Goal: Task Accomplishment & Management: Complete application form

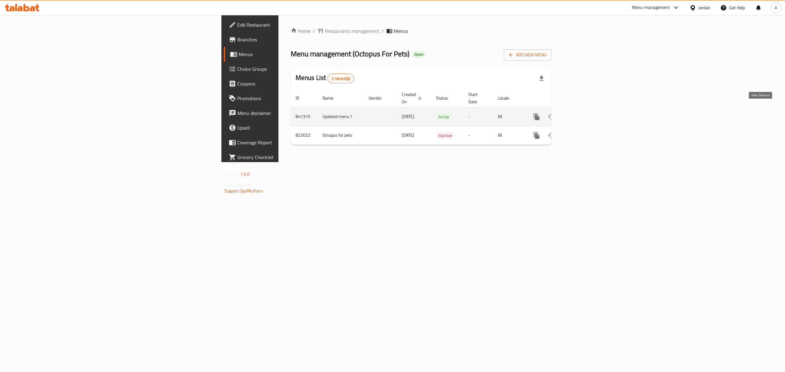
click at [588, 110] on link "enhanced table" at bounding box center [581, 117] width 15 height 15
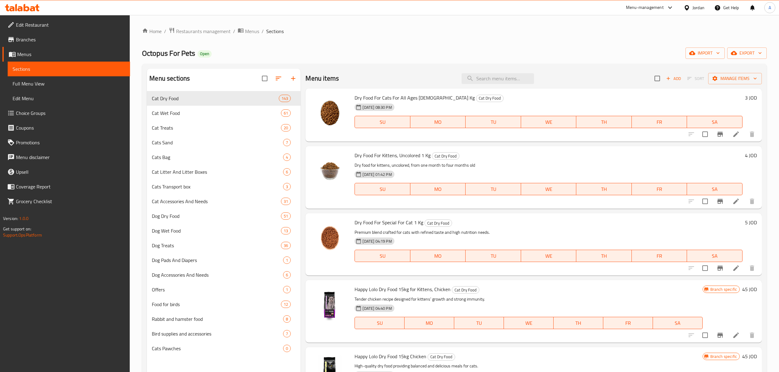
click at [39, 81] on span "Full Menu View" at bounding box center [69, 83] width 113 height 7
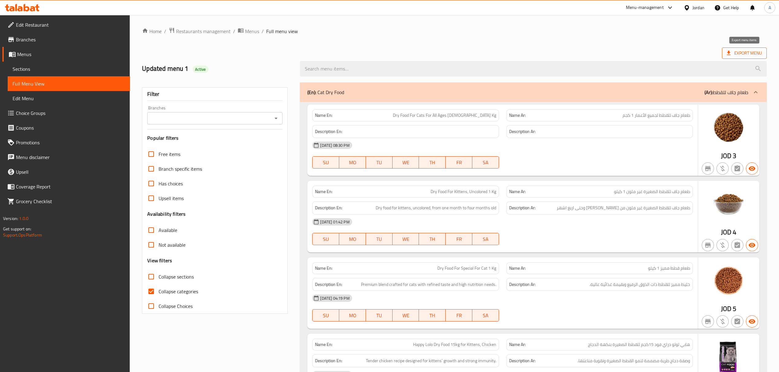
click at [757, 53] on span "Export Menu" at bounding box center [744, 53] width 35 height 8
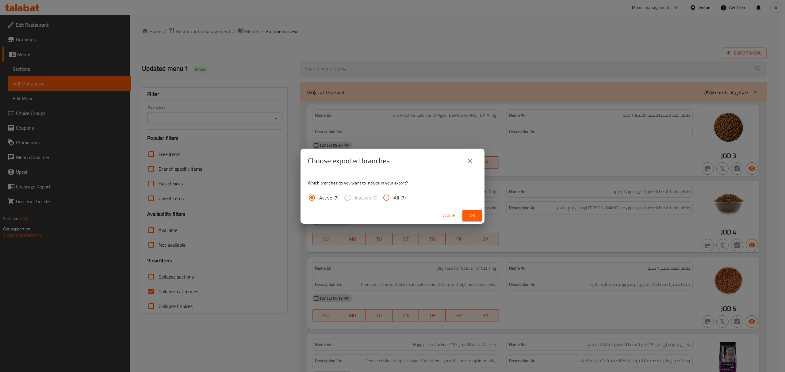
click at [384, 197] on input "All (7)" at bounding box center [386, 197] width 15 height 15
radio input "true"
click at [477, 210] on button "Ok" at bounding box center [473, 215] width 20 height 11
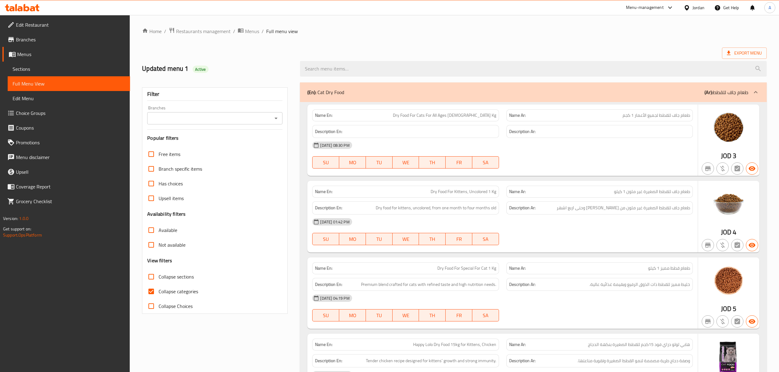
click at [61, 41] on span "Branches" at bounding box center [70, 39] width 109 height 7
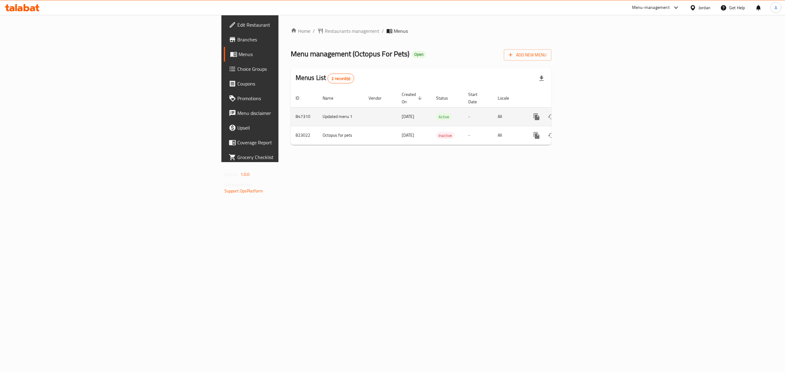
click at [584, 114] on icon "enhanced table" at bounding box center [581, 117] width 6 height 6
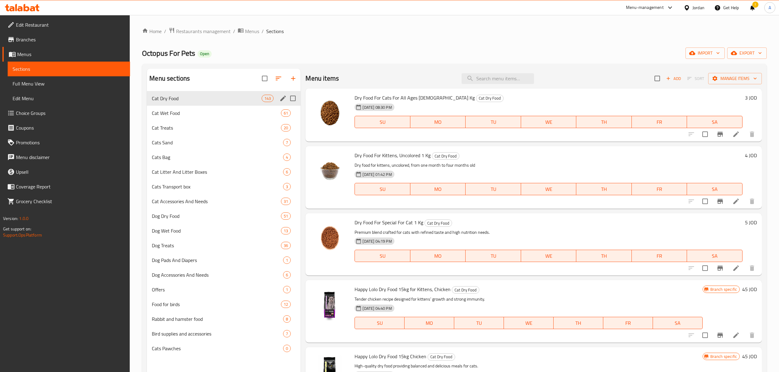
click at [287, 98] on input "Menu sections" at bounding box center [292, 98] width 13 height 13
checkbox input "true"
click at [283, 96] on icon "edit" at bounding box center [282, 98] width 7 height 7
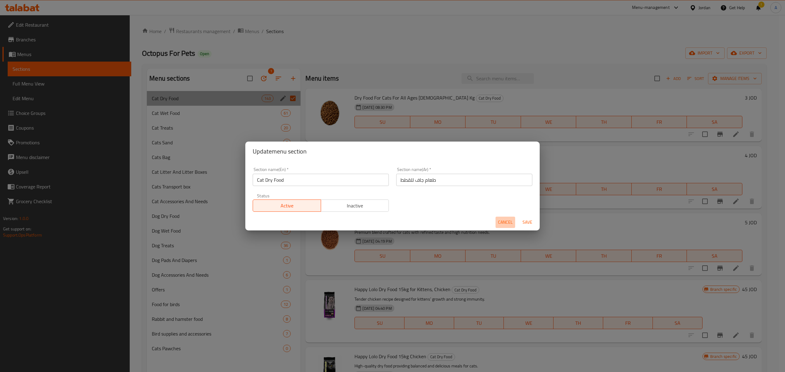
click at [502, 219] on span "Cancel" at bounding box center [505, 223] width 15 height 8
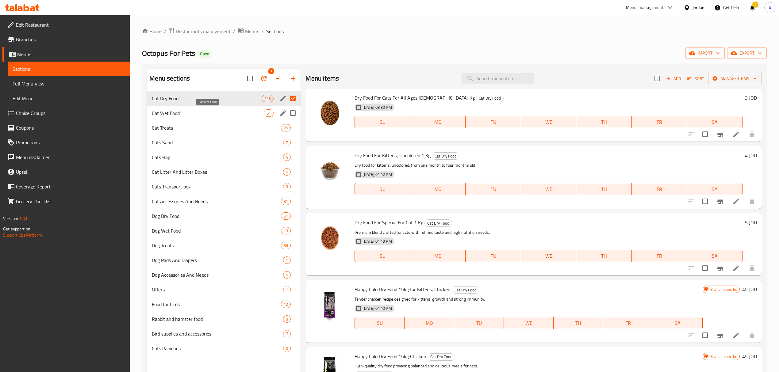
click at [224, 114] on span "Cat Wet Food" at bounding box center [208, 113] width 112 height 7
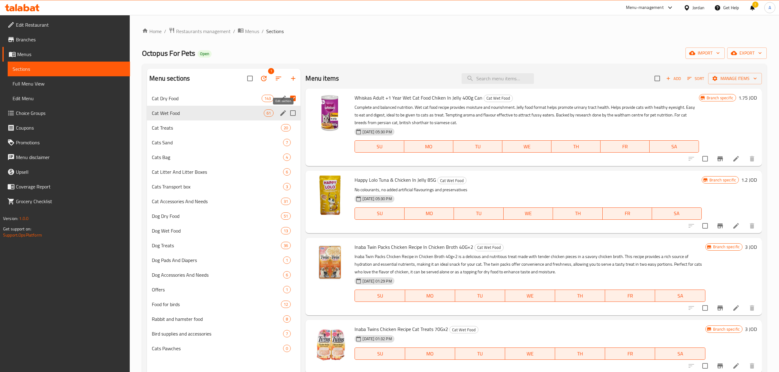
click at [280, 112] on icon "edit" at bounding box center [282, 113] width 7 height 7
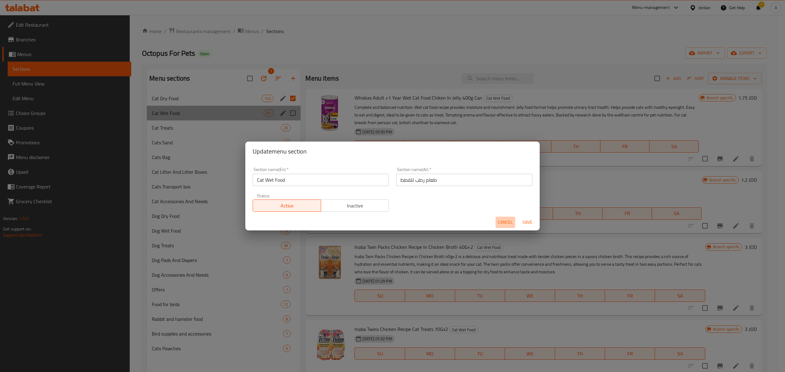
click at [496, 217] on button "Cancel" at bounding box center [506, 222] width 20 height 11
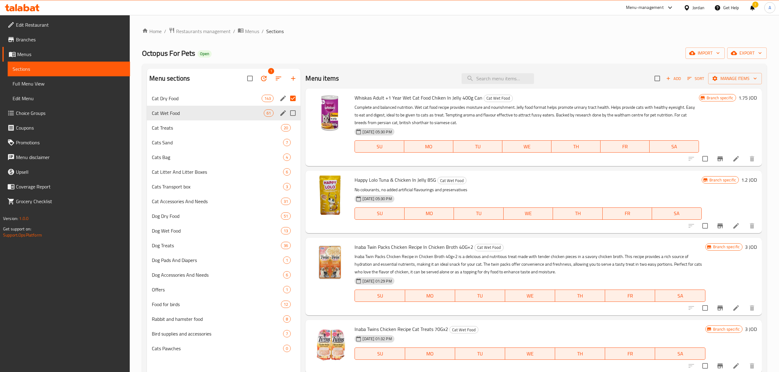
click at [291, 99] on input "Menu sections" at bounding box center [292, 98] width 13 height 13
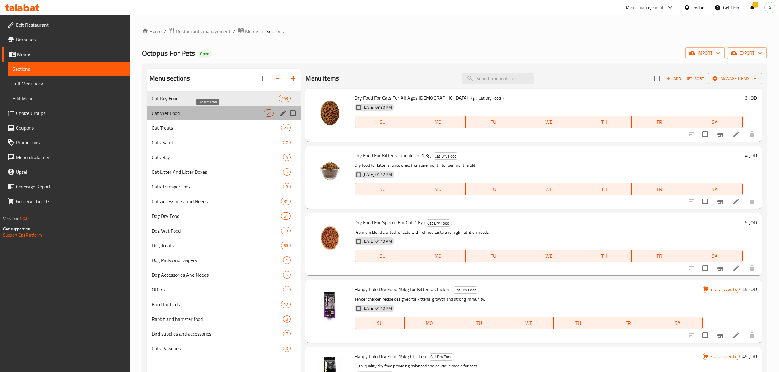
click at [243, 113] on span "Cat Wet Food" at bounding box center [208, 113] width 112 height 7
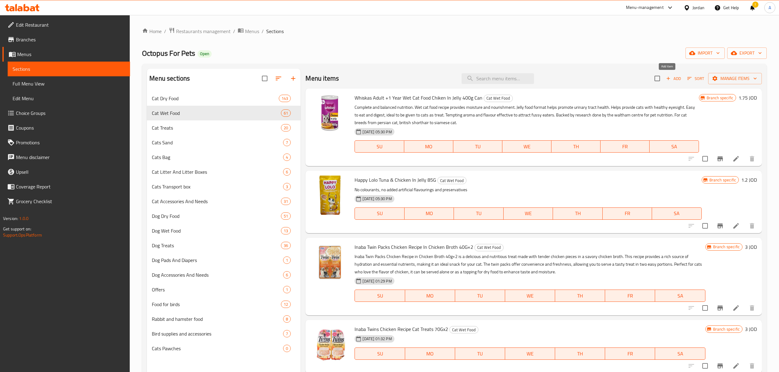
click at [668, 80] on span "Add" at bounding box center [673, 78] width 17 height 7
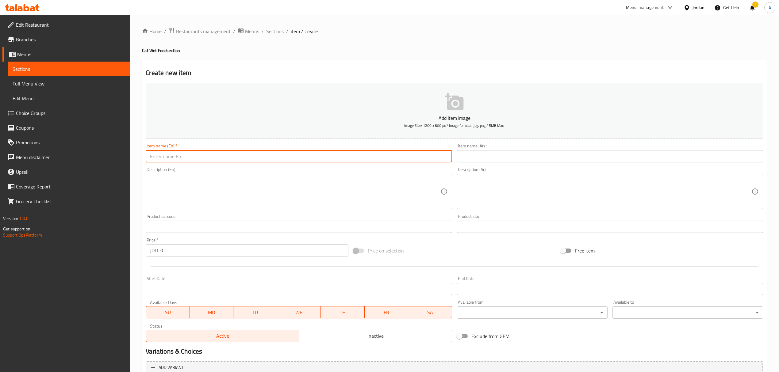
click at [329, 151] on input "text" at bounding box center [299, 156] width 306 height 12
paste input "Inaba Chicken Stew Chicken Salmon 40 G‏"
type input "Inaba Chicken Stew Chicken Salmon 40 G‏"
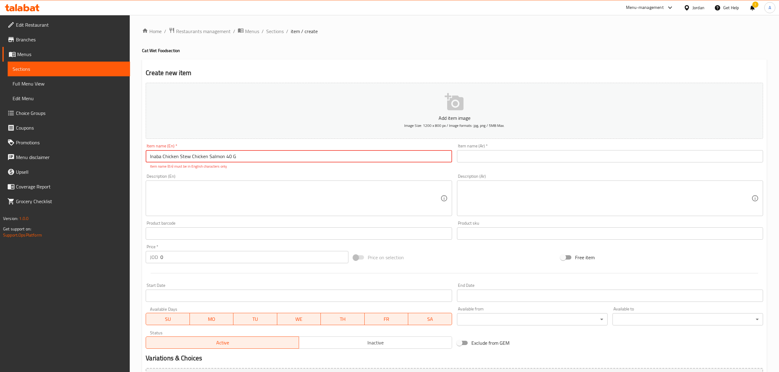
click at [487, 168] on div "Item name (Ar)   * Item name (Ar) *" at bounding box center [610, 156] width 311 height 30
click at [486, 162] on input "text" at bounding box center [610, 156] width 306 height 12
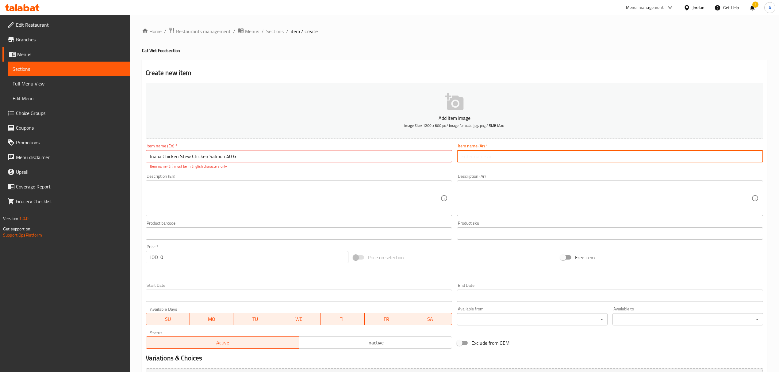
paste input "اينابا ستيو تشيكن وسالمون ورز 40 جرام"
type input "اينابا ستيو تشيكن وسالمون ورز 40 جرام"
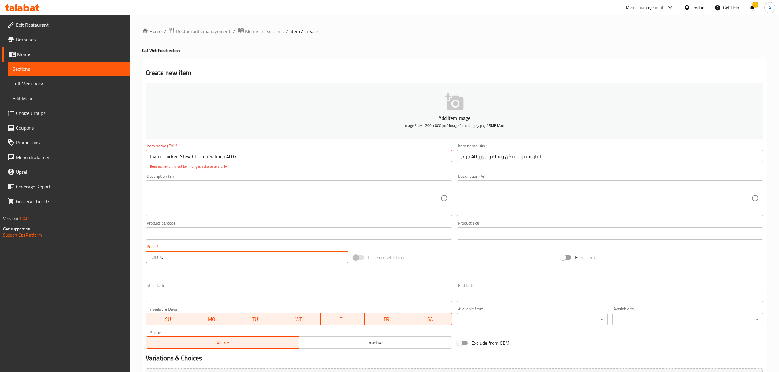
drag, startPoint x: 179, startPoint y: 256, endPoint x: 154, endPoint y: 256, distance: 25.5
click at [154, 256] on div "JOD 0 Price *" at bounding box center [247, 257] width 202 height 12
paste input "1.8"
type input "1.8"
click at [221, 206] on textarea at bounding box center [295, 198] width 290 height 29
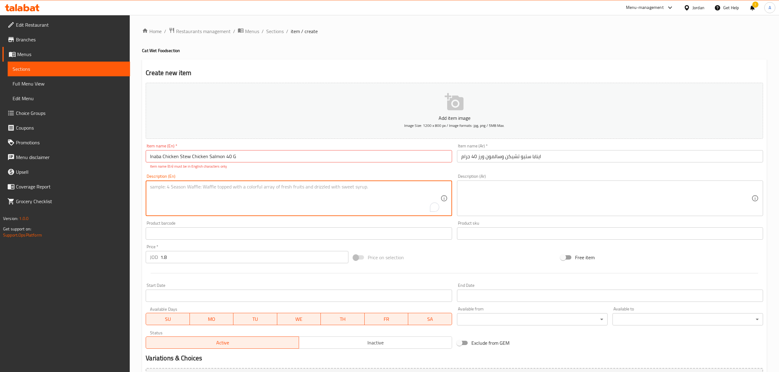
click at [262, 156] on input "Inaba Chicken Stew Chicken Salmon 40 G‏" at bounding box center [299, 156] width 306 height 12
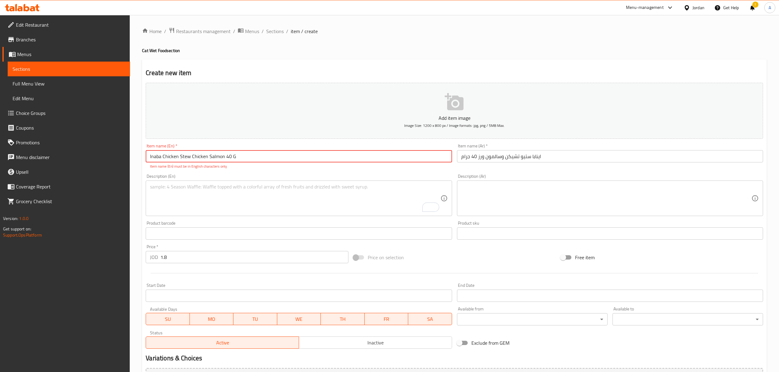
click at [291, 163] on input "Inaba Chicken Stew Chicken Salmon 40 G‏" at bounding box center [299, 156] width 306 height 12
click at [290, 154] on input "Inaba Chicken Stew Chicken Salmon 40 G‏" at bounding box center [299, 156] width 306 height 12
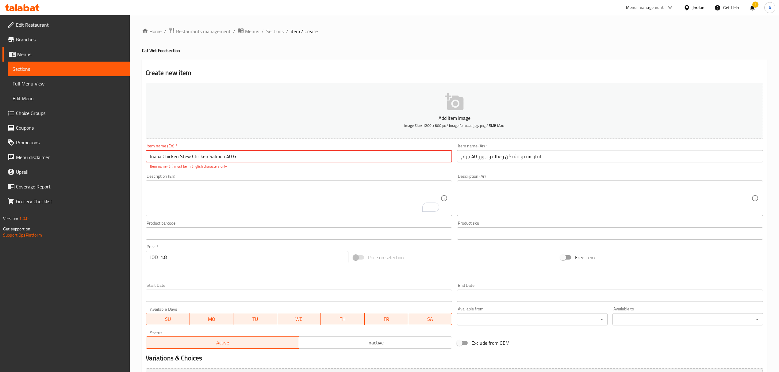
click at [320, 152] on input "Inaba Chicken Stew Chicken Salmon 40 G‏" at bounding box center [299, 156] width 306 height 12
paste input "text"
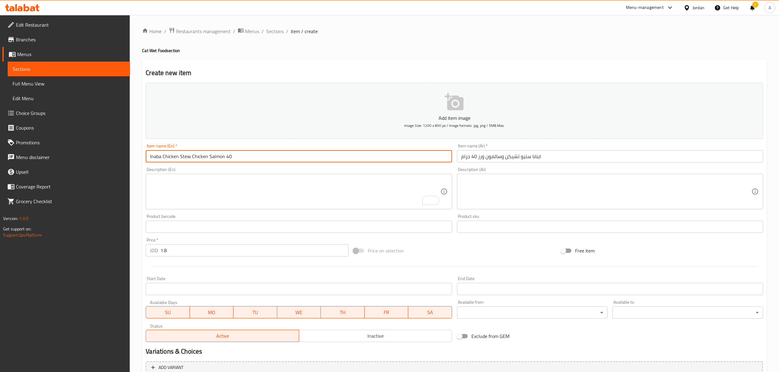
type input "Inaba Chicken Stew Chicken Salmon 40 g"
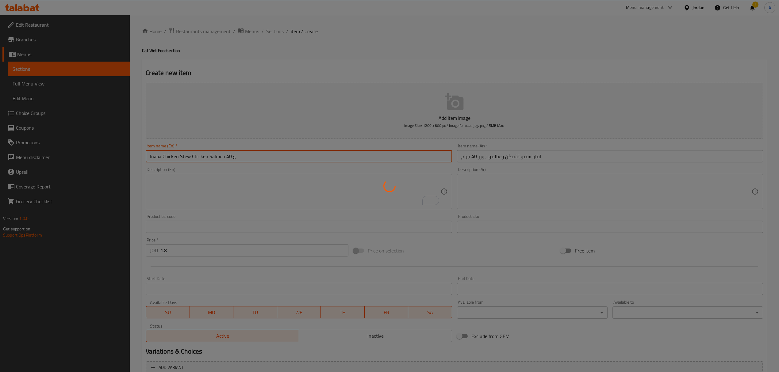
type input "0"
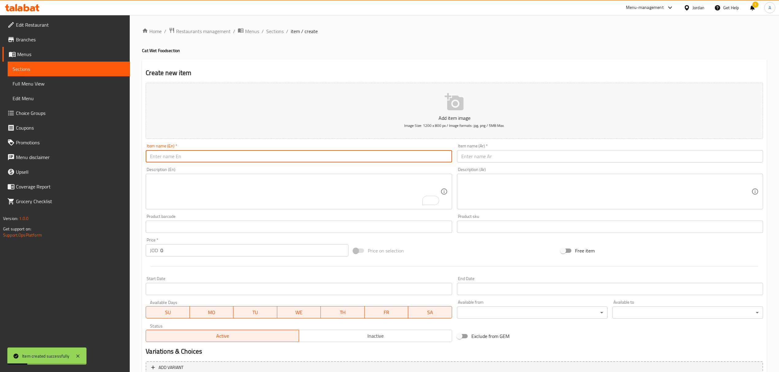
paste input "Inaba Dashi Delights Delicate Flakes Chicken With Tuna Recipe Cat Treats 40g"
drag, startPoint x: 318, startPoint y: 157, endPoint x: 306, endPoint y: 155, distance: 12.2
click at [306, 155] on input "Inaba Dashi Delights Delicate Flakes Chicken With Tuna Recipe Cat Treats 40g" at bounding box center [299, 156] width 306 height 12
type input "Inaba Dashi Delights Delicate Flakes Chicken With Tuna Recipe Cat Treats 40G"
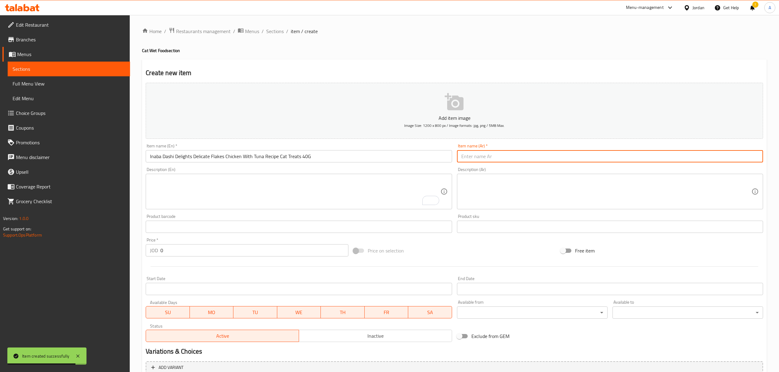
click at [465, 161] on input "text" at bounding box center [610, 156] width 306 height 12
paste input "اينابا داشي ديلايتس الرقيقة، وصفة دجاج مع تونة، مكافآت للقطط 40 جرام"
type input "اينابا داشي ديلايتس الرقيقة، وصفة دجاج مع تونة، مكافآت للقطط 40 جرام"
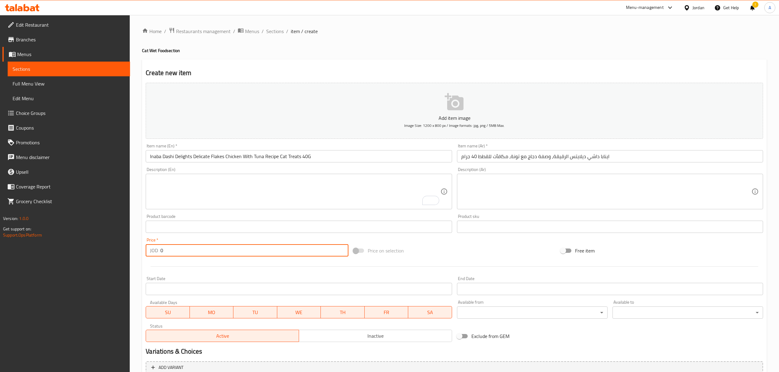
drag, startPoint x: 186, startPoint y: 249, endPoint x: 159, endPoint y: 251, distance: 26.1
click at [159, 251] on div "JOD 0 Price *" at bounding box center [247, 250] width 202 height 12
paste input "1.8"
type input "1.8"
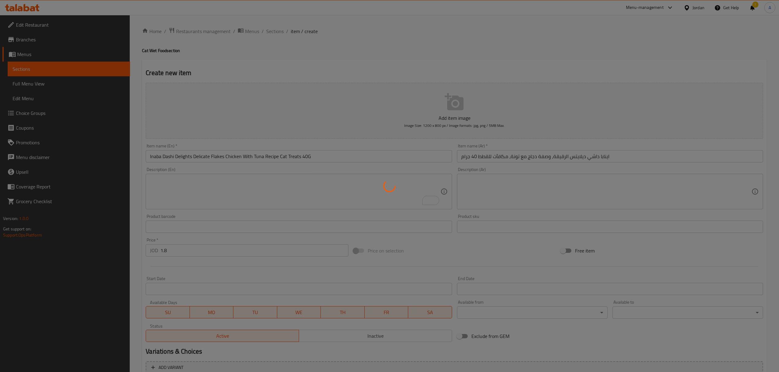
type input "0"
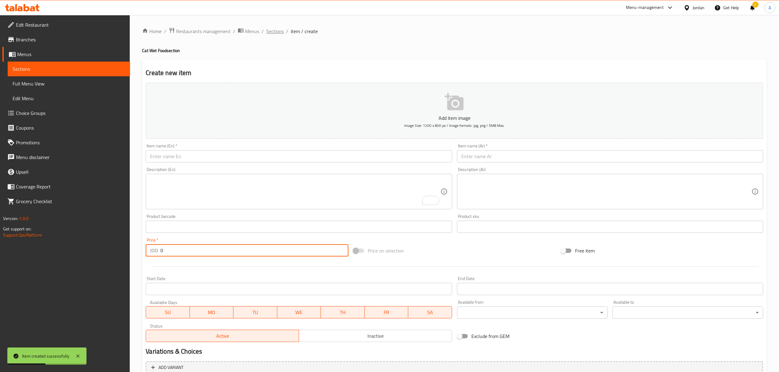
click at [275, 31] on span "Sections" at bounding box center [274, 31] width 17 height 7
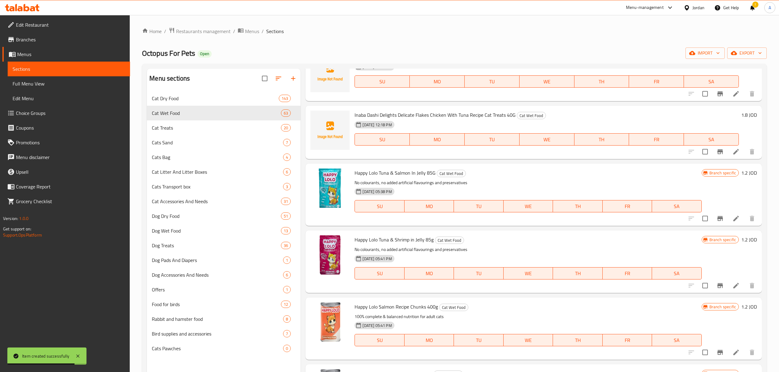
scroll to position [286, 0]
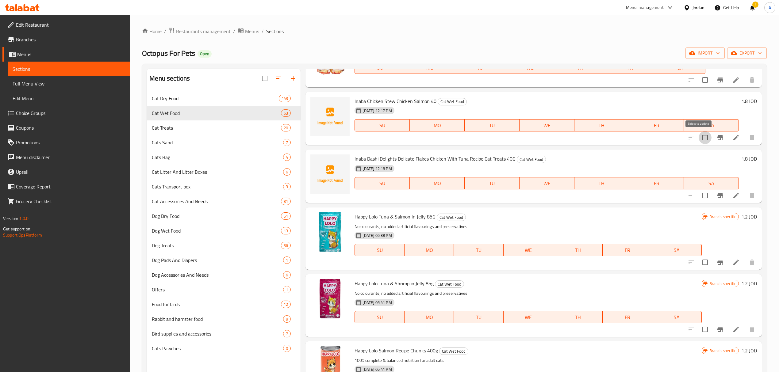
click at [701, 136] on input "checkbox" at bounding box center [705, 137] width 13 height 13
checkbox input "true"
click at [699, 196] on input "checkbox" at bounding box center [705, 195] width 13 height 13
checkbox input "true"
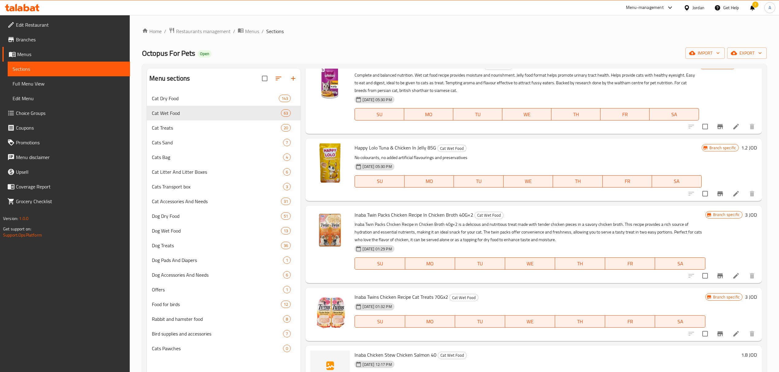
scroll to position [0, 0]
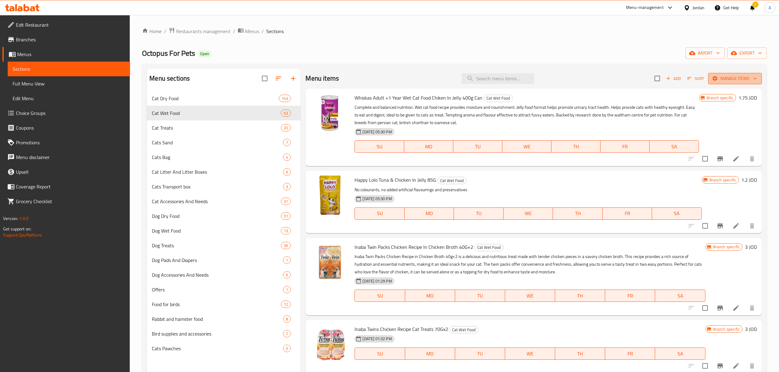
click at [714, 81] on span "Manage items" at bounding box center [735, 79] width 44 height 8
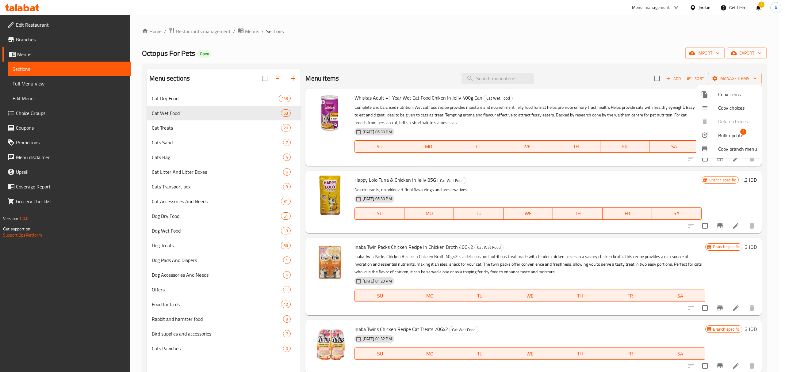
click at [724, 133] on span "Bulk update" at bounding box center [730, 135] width 25 height 7
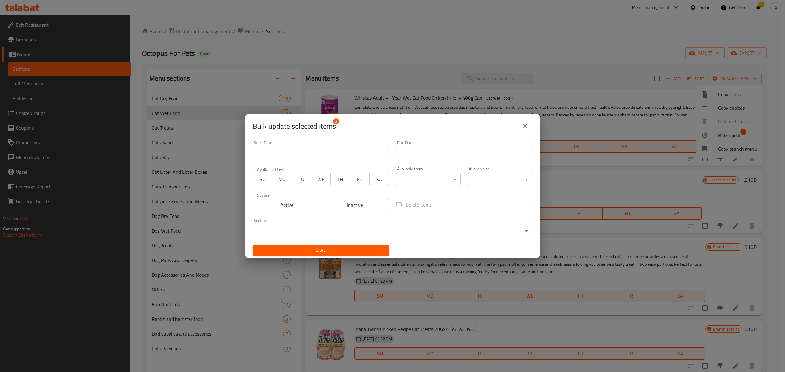
click at [369, 204] on span "Inactive" at bounding box center [355, 205] width 63 height 9
click at [353, 249] on span "Save" at bounding box center [321, 251] width 126 height 8
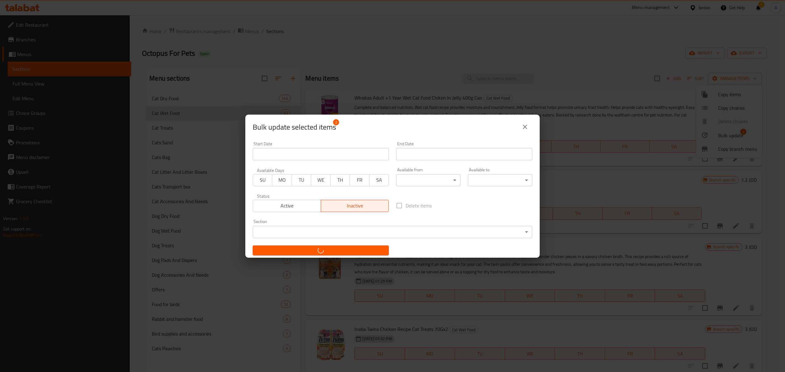
checkbox input "false"
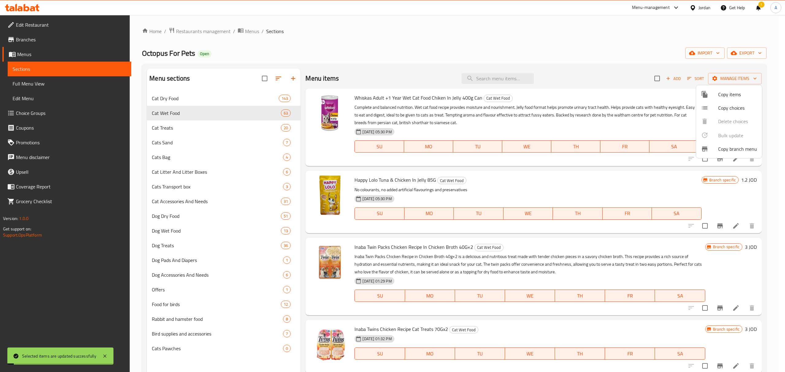
click at [464, 262] on div at bounding box center [392, 186] width 785 height 372
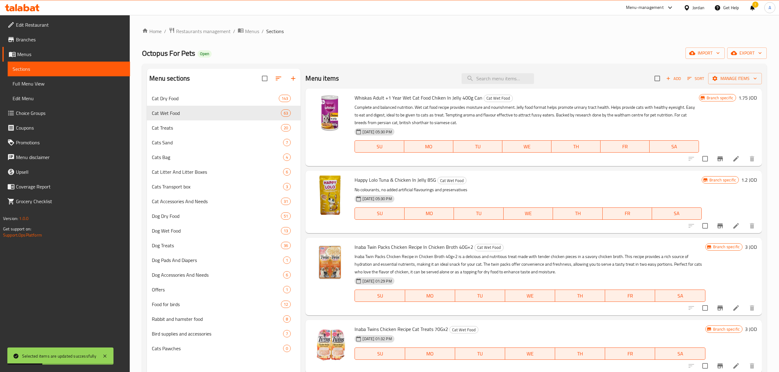
click at [666, 76] on icon "button" at bounding box center [669, 79] width 6 height 6
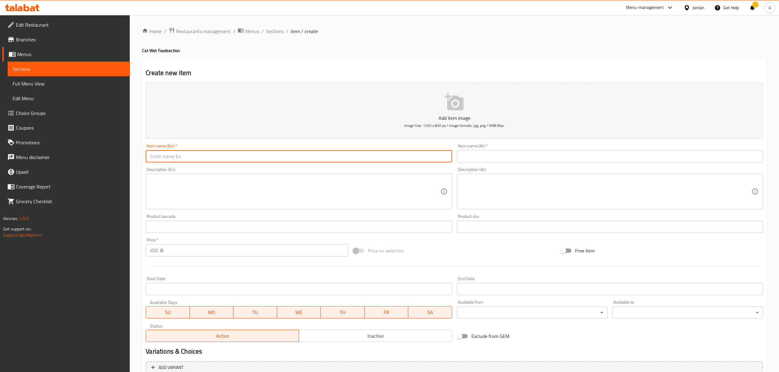
click at [244, 153] on input "text" at bounding box center [299, 156] width 306 height 12
paste input "Inaba Chicken Stew Chicken 40g‏"
drag, startPoint x: 222, startPoint y: 156, endPoint x: 214, endPoint y: 157, distance: 8.3
click at [214, 157] on input "Inaba Chicken Stew Chicken 40g‏" at bounding box center [299, 156] width 306 height 12
type input "Inaba Chicken Stew Chicken 40G‏"
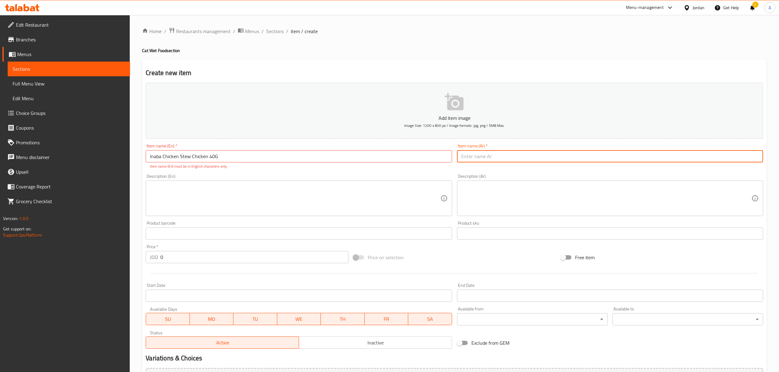
click at [509, 159] on input "text" at bounding box center [610, 156] width 306 height 12
paste input "اينابا ستيو دجاج 40 جرام"
type input "اينابا ستيو دجاج 40 جرام"
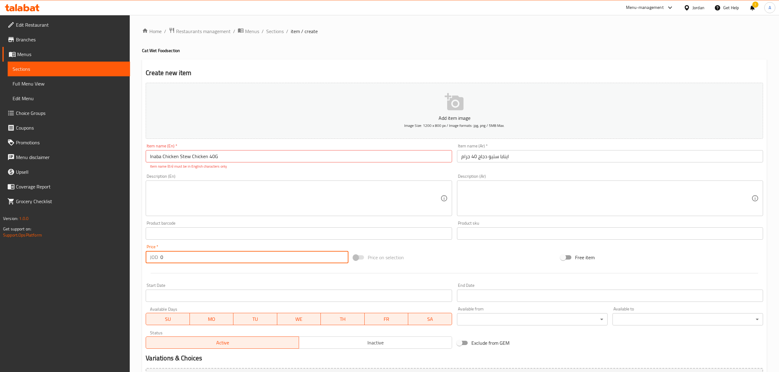
drag, startPoint x: 215, startPoint y: 255, endPoint x: 151, endPoint y: 261, distance: 63.8
click at [151, 261] on div "JOD 0 Price *" at bounding box center [247, 257] width 202 height 12
paste input "1.8"
type input "1.8"
click at [214, 159] on input "Inaba Chicken Stew Chicken 40G‏" at bounding box center [299, 156] width 306 height 12
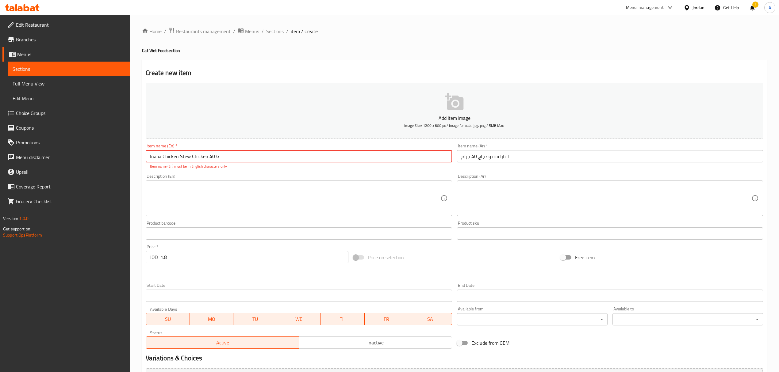
click at [242, 160] on input "Inaba Chicken Stew Chicken 40 G‏" at bounding box center [299, 156] width 306 height 12
drag, startPoint x: 235, startPoint y: 158, endPoint x: 206, endPoint y: 159, distance: 28.5
click at [206, 159] on input "Inaba Chicken Stew Chicken 40 G‏" at bounding box center [299, 156] width 306 height 12
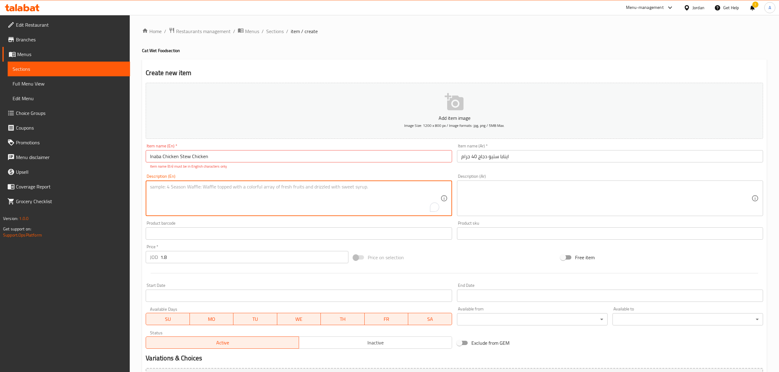
click at [241, 200] on textarea "To enrich screen reader interactions, please activate Accessibility in Grammarl…" at bounding box center [295, 198] width 290 height 29
click at [236, 156] on input "Inaba Chicken Stew Chicken‏" at bounding box center [299, 156] width 306 height 12
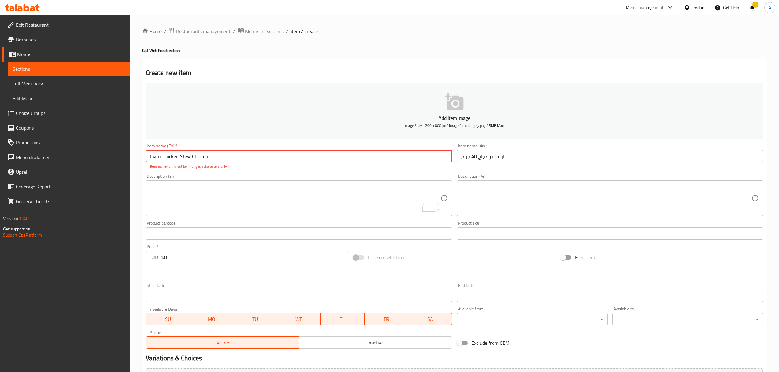
click at [202, 157] on input "Inaba Chicken Stew Chicken‏" at bounding box center [299, 156] width 306 height 12
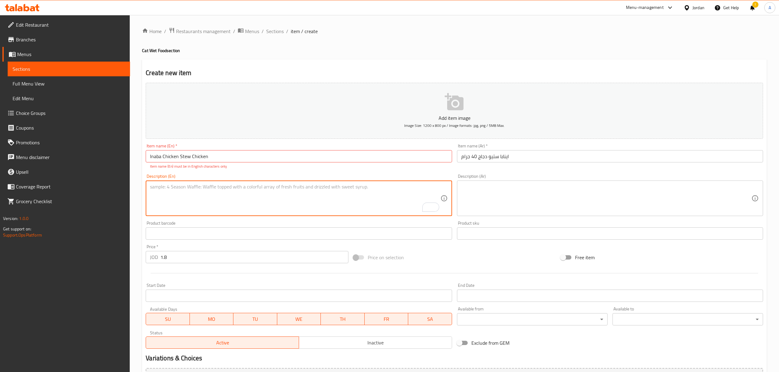
click at [290, 200] on textarea "To enrich screen reader interactions, please activate Accessibility in Grammarl…" at bounding box center [295, 198] width 290 height 29
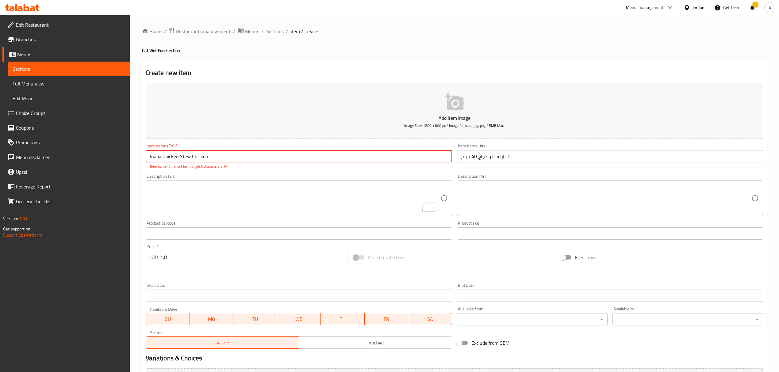
click at [270, 152] on input "Inaba Chicken Stew Chicken‏" at bounding box center [299, 156] width 306 height 12
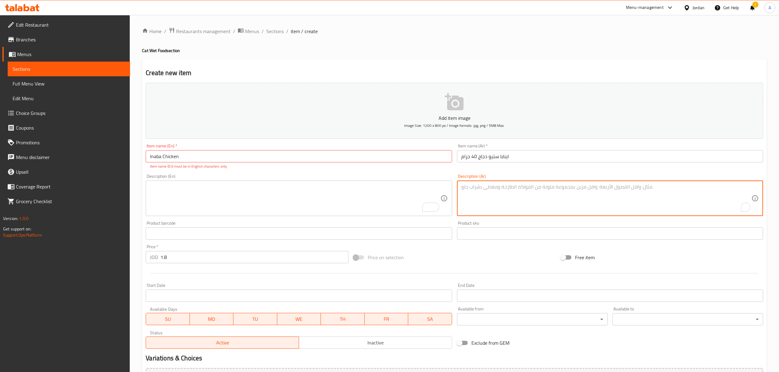
click at [514, 200] on textarea "To enrich screen reader interactions, please activate Accessibility in Grammarl…" at bounding box center [606, 198] width 290 height 29
click at [484, 157] on input "اينابا ستيو دجاج 40 جرام" at bounding box center [610, 156] width 306 height 12
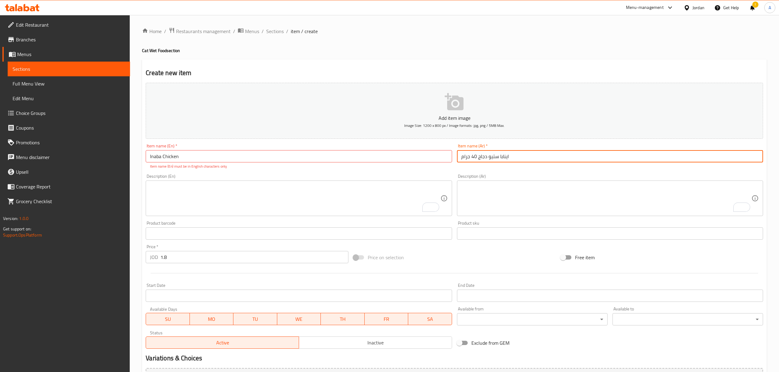
click at [369, 152] on input "Inaba Chicken‏" at bounding box center [299, 156] width 306 height 12
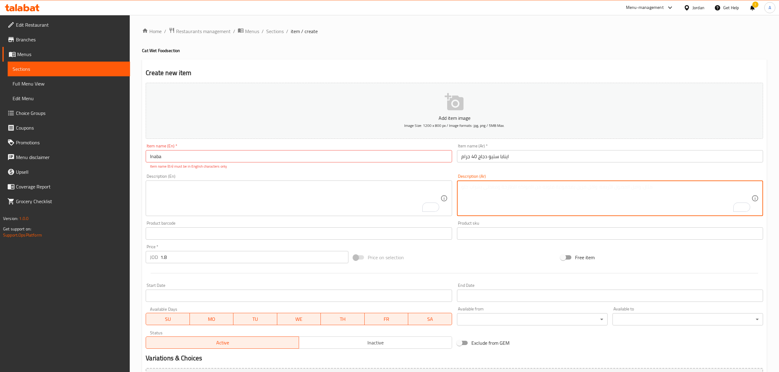
click at [533, 203] on textarea "To enrich screen reader interactions, please activate Accessibility in Grammarl…" at bounding box center [606, 198] width 290 height 29
click at [321, 144] on div "Item name (En)   * Inaba‏ Item name (En) * Item name (En) must be in English ch…" at bounding box center [298, 156] width 311 height 30
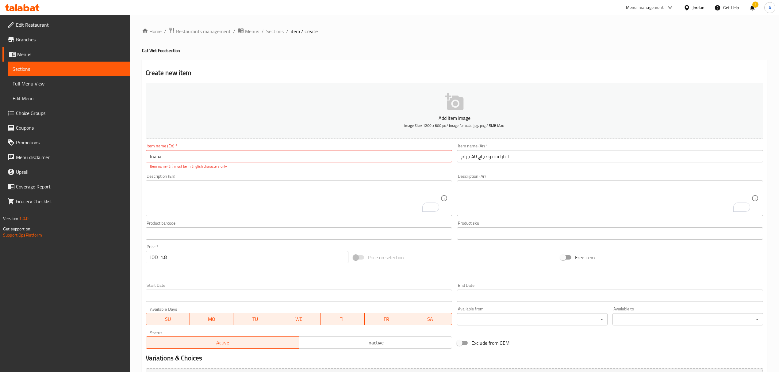
click at [321, 156] on input "Inaba‏" at bounding box center [299, 156] width 306 height 12
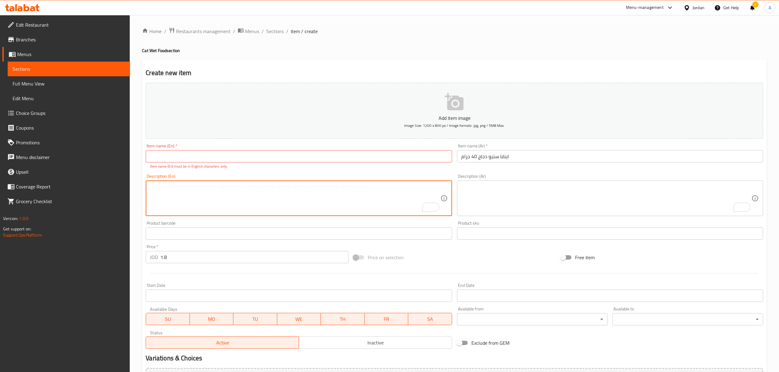
click at [327, 189] on textarea "To enrich screen reader interactions, please activate Accessibility in Grammarl…" at bounding box center [295, 198] width 290 height 29
click at [309, 156] on input "‏" at bounding box center [299, 156] width 306 height 12
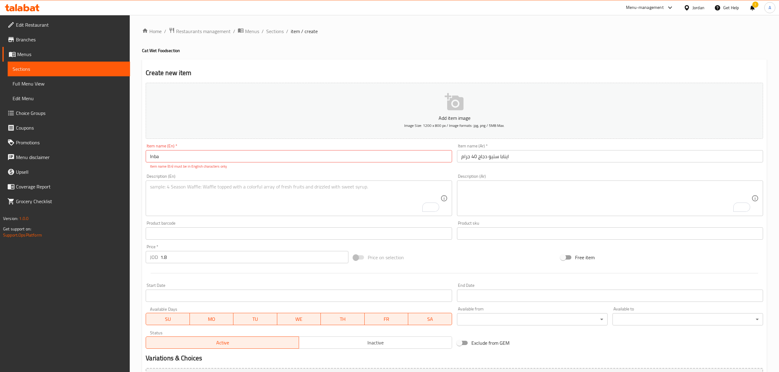
click at [498, 177] on div "Description (Ar) Description (Ar)" at bounding box center [610, 195] width 306 height 42
click at [357, 142] on div "Item name (En)   * ‏Inba Item name (En) * Item name (En) must be in English cha…" at bounding box center [298, 156] width 311 height 30
click at [354, 160] on input "‏Inba" at bounding box center [299, 156] width 306 height 12
click at [248, 160] on input "‏Inba" at bounding box center [299, 156] width 306 height 12
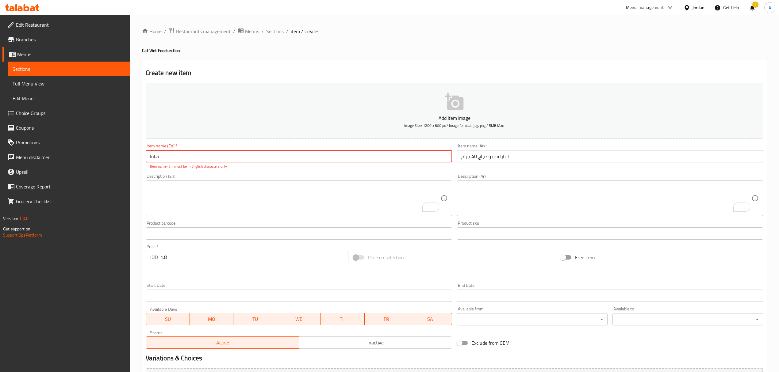
paste input "aba"
type input "‏Inaba"
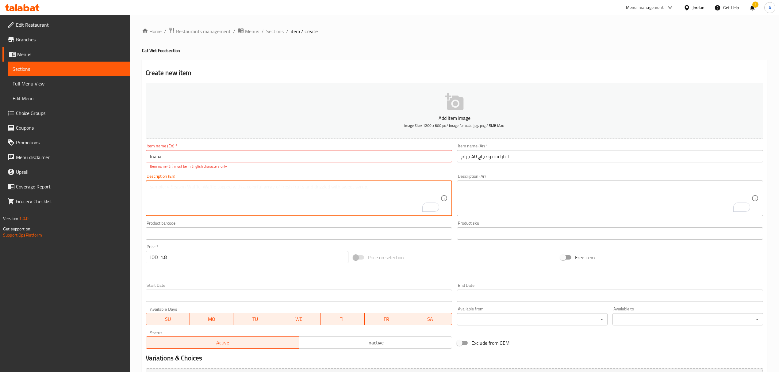
click at [250, 201] on textarea "To enrich screen reader interactions, please activate Accessibility in Grammarl…" at bounding box center [295, 198] width 290 height 29
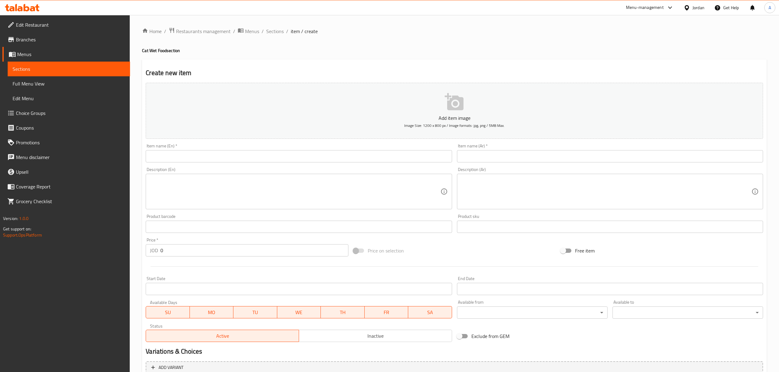
click at [282, 156] on input "text" at bounding box center [299, 156] width 306 height 12
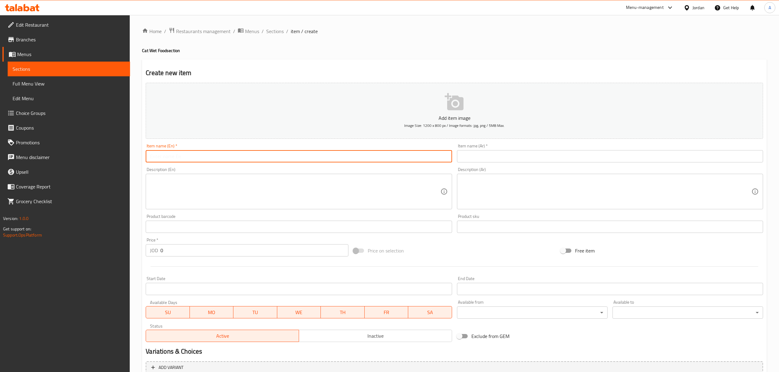
paste input "Inaba"
click at [275, 194] on textarea at bounding box center [295, 191] width 290 height 29
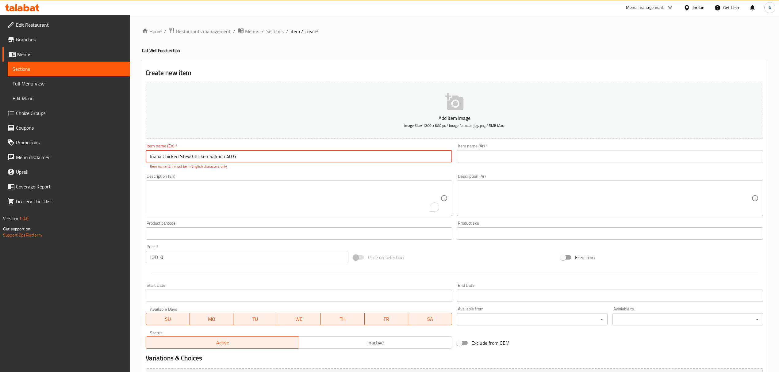
click at [301, 159] on input "Inaba Chicken Stew Chicken Salmon 40 G‏" at bounding box center [299, 156] width 306 height 12
click at [294, 158] on input "Inaba Chicken Stew Chicken Salmon 40 G‏" at bounding box center [299, 156] width 306 height 12
drag, startPoint x: 294, startPoint y: 158, endPoint x: 160, endPoint y: 161, distance: 133.5
click at [160, 161] on input "Inaba Chicken Stew Chicken Salmon 40 G‏" at bounding box center [299, 156] width 306 height 12
click at [214, 199] on textarea "To enrich screen reader interactions, please activate Accessibility in Grammarl…" at bounding box center [295, 198] width 290 height 29
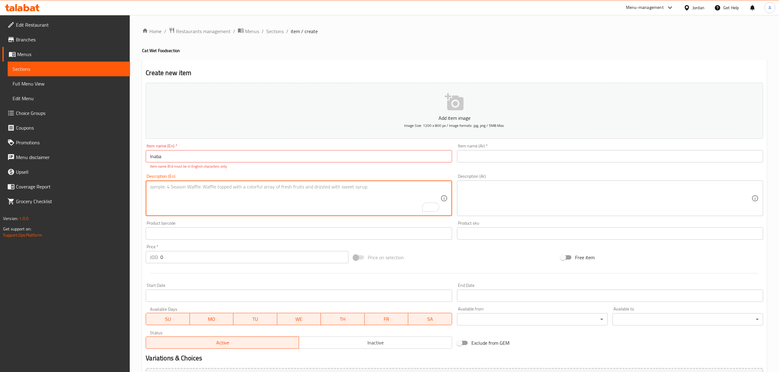
click at [227, 160] on input "Inaba‏" at bounding box center [299, 156] width 306 height 12
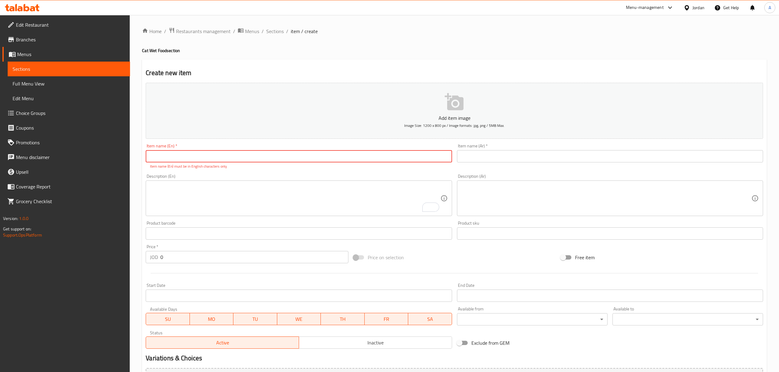
click at [239, 203] on textarea "To enrich screen reader interactions, please activate Accessibility in Grammarl…" at bounding box center [295, 198] width 290 height 29
click at [240, 165] on p "Item name (En) must be in English characters only" at bounding box center [299, 167] width 298 height 6
click at [241, 155] on input "‏" at bounding box center [299, 156] width 306 height 12
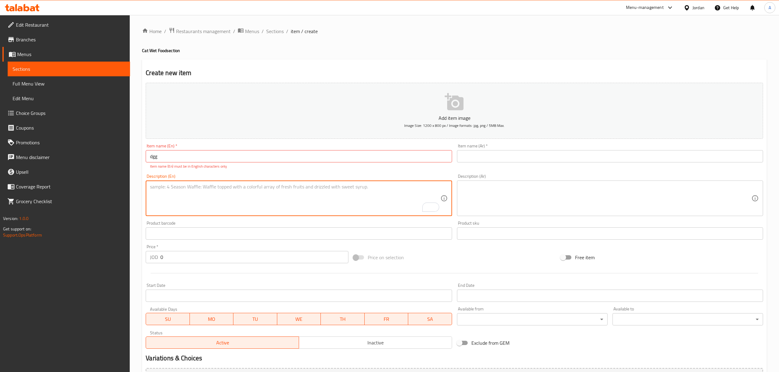
click at [231, 199] on textarea "To enrich screen reader interactions, please activate Accessibility in Grammarl…" at bounding box center [295, 198] width 290 height 29
click at [275, 164] on div "Item name (En)   * ‏dgg Item name (En) * Item name (En) must be in English char…" at bounding box center [299, 156] width 306 height 25
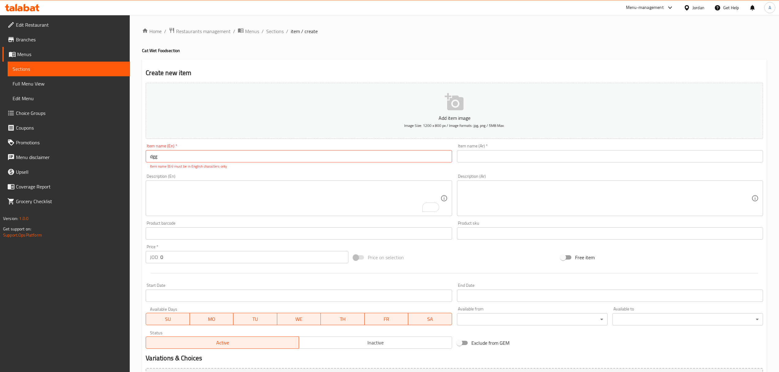
click at [279, 154] on input "‏dgg" at bounding box center [299, 156] width 306 height 12
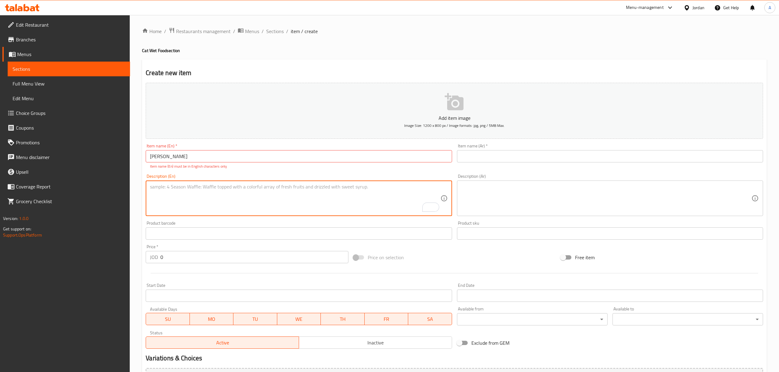
click at [263, 192] on textarea "To enrich screen reader interactions, please activate Accessibility in Grammarl…" at bounding box center [295, 198] width 290 height 29
click at [363, 153] on input "[PERSON_NAME]" at bounding box center [299, 156] width 306 height 12
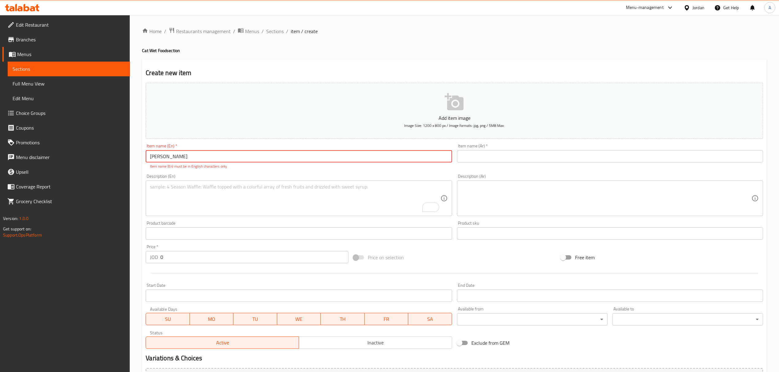
click at [264, 157] on input "[PERSON_NAME]" at bounding box center [299, 156] width 306 height 12
paste input "Inaba"
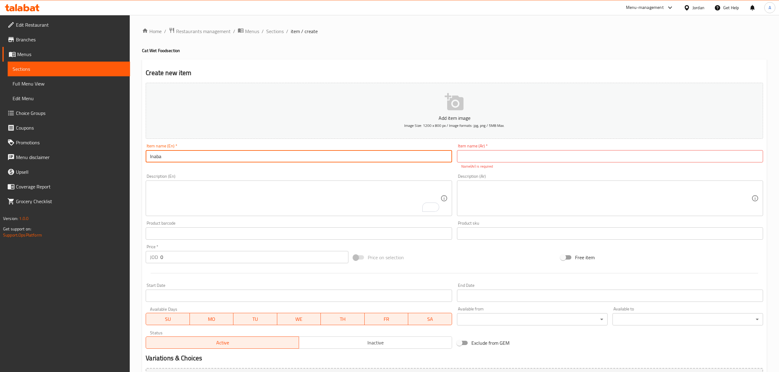
click at [274, 220] on div "Product barcode Product barcode" at bounding box center [298, 231] width 311 height 24
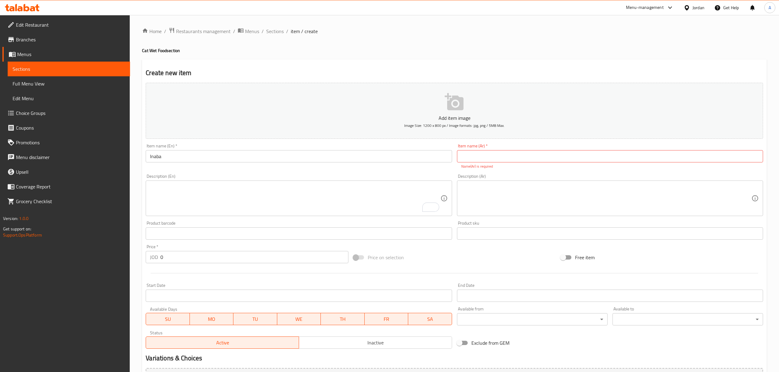
click at [242, 150] on div "Item name (En)   * Inaba Item name (En) *" at bounding box center [299, 153] width 306 height 19
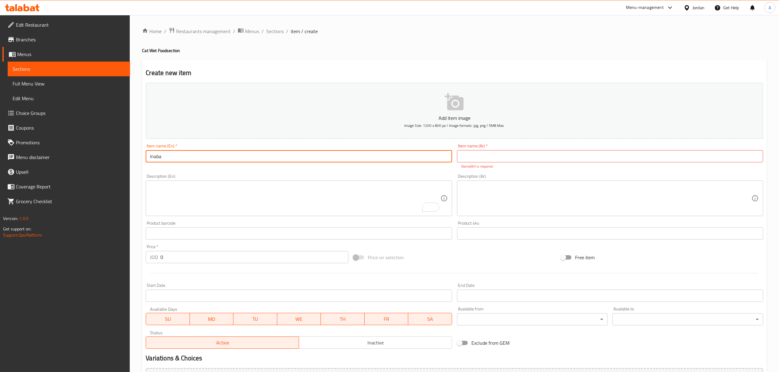
click at [240, 159] on input "Inaba" at bounding box center [299, 156] width 306 height 12
paste input "Chicken"
paste input "Stew Chicken"
click at [279, 207] on textarea "To enrich screen reader interactions, please activate Accessibility in Grammarl…" at bounding box center [295, 198] width 290 height 29
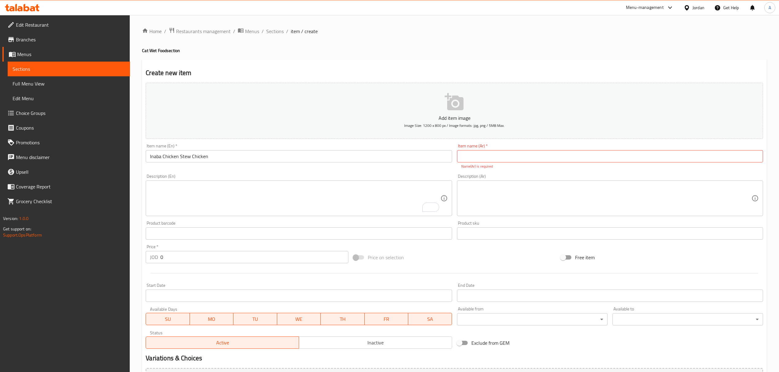
click at [298, 174] on div "Description (En) Description (En)" at bounding box center [298, 195] width 311 height 47
click at [298, 162] on input "Inaba Chicken Stew Chicken" at bounding box center [299, 156] width 306 height 12
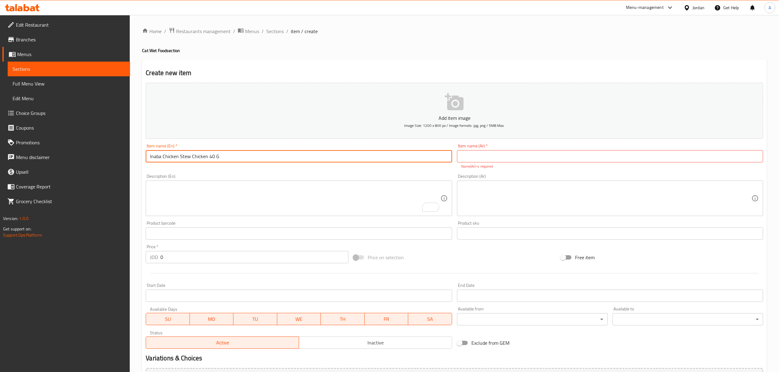
type input "Inaba Chicken Stew Chicken 40 G"
click at [472, 156] on input "text" at bounding box center [610, 156] width 306 height 12
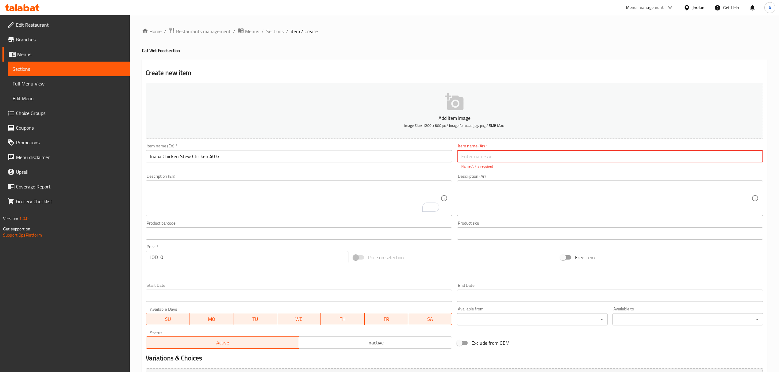
paste input "اينابا ستيو دجاج 40 جرام"
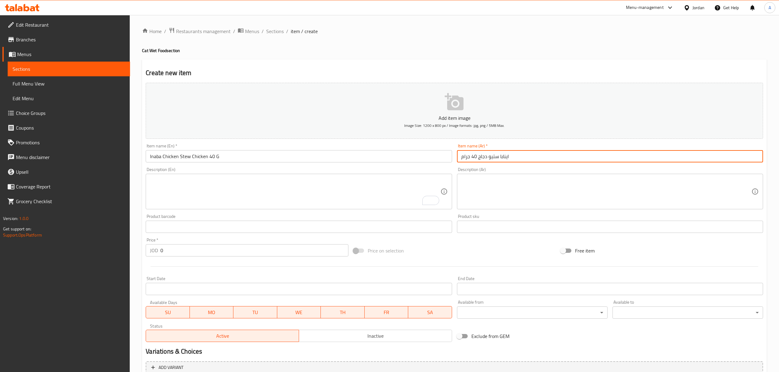
type input "اينابا ستيو دجاج 40 جرام"
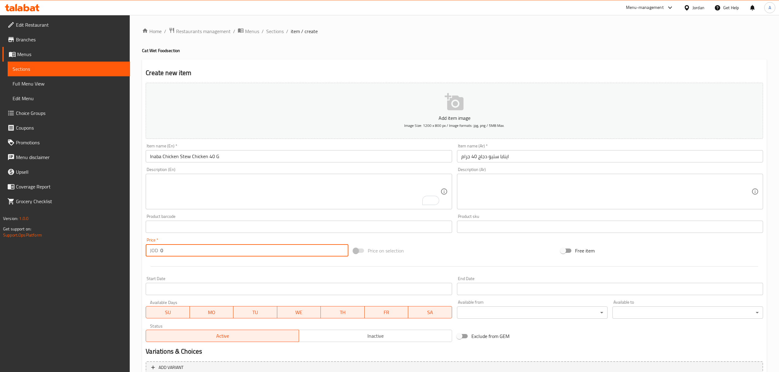
drag, startPoint x: 163, startPoint y: 250, endPoint x: 155, endPoint y: 249, distance: 8.3
click at [155, 249] on div "JOD 0 Price *" at bounding box center [247, 250] width 202 height 12
paste input "1.8"
type input "1.8"
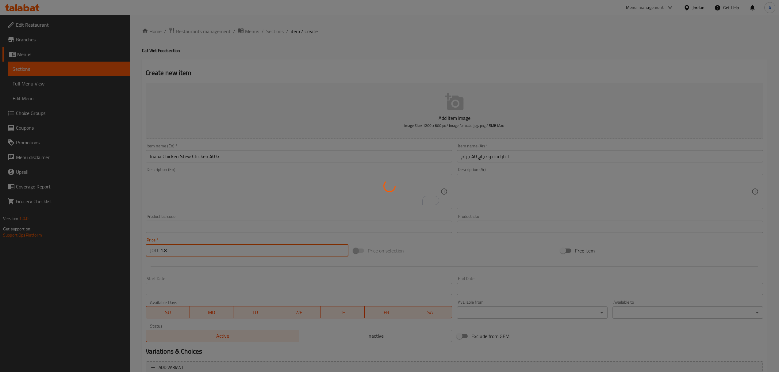
type input "0"
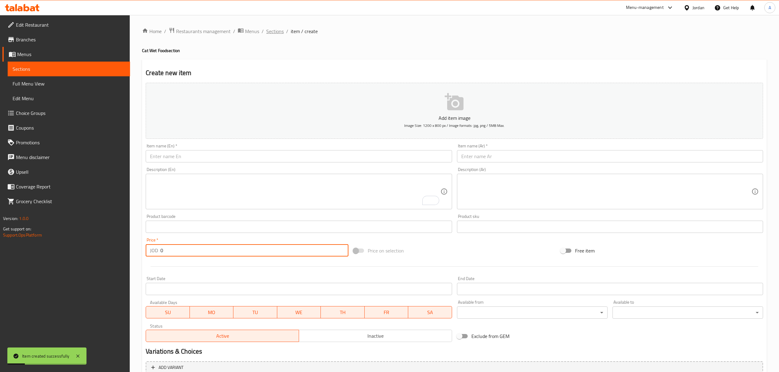
click at [274, 29] on span "Sections" at bounding box center [274, 31] width 17 height 7
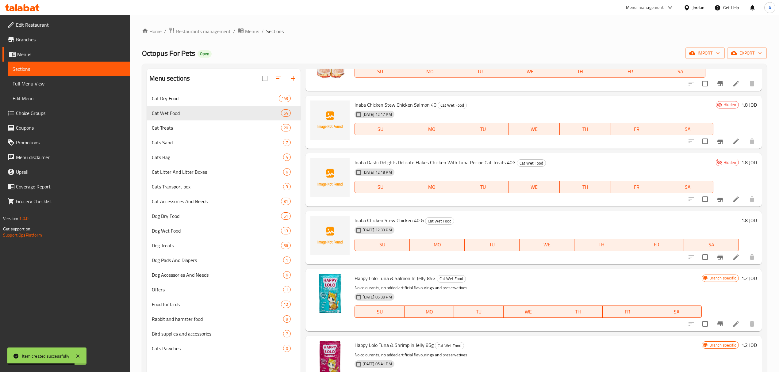
scroll to position [286, 0]
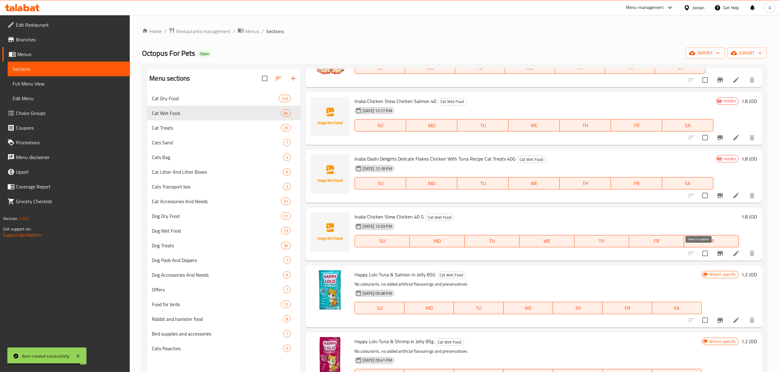
click at [700, 259] on input "checkbox" at bounding box center [705, 253] width 13 height 13
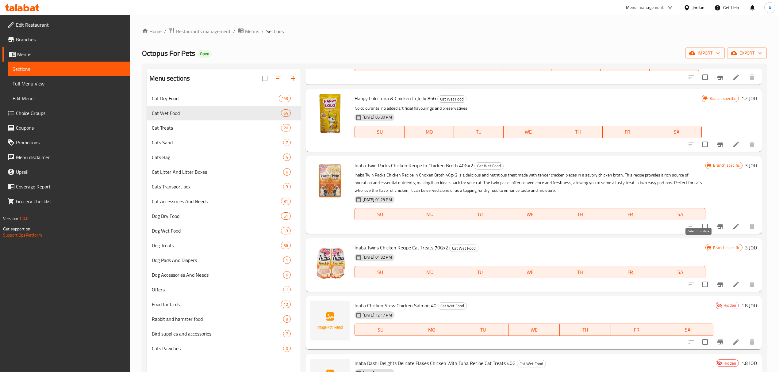
scroll to position [0, 0]
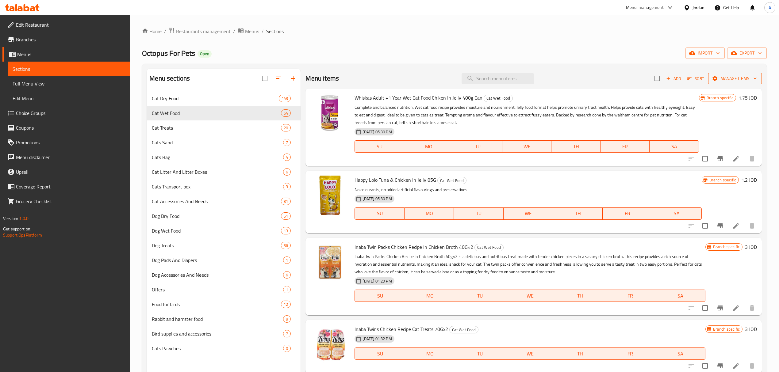
click at [714, 75] on span "Manage items" at bounding box center [735, 79] width 44 height 8
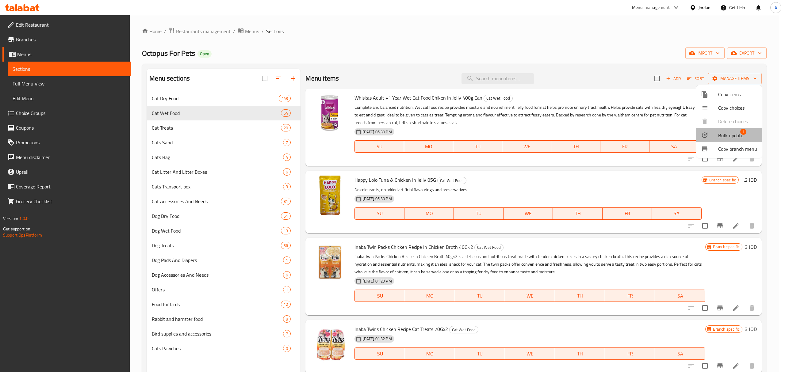
click at [729, 135] on span "Bulk update" at bounding box center [730, 135] width 25 height 7
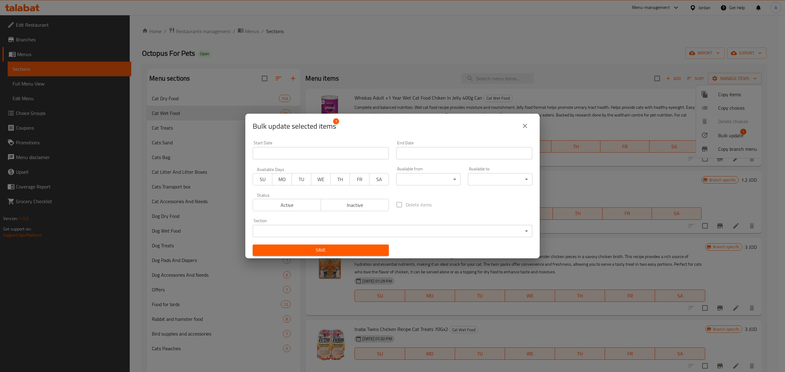
click at [380, 197] on div "Active Inactive" at bounding box center [321, 202] width 136 height 18
click at [375, 204] on span "Inactive" at bounding box center [355, 205] width 63 height 9
click at [369, 256] on div "Save" at bounding box center [321, 250] width 144 height 19
click at [366, 249] on span "Save" at bounding box center [321, 251] width 126 height 8
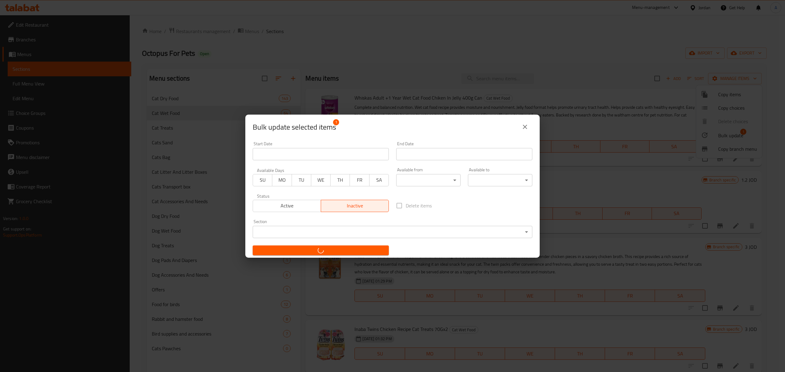
checkbox input "false"
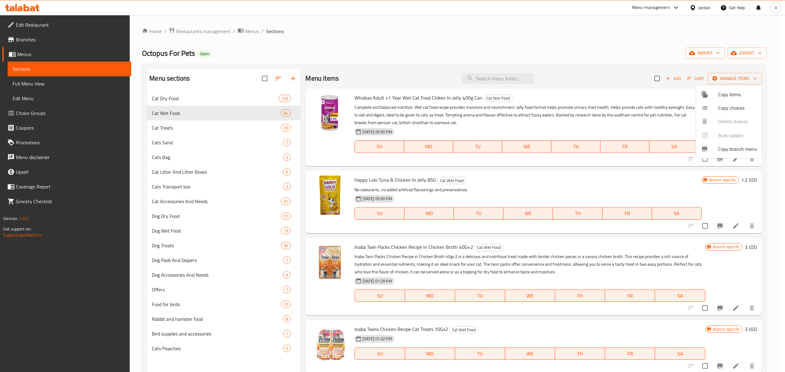
click at [669, 84] on div at bounding box center [392, 186] width 785 height 372
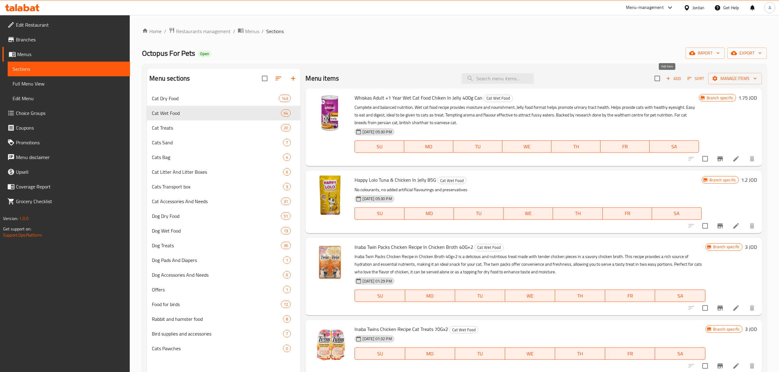
click at [666, 80] on span "Add" at bounding box center [673, 78] width 17 height 7
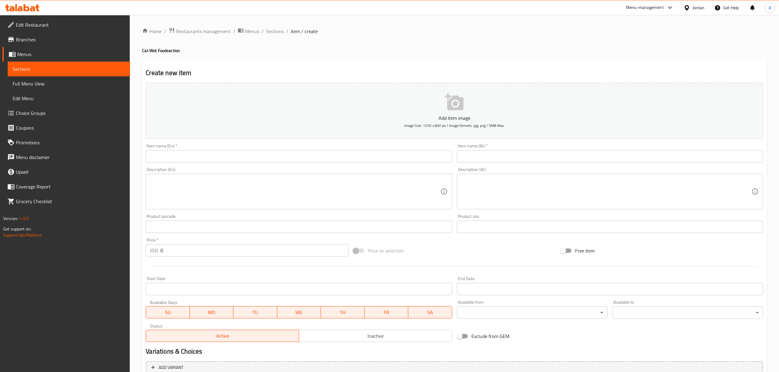
click at [291, 163] on input "text" at bounding box center [299, 156] width 306 height 12
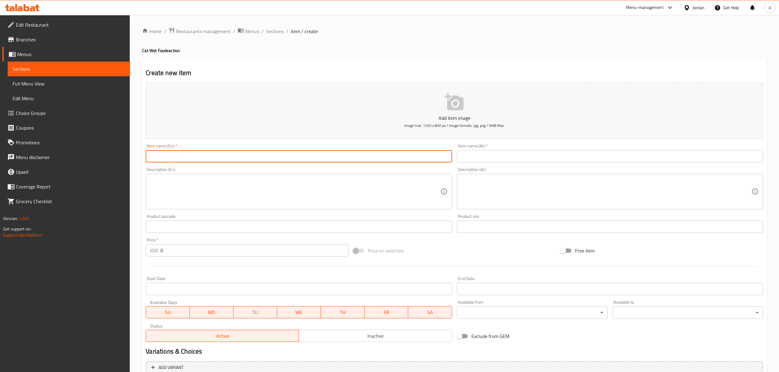
paste input "Inaba Dashi Delight Chicken With Tuna And Salmon Crisps 40 G"
type input "Inaba Dashi Delight Chicken With Tuna And Salmon Crisps 40 G"
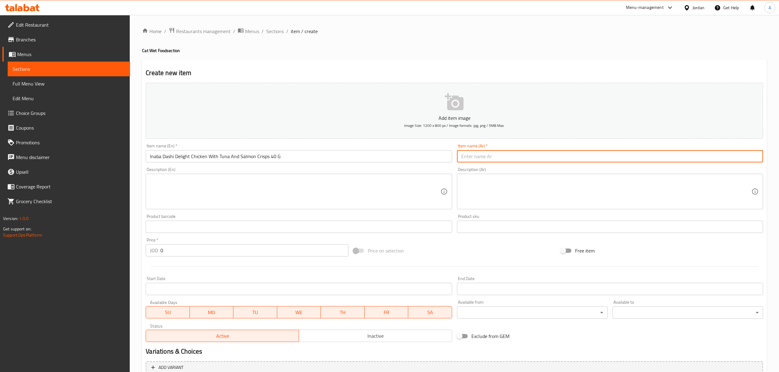
click at [467, 152] on input "text" at bounding box center [610, 156] width 306 height 12
paste input "إينابا [PERSON_NAME] رقائق دقيقة دجاج مع تونة وسمك السلمون 40 جرام"
type input "إينابا [PERSON_NAME] رقائق دقيقة دجاج مع تونة وسمك السلمون 40 جرام"
click at [357, 336] on span "Inactive" at bounding box center [376, 336] width 148 height 9
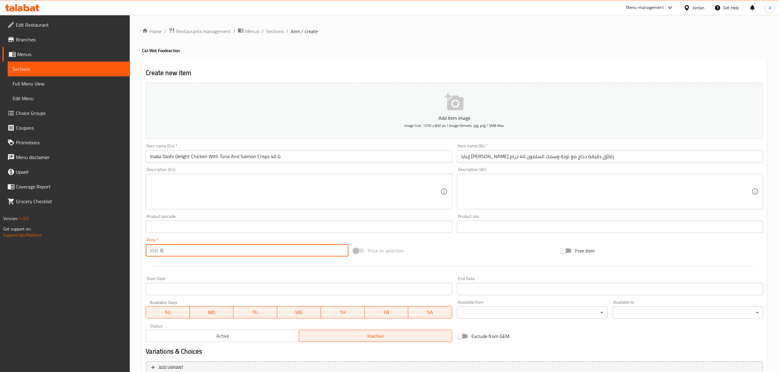
drag, startPoint x: 202, startPoint y: 256, endPoint x: 156, endPoint y: 256, distance: 46.0
click at [156, 256] on div "JOD 0 Price *" at bounding box center [247, 250] width 202 height 12
paste input "1.8"
type input "1.8"
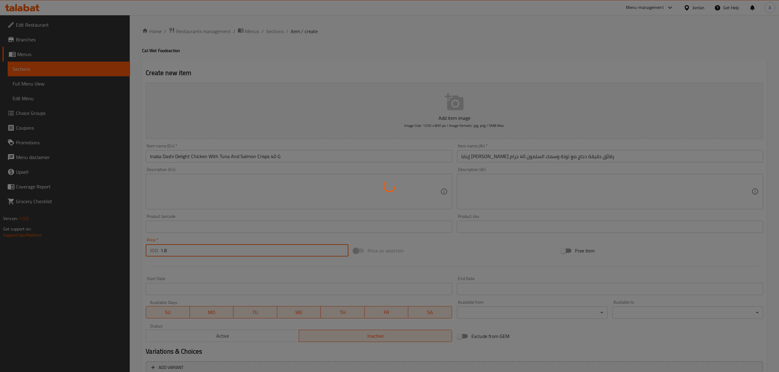
type input "0"
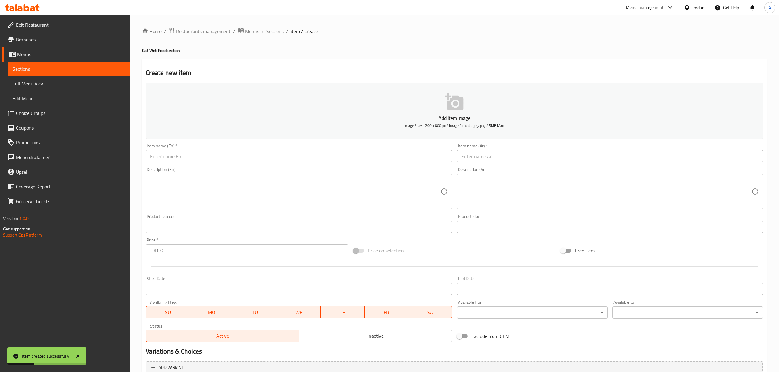
click at [283, 150] on div "Item name (En)   * Item name (En) *" at bounding box center [299, 153] width 306 height 19
click at [278, 163] on div "Item name (En)   * Item name (En) *" at bounding box center [298, 153] width 311 height 24
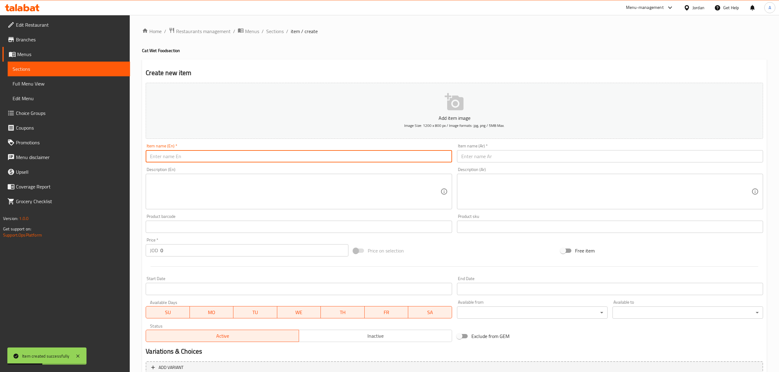
click at [278, 159] on input "text" at bounding box center [299, 156] width 306 height 12
paste input "Inaba Dashi Delights Silky Broth Chicken With Cheese Recipe 40 G"
type input "Inaba Dashi Delights Silky Broth Chicken With Cheese Recipe 40 G"
click at [467, 156] on input "text" at bounding box center [610, 156] width 306 height 12
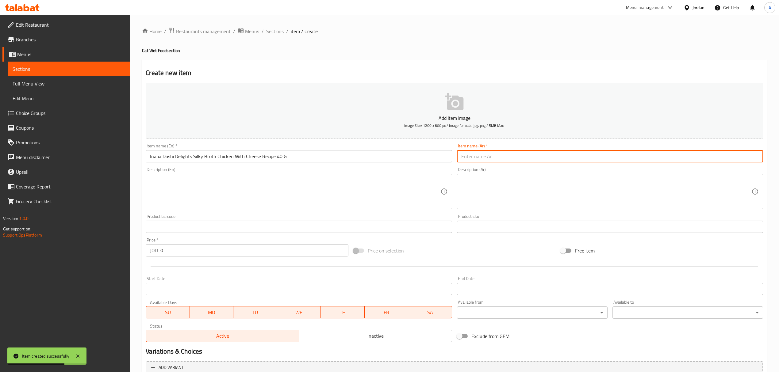
paste input "اينابا [PERSON_NAME] ديلايتس، مرق الدجاج الحريري مع الجبن، 40 جرام"
type input "اينابا [PERSON_NAME] ديلايتس، مرق الدجاج الحريري مع الجبن، 40 جرام"
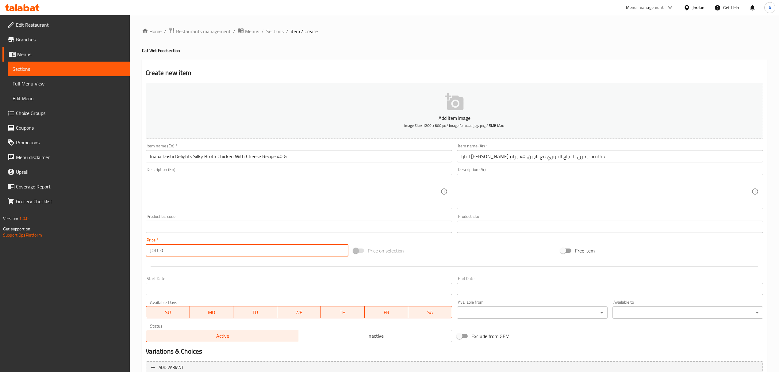
drag, startPoint x: 194, startPoint y: 252, endPoint x: 150, endPoint y: 252, distance: 44.2
click at [150, 252] on div "JOD 0 Price *" at bounding box center [247, 250] width 202 height 12
paste input "1.8"
type input "1.8"
click at [353, 334] on span "Inactive" at bounding box center [376, 336] width 148 height 9
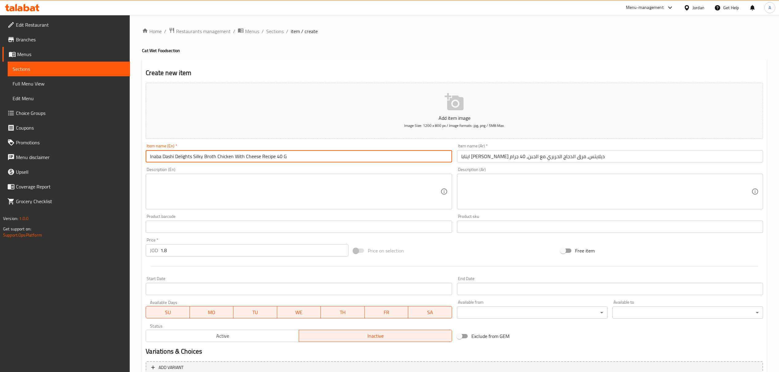
drag, startPoint x: 345, startPoint y: 154, endPoint x: 345, endPoint y: 157, distance: 3.4
click at [345, 157] on input "Inaba Dashi Delights Silky Broth Chicken With Cheese Recipe 40 G" at bounding box center [299, 156] width 306 height 12
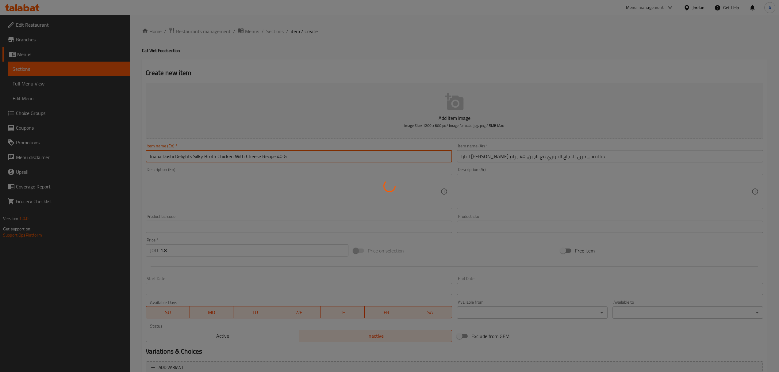
type input "0"
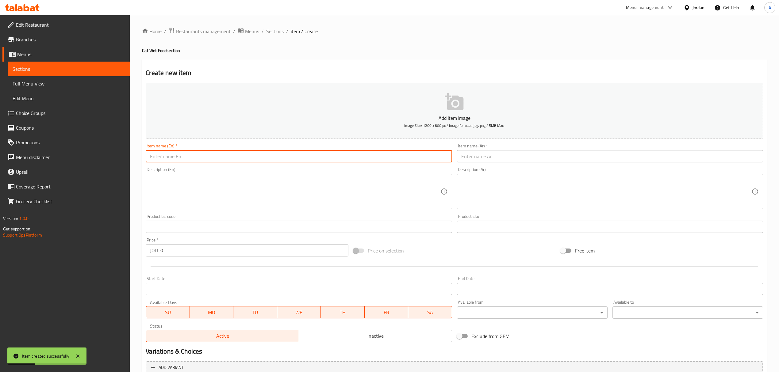
paste input "Inaba Dashi Delights Wet Cat Food Chicken And Salmon Recipe Flavor 40 G"
type input "Inaba Dashi Delights Wet Cat Food Chicken And Salmon Recipe Flavor 40 G"
click at [486, 154] on input "text" at bounding box center [610, 156] width 306 height 12
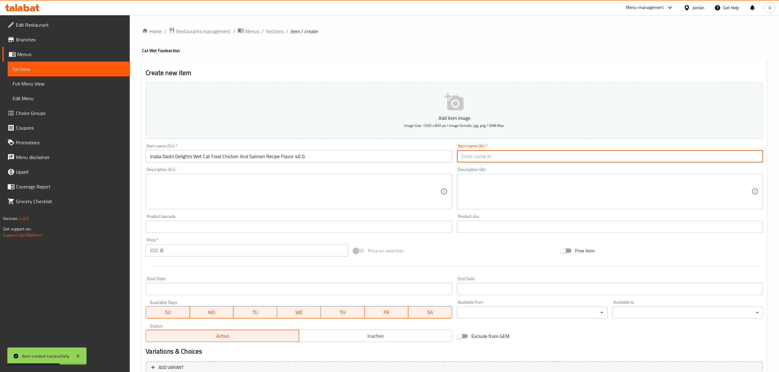
paste input "اينابا [PERSON_NAME] ديلايتس طعام رطب للقطط بنكهة الدجاج والسالمون المرق 40 جرام"
type input "اينابا [PERSON_NAME] ديلايتس طعام رطب للقطط بنكهة الدجاج والسالمون المرق 40 جرام"
click at [327, 338] on span "Inactive" at bounding box center [376, 336] width 148 height 9
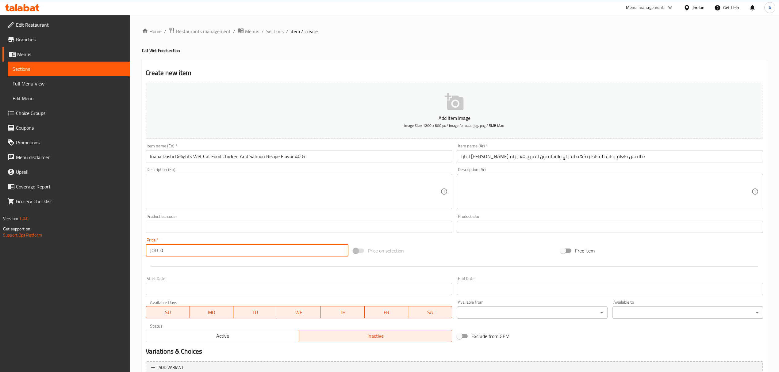
drag, startPoint x: 189, startPoint y: 252, endPoint x: 149, endPoint y: 246, distance: 40.6
click at [149, 246] on div "JOD 0 Price *" at bounding box center [247, 250] width 202 height 12
paste input "1.8"
type input "1.8"
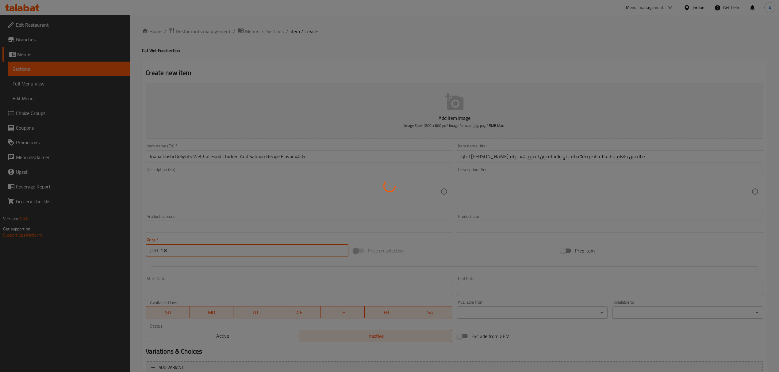
type input "0"
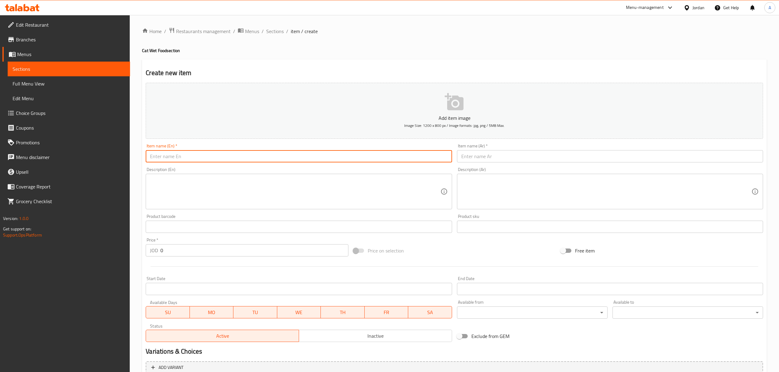
click at [343, 156] on input "text" at bounding box center [299, 156] width 306 height 12
paste input "Inaba Churu Broth Chicken And Tuna Recipe Wet Cat Food 40 G"
type input "Inaba Churu Broth Chicken And Tuna Recipe Wet Cat Food 40 G"
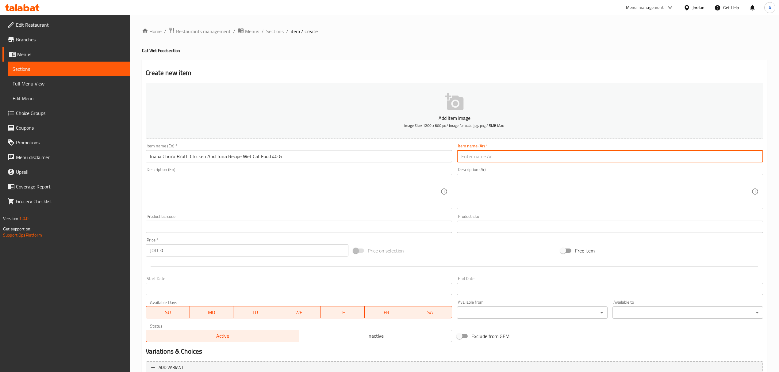
click at [490, 151] on input "text" at bounding box center [610, 156] width 306 height 12
paste input "اينابا تشورو طعام القطط الرطب بنكهة مرق الدجاج والتونة 40 جرام"
type input "اينابا تشورو طعام القطط الرطب بنكهة مرق الدجاج والتونة 40 جرام"
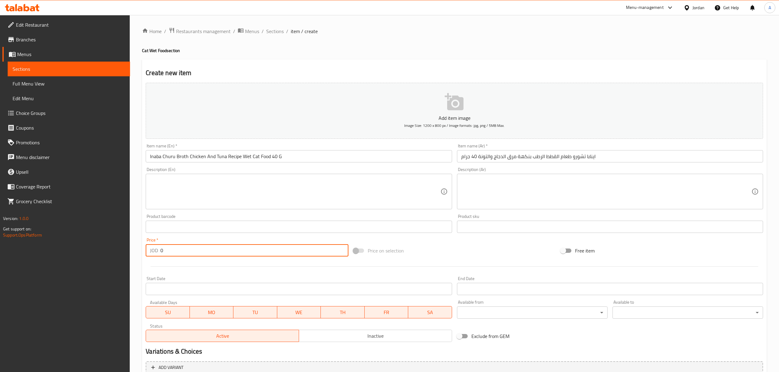
drag, startPoint x: 199, startPoint y: 250, endPoint x: 155, endPoint y: 255, distance: 44.2
click at [150, 256] on div "JOD 0 Price *" at bounding box center [247, 250] width 202 height 12
paste input "1.8"
type input "1.8"
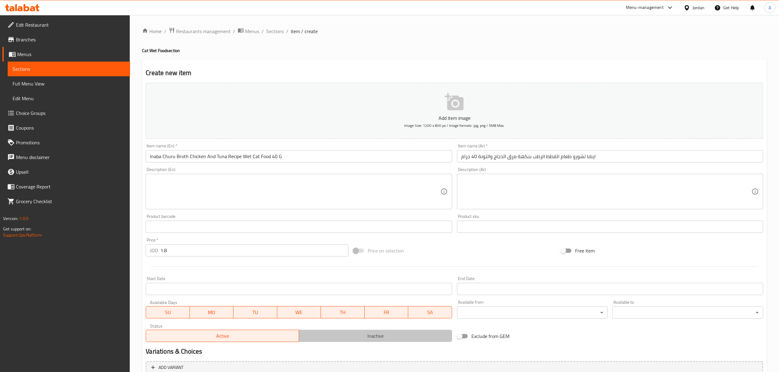
click at [344, 339] on span "Inactive" at bounding box center [376, 336] width 148 height 9
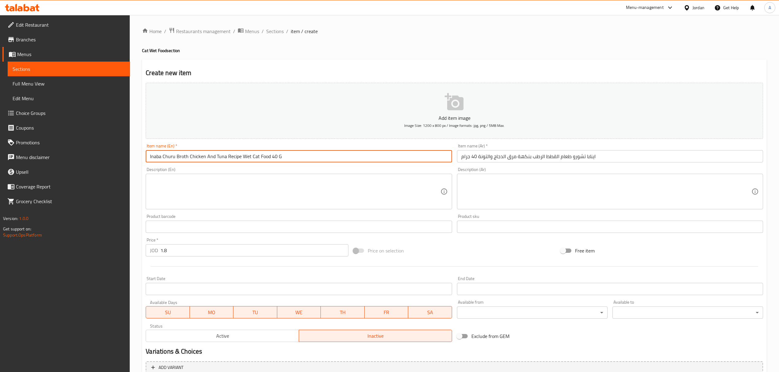
click at [323, 159] on input "Inaba Churu Broth Chicken And Tuna Recipe Wet Cat Food 40 G" at bounding box center [299, 156] width 306 height 12
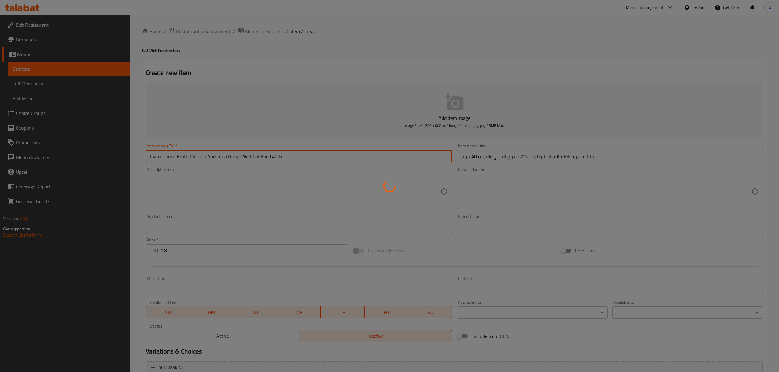
type input "0"
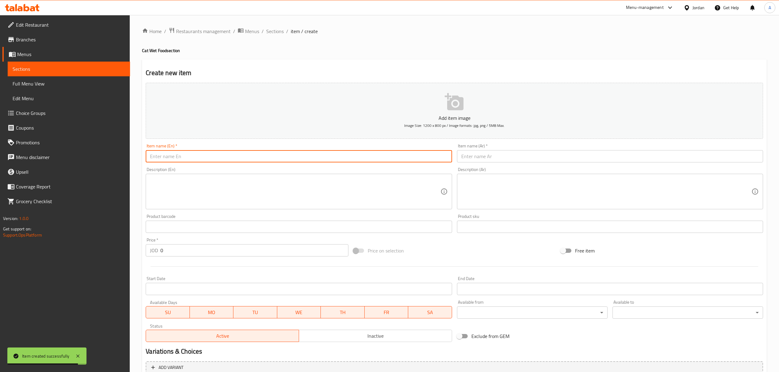
click at [327, 160] on input "text" at bounding box center [299, 156] width 306 height 12
paste input "Inaba Churu Broth Chicken With Salmon Recipe 40 G"
type input "Inaba Churu Broth Chicken With Salmon Recipe 40 G"
click at [489, 161] on input "text" at bounding box center [610, 156] width 306 height 12
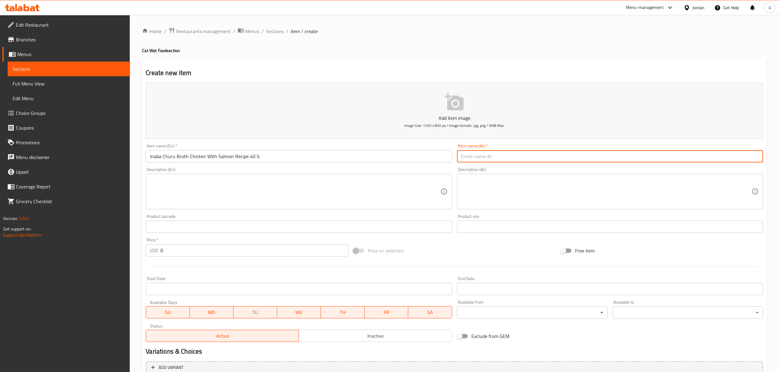
paste input "اينابا تشورو طعام القطط بنكهة الدجاج مع السلمون 40 جرام"
type input "اينابا تشورو طعام القطط بنكهة الدجاج مع السلمون 40 جرام"
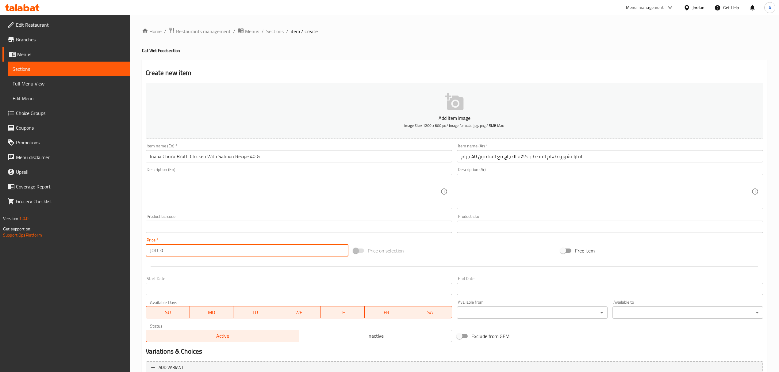
drag, startPoint x: 165, startPoint y: 254, endPoint x: 150, endPoint y: 250, distance: 15.7
click at [150, 250] on div "JOD 0 Price *" at bounding box center [247, 250] width 202 height 12
paste input "1.8"
type input "1.8"
click at [359, 340] on span "Inactive" at bounding box center [376, 336] width 148 height 9
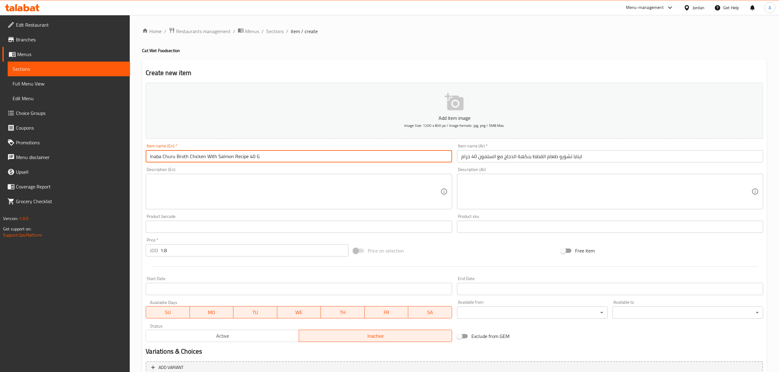
click at [321, 162] on input "Inaba Churu Broth Chicken With Salmon Recipe 40 G" at bounding box center [299, 156] width 306 height 12
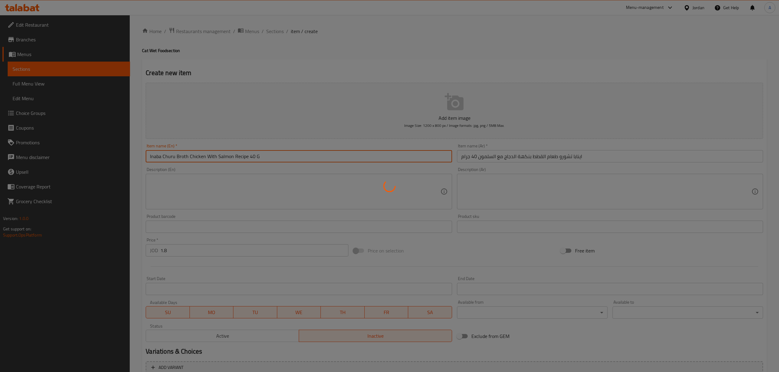
type input "0"
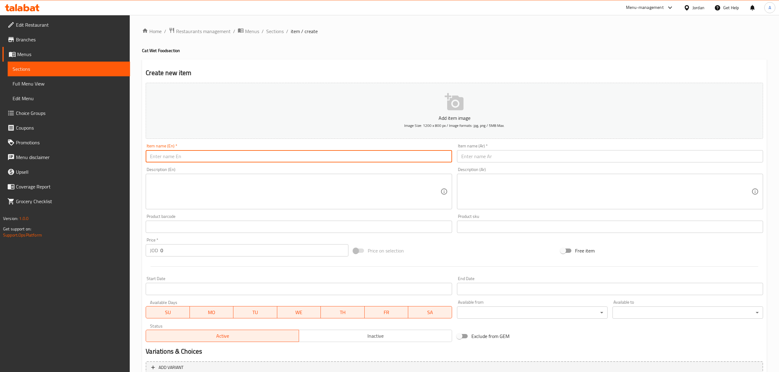
click at [363, 158] on input "text" at bounding box center [299, 156] width 306 height 12
paste input "Inaba Twins Tuna And Chicken With Salmon For Cats 35 G"
type input "Inaba Twins Tuna And Chicken With Salmon For Cats 35 G"
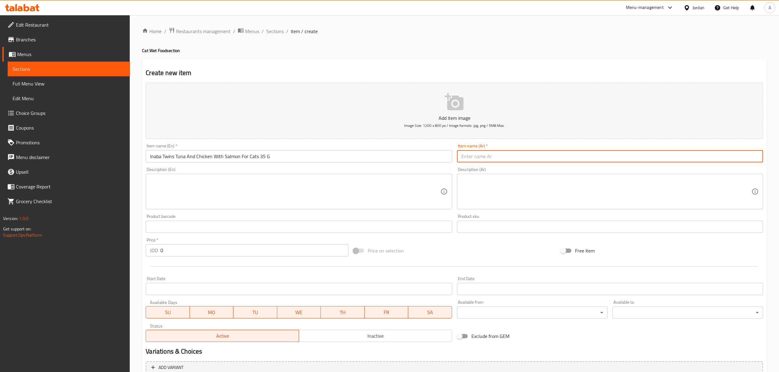
click at [491, 156] on input "text" at bounding box center [610, 156] width 306 height 12
paste input "اينابا توينز بنكهة التونة والدجاج مع السلمون للقطط 35 جرام"
type input "اينابا توينز بنكهة التونة والدجاج مع السلمون للقطط 35 جرام"
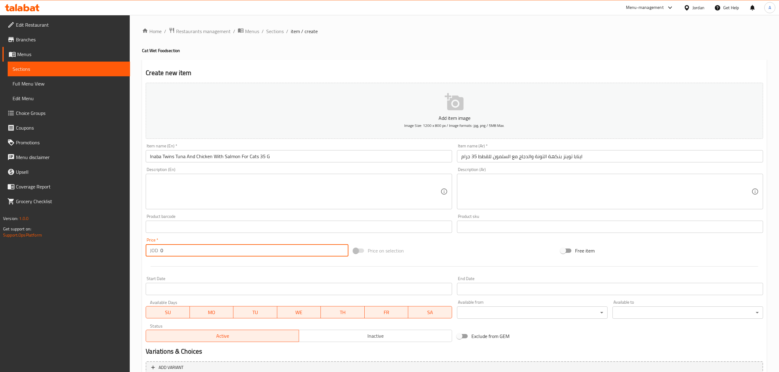
drag, startPoint x: 197, startPoint y: 256, endPoint x: 153, endPoint y: 244, distance: 45.0
click at [153, 244] on div "Price   * JOD 0 Price *" at bounding box center [247, 247] width 202 height 19
paste input "2.5"
type input "2.5"
click at [347, 334] on span "Inactive" at bounding box center [376, 336] width 148 height 9
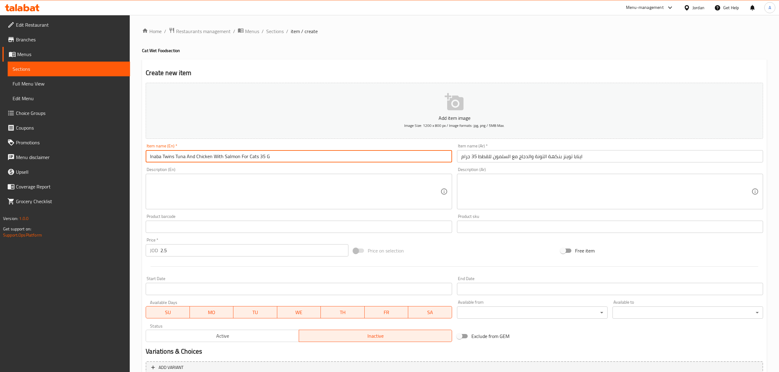
click at [328, 158] on input "Inaba Twins Tuna And Chicken With Salmon For Cats 35 G" at bounding box center [299, 156] width 306 height 12
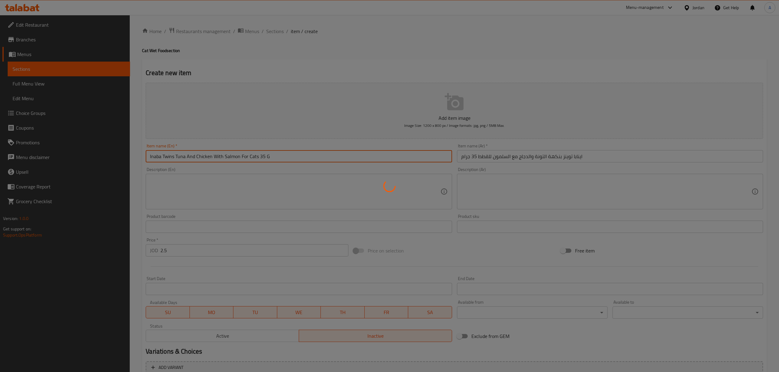
type input "0"
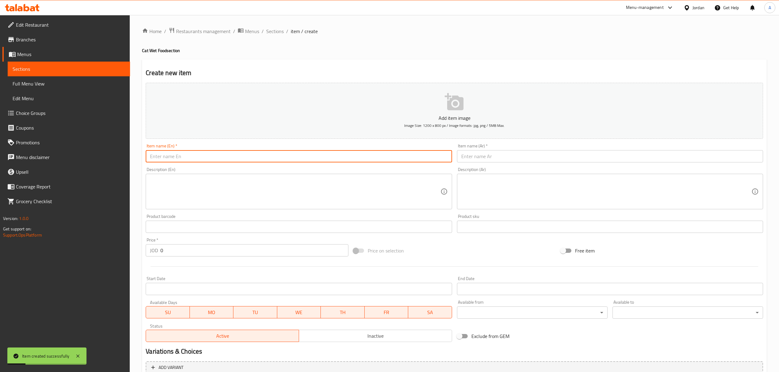
paste input "Inaba Twins Chicken For Cats 35 G"
type input "Inaba Twins Chicken For Cats 35 G"
click at [469, 163] on div "Item name (Ar)   * Item name (Ar) *" at bounding box center [610, 153] width 311 height 24
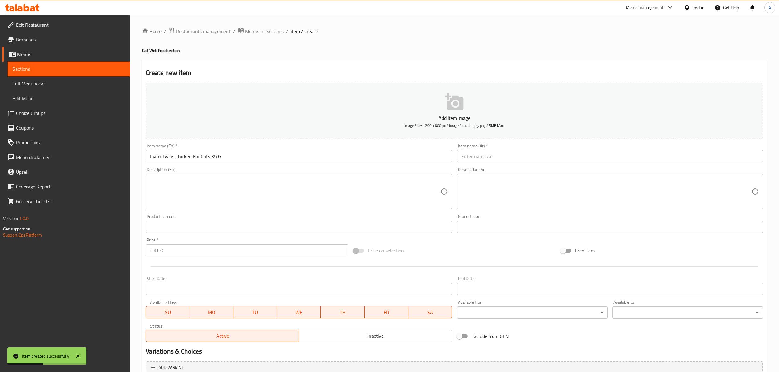
click at [471, 158] on input "text" at bounding box center [610, 156] width 306 height 12
paste input "اينابا توينز بنكهة الدجاج للقطط 35 جرام"
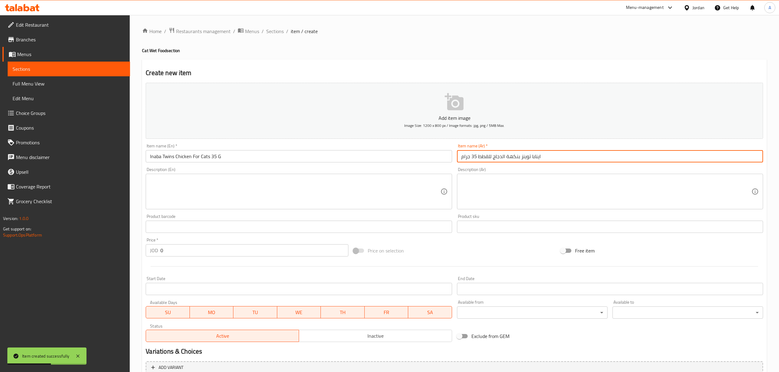
type input "اينابا توينز بنكهة الدجاج للقطط 35 جرام"
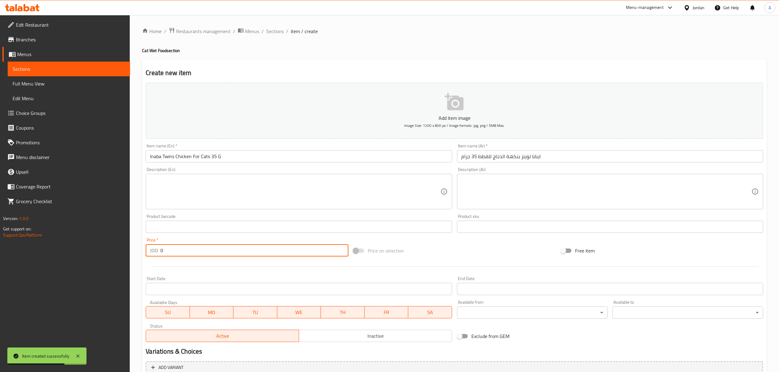
drag, startPoint x: 185, startPoint y: 250, endPoint x: 156, endPoint y: 246, distance: 29.2
click at [156, 246] on div "JOD 0 Price *" at bounding box center [247, 250] width 202 height 12
paste input "2.5"
type input "2.5"
click at [336, 342] on button "Inactive" at bounding box center [375, 336] width 153 height 12
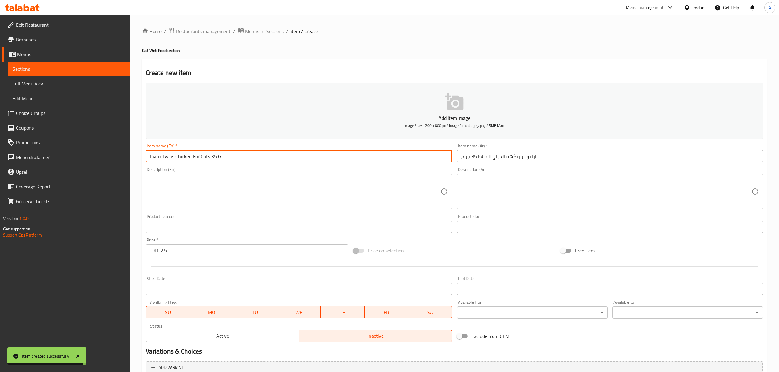
click at [294, 160] on input "Inaba Twins Chicken For Cats 35 G" at bounding box center [299, 156] width 306 height 12
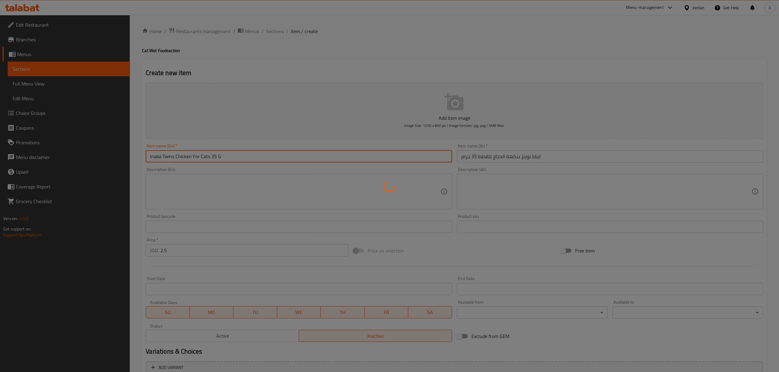
type input "0"
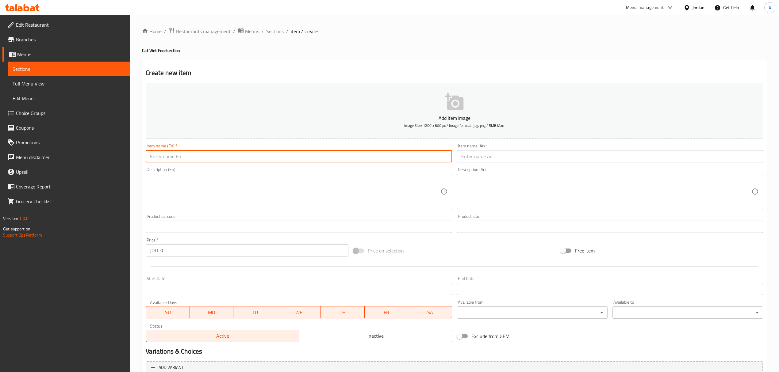
paste input "Inaba Twins Tuna And Chicken For Cat 35 G"
type input "Inaba Twins Tuna And Chicken For Cat 35 G"
drag, startPoint x: 464, startPoint y: 148, endPoint x: 475, endPoint y: 154, distance: 12.5
click at [473, 153] on div "Item name (Ar)   * Item name (Ar) *" at bounding box center [610, 153] width 306 height 19
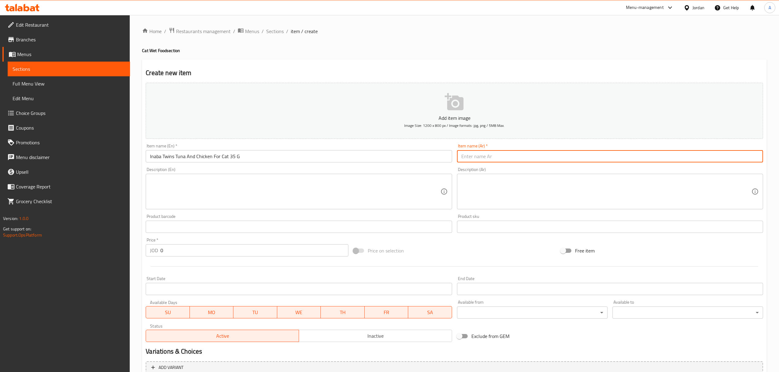
click at [475, 154] on input "text" at bounding box center [610, 156] width 306 height 12
paste input "اينابا توينز بنكهة التونة والدجاج 35 جرام"
type input "اينابا توينز بنكهة التونة والدجاج 35 جرام"
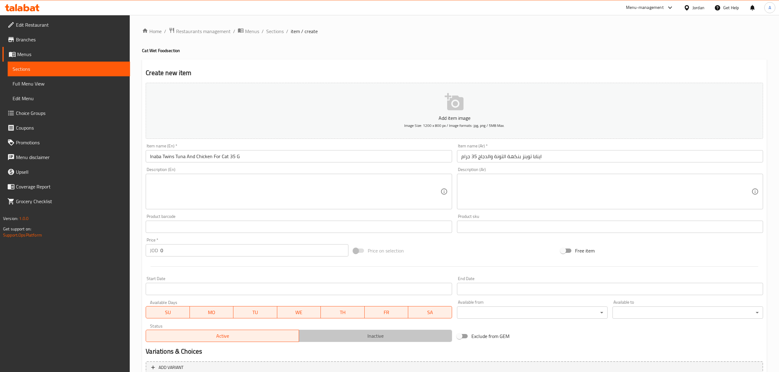
click at [351, 336] on span "Inactive" at bounding box center [376, 336] width 148 height 9
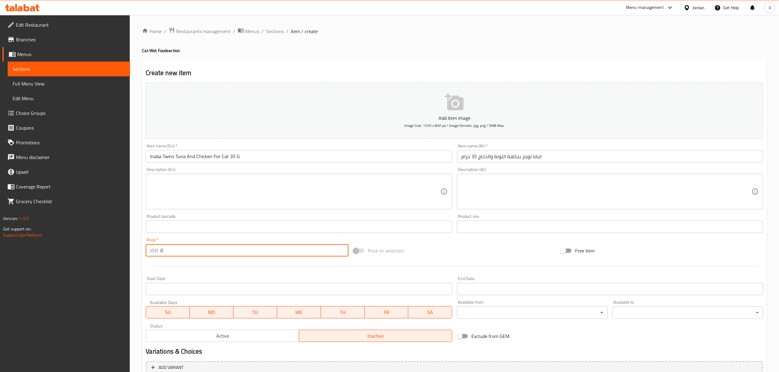
drag, startPoint x: 172, startPoint y: 253, endPoint x: 156, endPoint y: 260, distance: 17.2
click at [156, 260] on div "Add item image Image Size: 1200 x 800 px / Image formats: jpg, png / 5MB Max. I…" at bounding box center [454, 212] width 622 height 264
paste input "2.5"
type input "2.5"
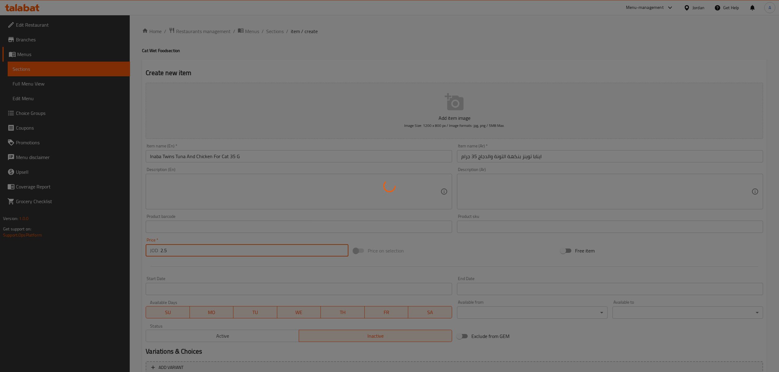
type input "0"
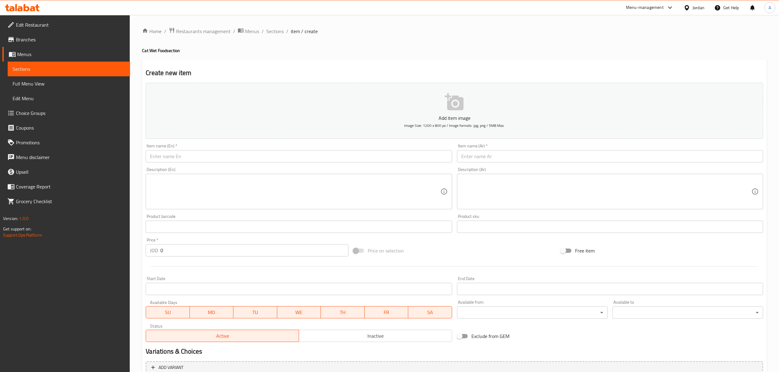
click at [310, 159] on input "text" at bounding box center [299, 156] width 306 height 12
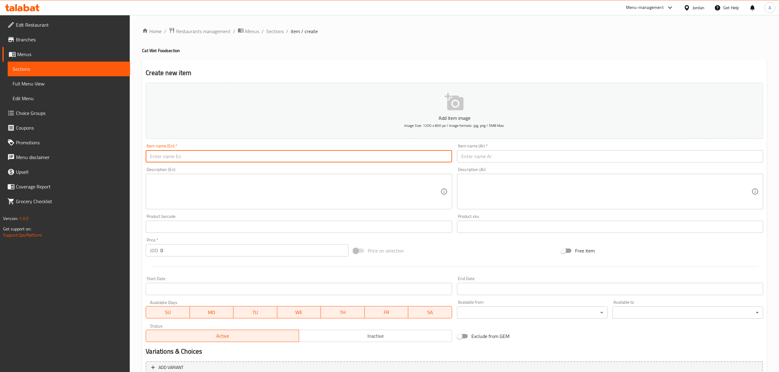
paste input "Inaba Twins Chicken With Cheese 35 G"
type input "Inaba Twins Chicken With Cheese 35 G"
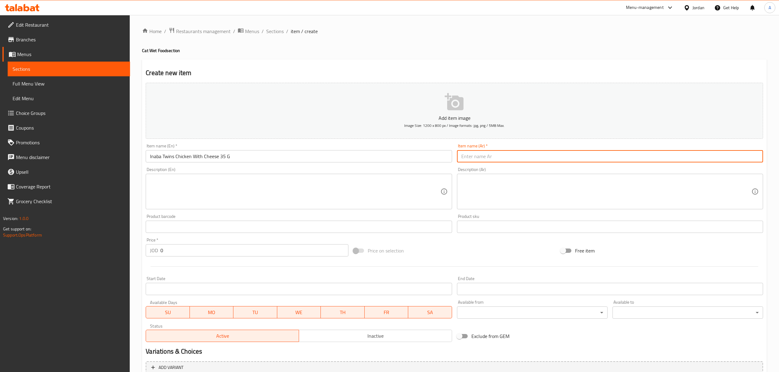
click at [561, 159] on input "text" at bounding box center [610, 156] width 306 height 12
paste input "اينابا توينز بنكهة الدجاج والجبنة 35 جرام"
type input "اينابا توينز بنكهة الدجاج والجبنة 35 جرام"
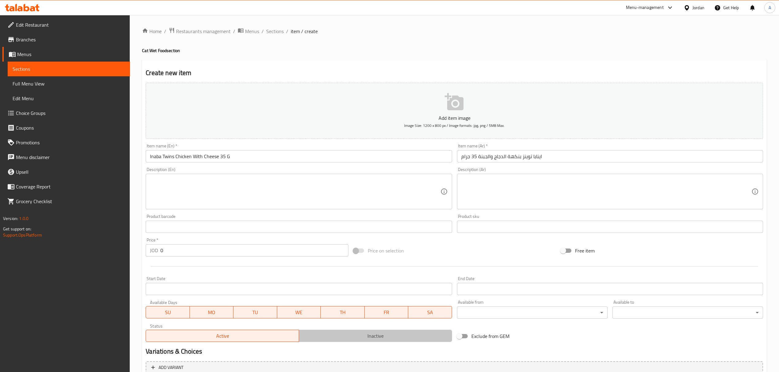
click at [355, 342] on button "Inactive" at bounding box center [375, 336] width 153 height 12
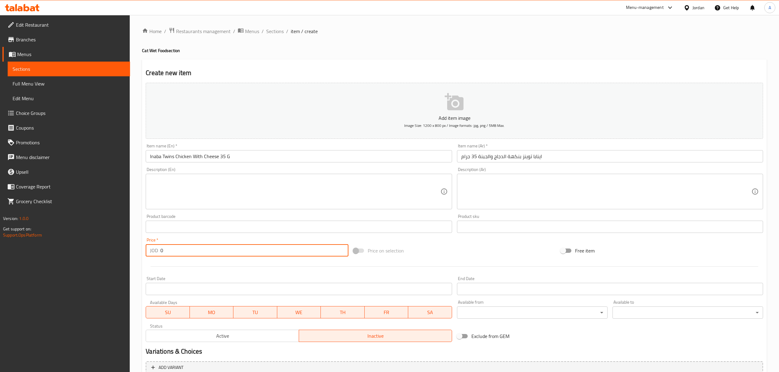
drag, startPoint x: 181, startPoint y: 256, endPoint x: 156, endPoint y: 257, distance: 24.9
click at [156, 257] on div "JOD 0 Price *" at bounding box center [247, 250] width 202 height 12
paste input "2.5"
type input "2.5"
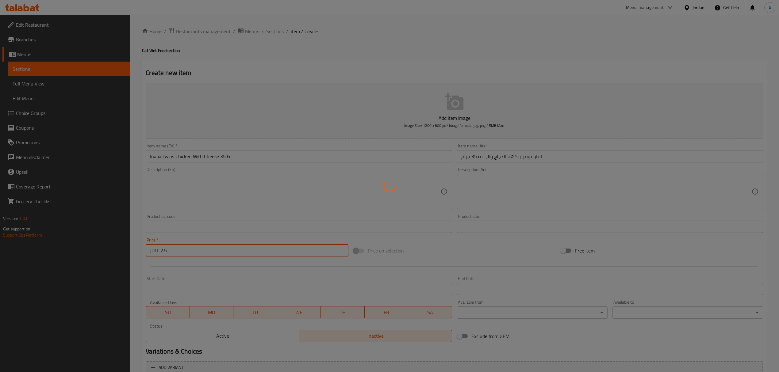
type input "0"
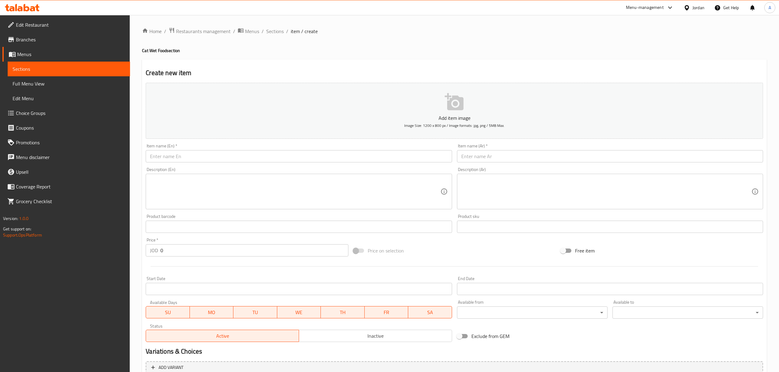
click at [336, 158] on input "text" at bounding box center [299, 156] width 306 height 12
paste input "Inaba Twins Tuna And Chicken With Scallop 35 G"
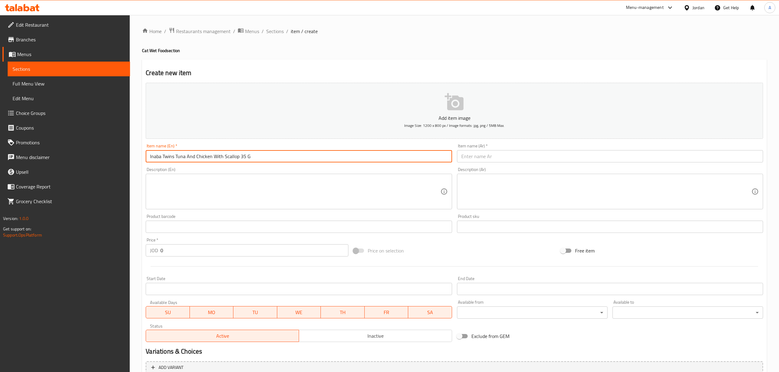
type input "Inaba Twins Tuna And Chicken With Scallop 35 G"
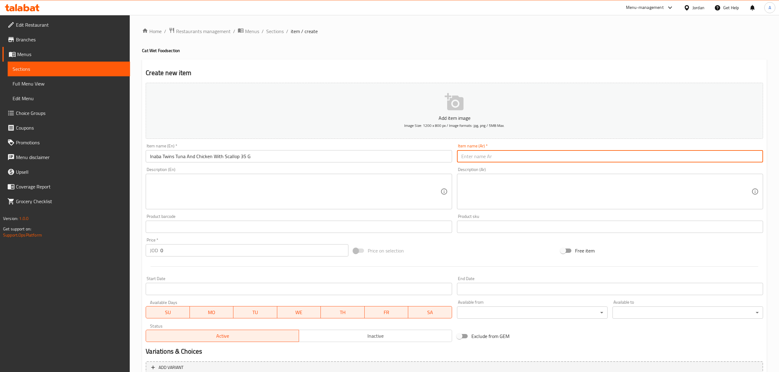
click at [503, 159] on input "text" at bounding box center [610, 156] width 306 height 12
paste input "اينابا توينز بنكهة الدجاج والتونة والسكالوب 35 جرام"
type input "اينابا توينز بنكهة الدجاج والتونة والسكالوب 35 جرام"
click at [361, 333] on span "Inactive" at bounding box center [376, 336] width 148 height 9
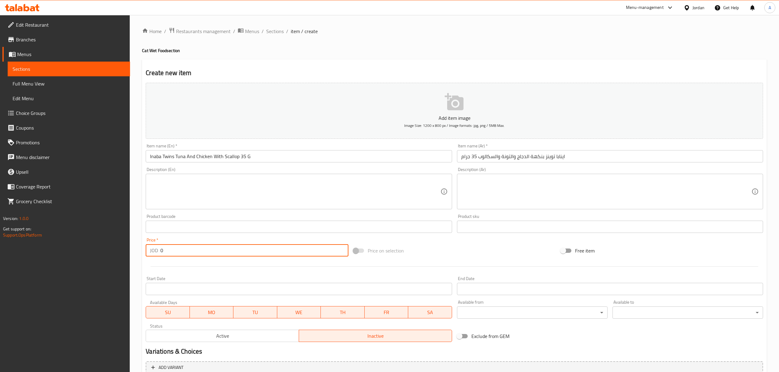
drag, startPoint x: 165, startPoint y: 251, endPoint x: 152, endPoint y: 247, distance: 13.4
click at [152, 247] on div "JOD 0 Price *" at bounding box center [247, 250] width 202 height 12
paste input "2.5"
type input "2.5"
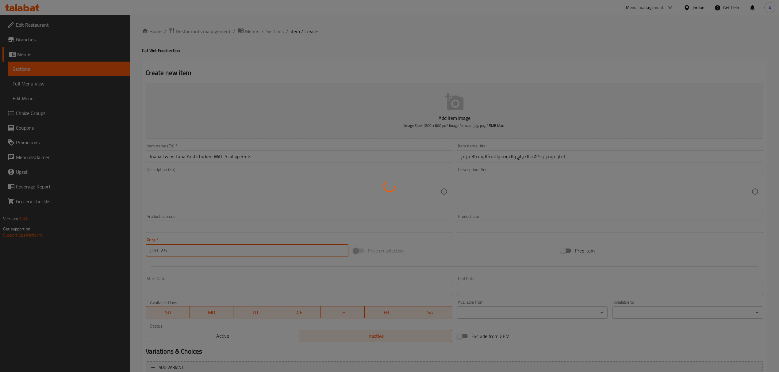
type input "0"
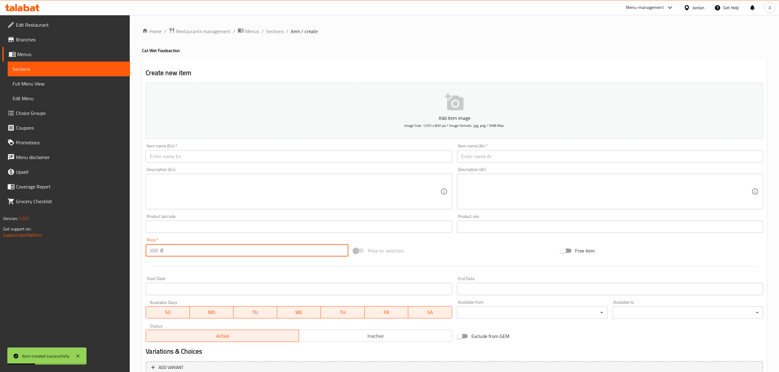
click at [305, 151] on input "text" at bounding box center [299, 156] width 306 height 12
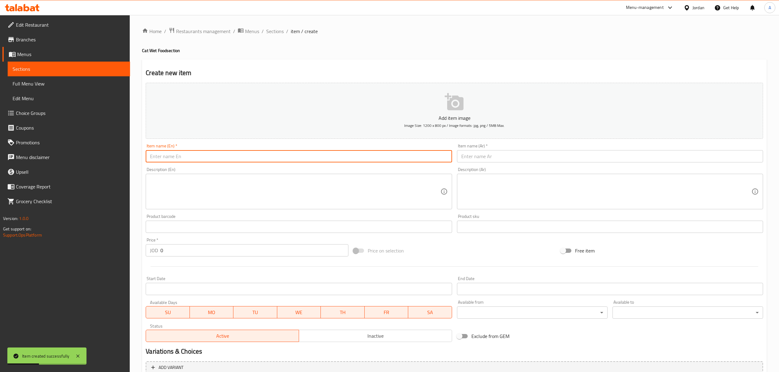
paste input "Inaba Twin Packs Tuna And Chicken In Scallop Broth 40 G"
type input "Inaba Twin Packs Tuna And Chicken In Scallop Broth 40 G"
click at [479, 155] on input "text" at bounding box center [610, 156] width 306 height 12
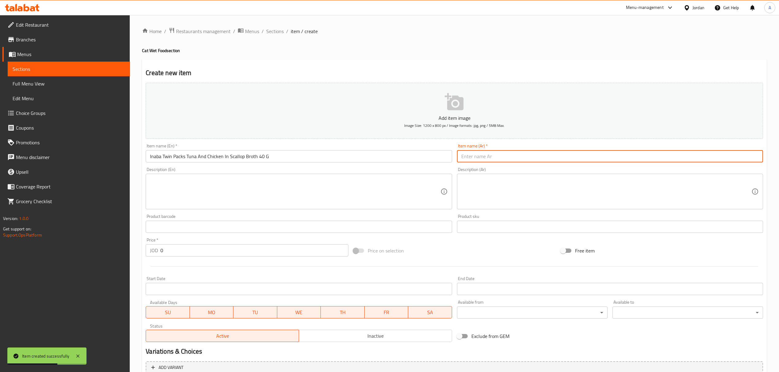
paste input "اينابا توين بنكهة التونة والدجاج في مرق الإسكالوب 40 غرام"
type input "اينابا توين بنكهة التونة والدجاج في مرق الإسكالوب 40 غرام"
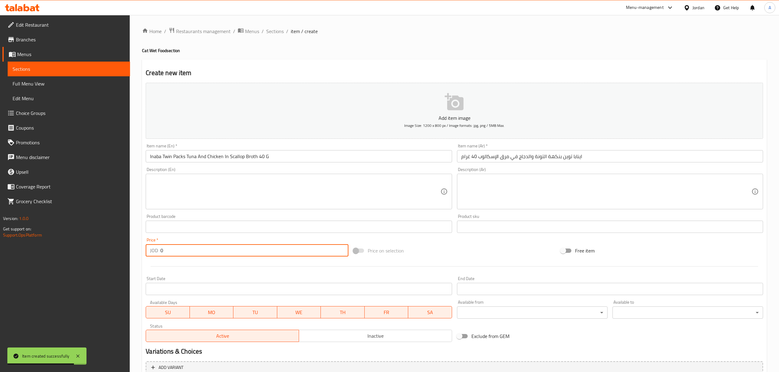
drag, startPoint x: 181, startPoint y: 254, endPoint x: 164, endPoint y: 248, distance: 18.3
click at [164, 248] on input "0" at bounding box center [254, 250] width 188 height 12
drag, startPoint x: 179, startPoint y: 253, endPoint x: 150, endPoint y: 259, distance: 29.8
click at [150, 259] on div "Price   * JOD 0 Price *" at bounding box center [246, 248] width 207 height 24
paste input "3"
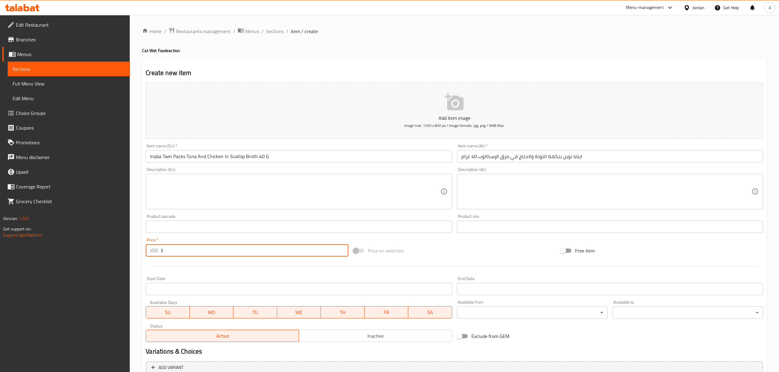
type input "3"
click at [362, 334] on span "Inactive" at bounding box center [376, 336] width 148 height 9
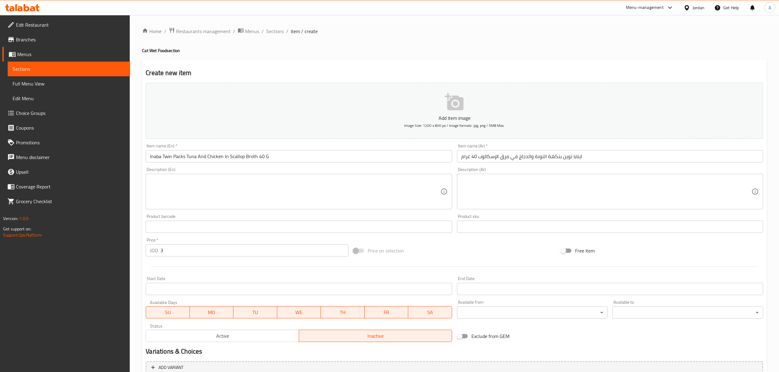
click at [323, 152] on input "Inaba Twin Packs Tuna And Chicken In Scallop Broth 40 G" at bounding box center [299, 156] width 306 height 12
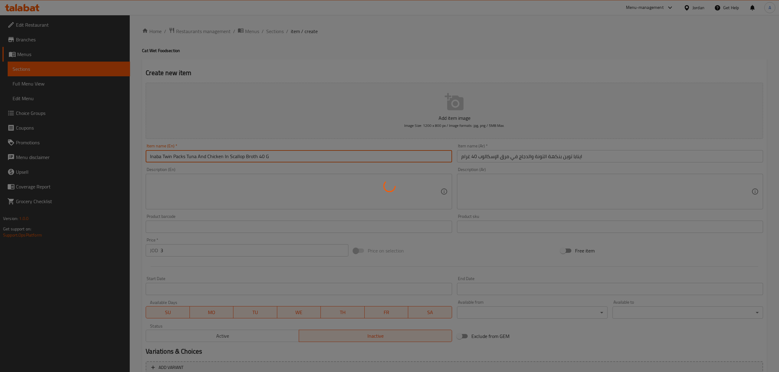
type input "0"
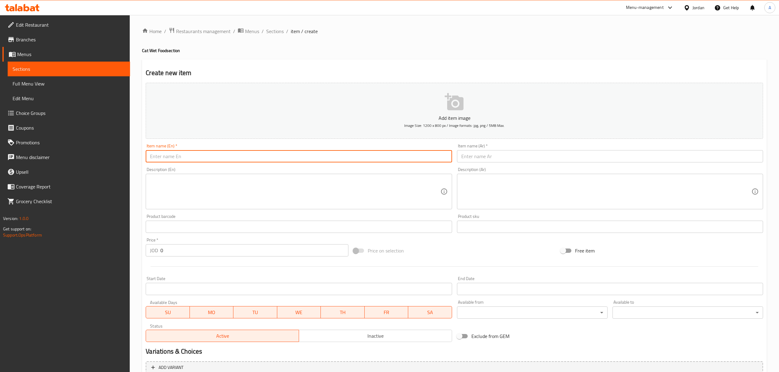
paste input "Inaba Twin Packs Tuna And Chicken In Tuna Broth 40 G"
type input "Inaba Twin Packs Tuna And Chicken In Tuna Broth 40 G"
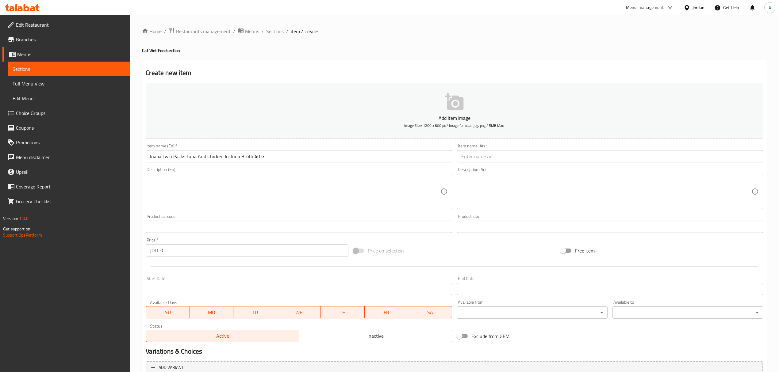
click at [455, 166] on div "Description (Ar) Description (Ar)" at bounding box center [610, 188] width 311 height 47
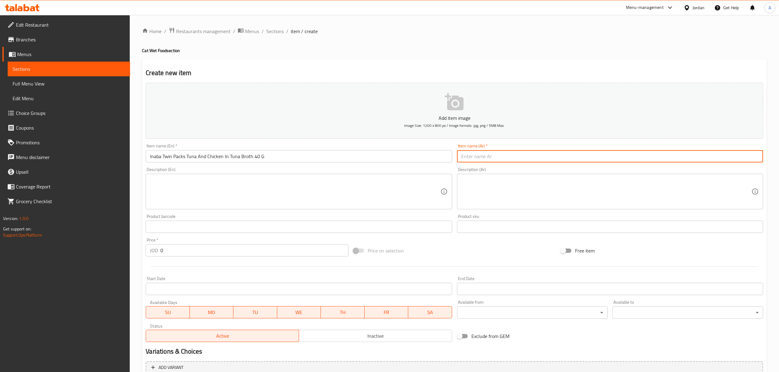
click at [463, 161] on input "text" at bounding box center [610, 156] width 306 height 12
paste input "اينابا توين بنكهة التونة والدجاج في مرق التونة 40 غرام"
type input "اينابا توين بنكهة التونة والدجاج في مرق التونة 40 غرام"
click at [352, 333] on span "Inactive" at bounding box center [376, 336] width 148 height 9
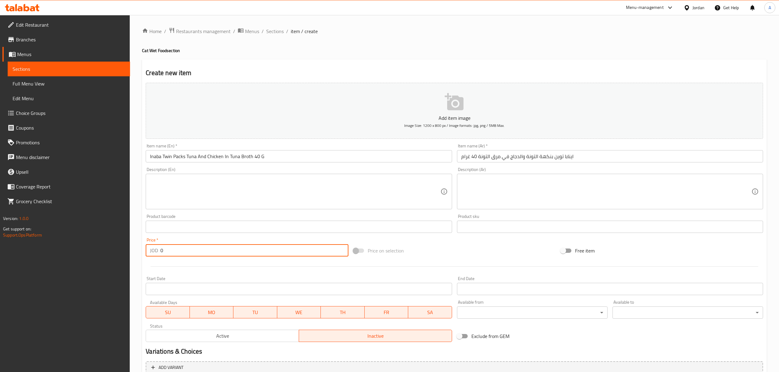
drag, startPoint x: 171, startPoint y: 256, endPoint x: 161, endPoint y: 252, distance: 10.4
click at [161, 252] on input "0" at bounding box center [254, 250] width 188 height 12
paste input "3"
click at [171, 253] on input "30" at bounding box center [254, 250] width 188 height 12
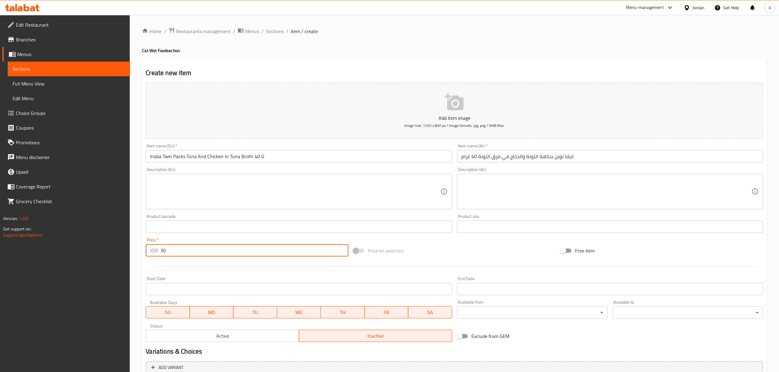
click at [171, 253] on input "30" at bounding box center [254, 250] width 188 height 12
paste input "number"
type input "3"
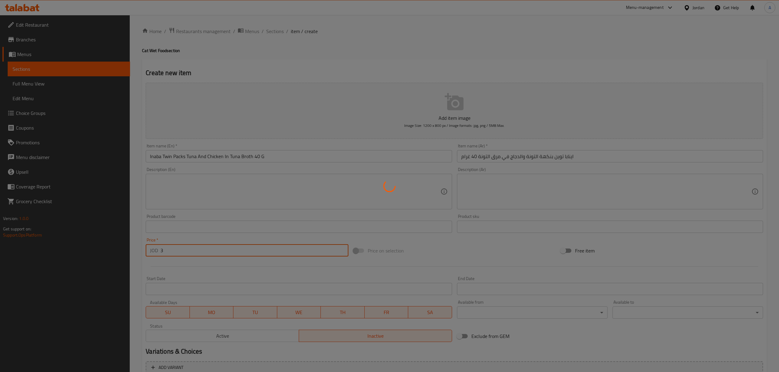
type input "0"
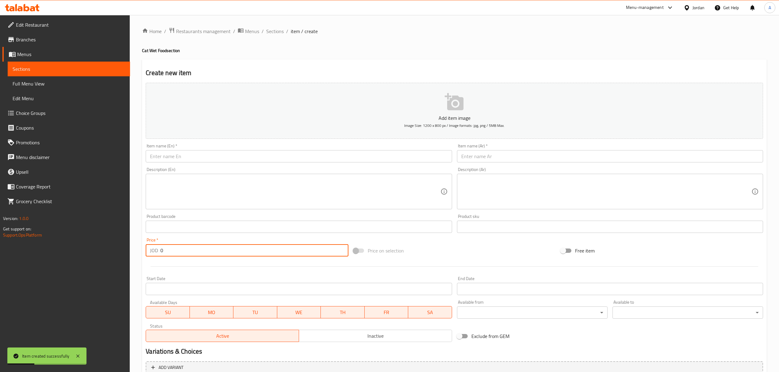
click at [311, 157] on input "text" at bounding box center [299, 156] width 306 height 12
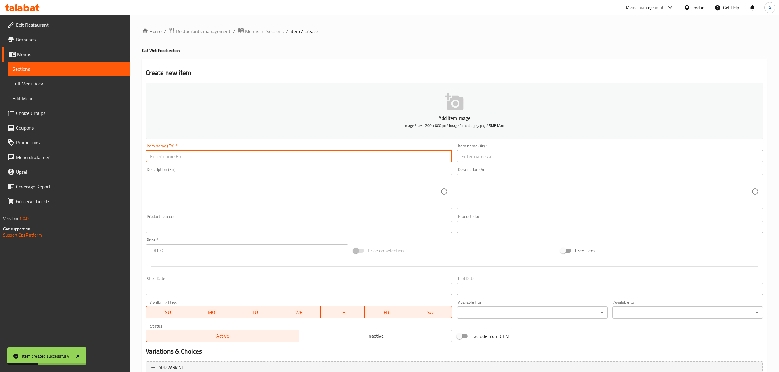
paste input "Inaba Twin Packs Chicken Recipe In Chicken Broth 40 G"
type input "Inaba Twin Packs Chicken Recipe In Chicken Broth 40 G"
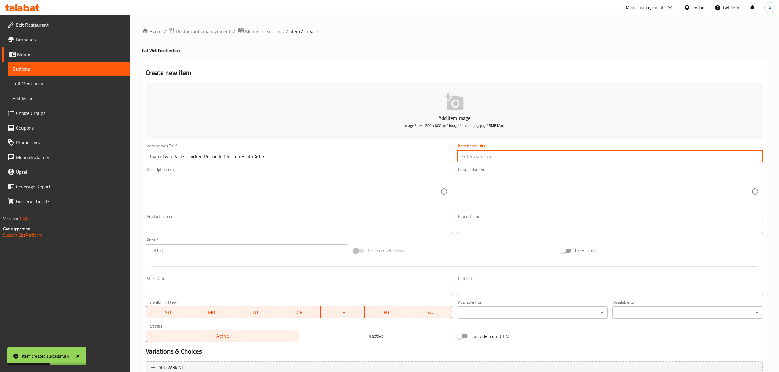
click at [507, 155] on input "text" at bounding box center [610, 156] width 306 height 12
paste input "اينابا توين بنكهة الدجاج في مرق الدجاج 40 غرام"
type input "اينابا توين بنكهة الدجاج في مرق الدجاج 40 غرام"
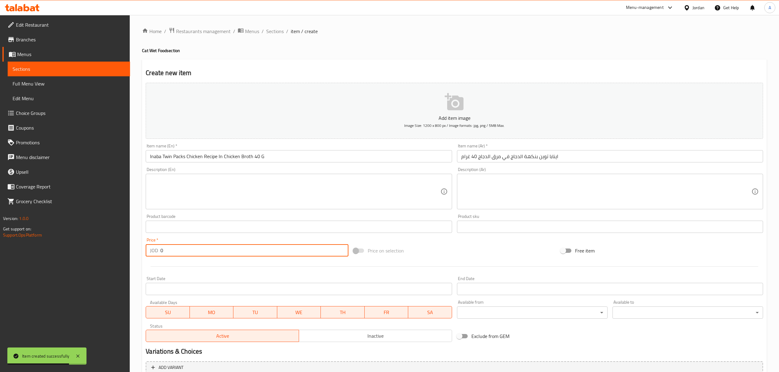
drag, startPoint x: 171, startPoint y: 252, endPoint x: 148, endPoint y: 251, distance: 22.7
click at [148, 251] on div "JOD 0 Price *" at bounding box center [247, 250] width 202 height 12
paste input "3"
type input "3"
click at [335, 344] on div "Status Active Inactive" at bounding box center [298, 332] width 311 height 23
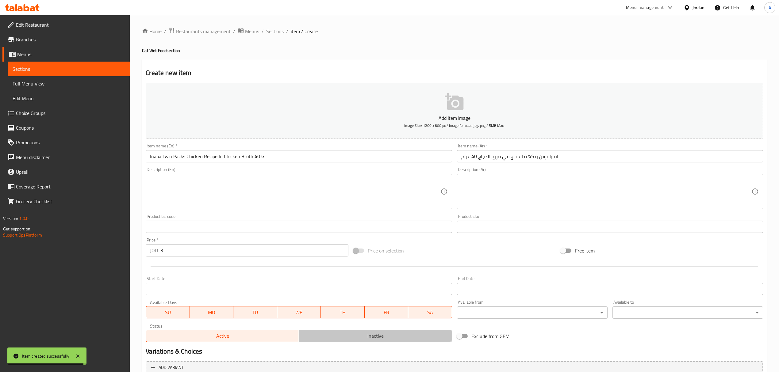
click at [333, 339] on span "Inactive" at bounding box center [376, 336] width 148 height 9
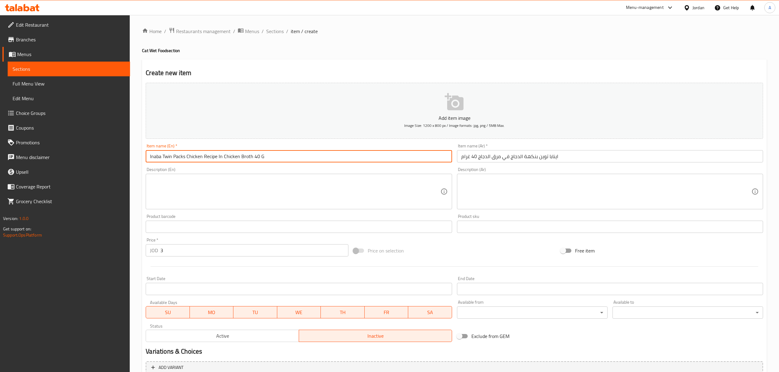
click at [307, 151] on input "Inaba Twin Packs Chicken Recipe In Chicken Broth 40 G" at bounding box center [299, 156] width 306 height 12
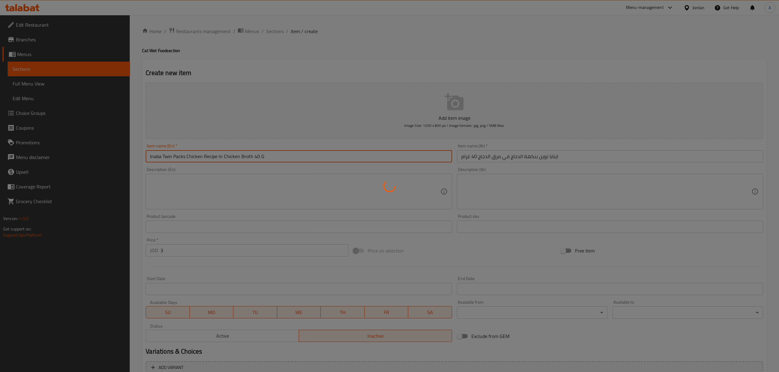
type input "0"
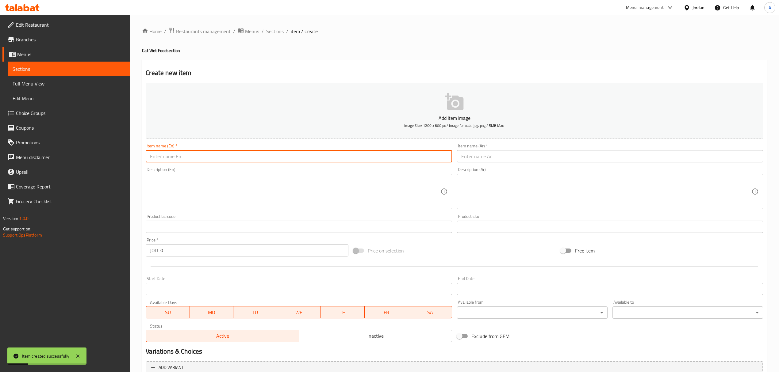
paste input "Medica Hypoallergenic Chicken 85 G"
type input "Medica Hypoallergenic Chicken 85 G"
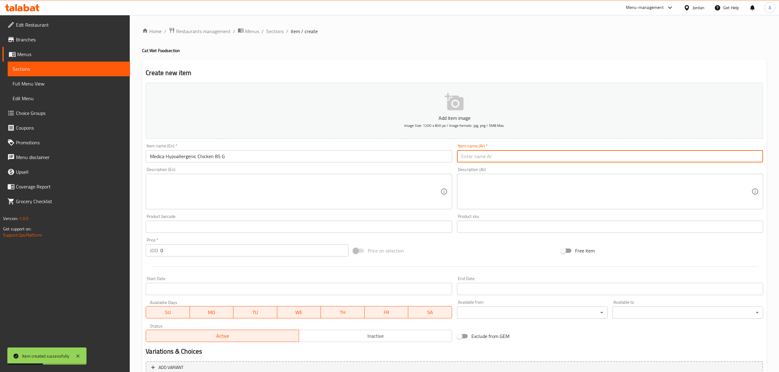
click at [500, 159] on input "text" at bounding box center [610, 156] width 306 height 12
paste input "ميديكا دجاج مضاد للحساسية 85 جم"
type input "ميديكا دجاج مضاد للحساسية 85 جم"
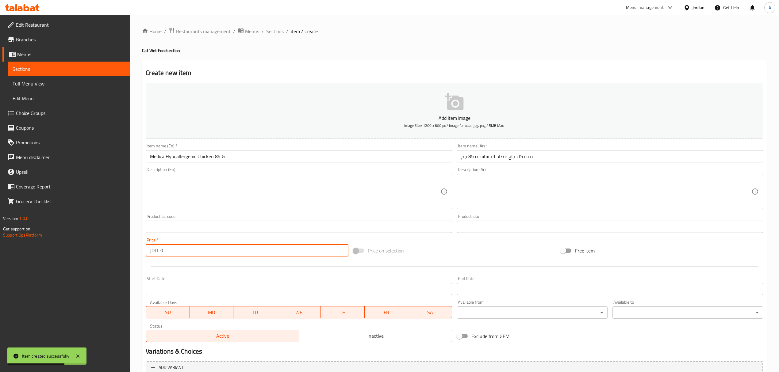
drag, startPoint x: 183, startPoint y: 247, endPoint x: 151, endPoint y: 248, distance: 31.9
click at [151, 248] on div "JOD 0 Price *" at bounding box center [247, 250] width 202 height 12
paste input ".75"
type input "0.75"
click at [394, 335] on span "Inactive" at bounding box center [376, 336] width 148 height 9
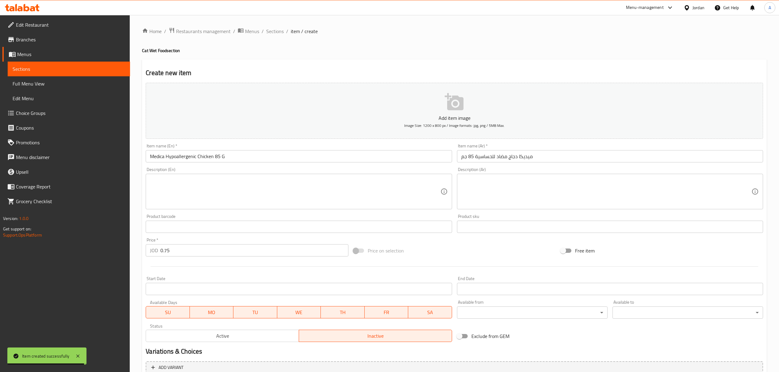
click at [333, 167] on div "Description (En) Description (En)" at bounding box center [298, 188] width 311 height 47
click at [333, 158] on input "Medica Hypoallergenic Chicken 85 G" at bounding box center [299, 156] width 306 height 12
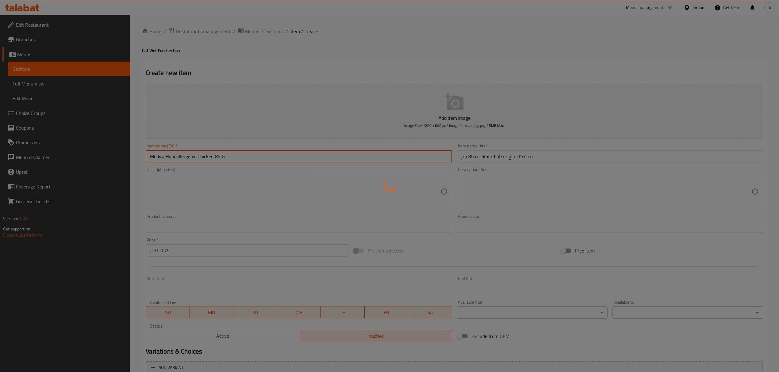
type input "0"
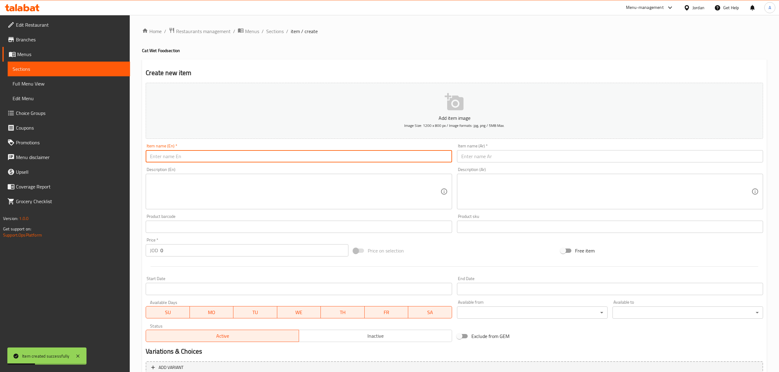
paste input "Medica Kidney Diet Chicken 85 G"
type input "Medica Kidney Diet Chicken 85 G"
click at [461, 157] on input "text" at bounding box center [610, 156] width 306 height 12
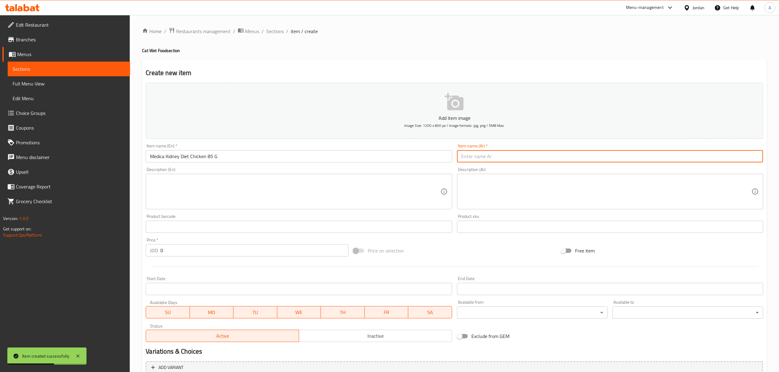
paste input "[PERSON_NAME] دايت دجاج 85 جرام"
type input "[PERSON_NAME] دايت دجاج 85 جرام"
click at [329, 334] on span "Inactive" at bounding box center [376, 336] width 148 height 9
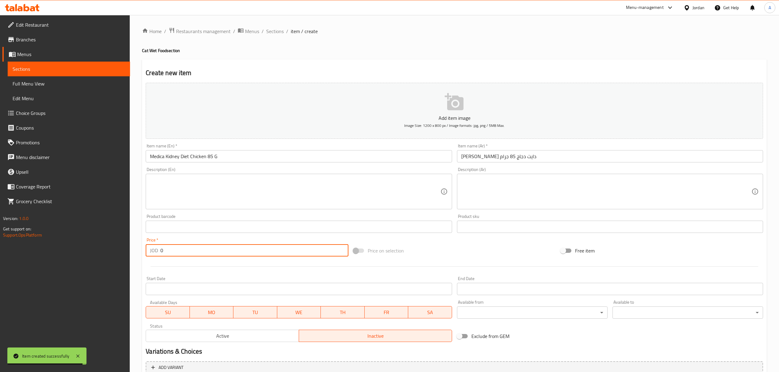
drag, startPoint x: 178, startPoint y: 251, endPoint x: 155, endPoint y: 258, distance: 24.2
click at [155, 258] on div "Price   * JOD 0 Price *" at bounding box center [246, 248] width 207 height 24
paste input ".75"
type input "0.75"
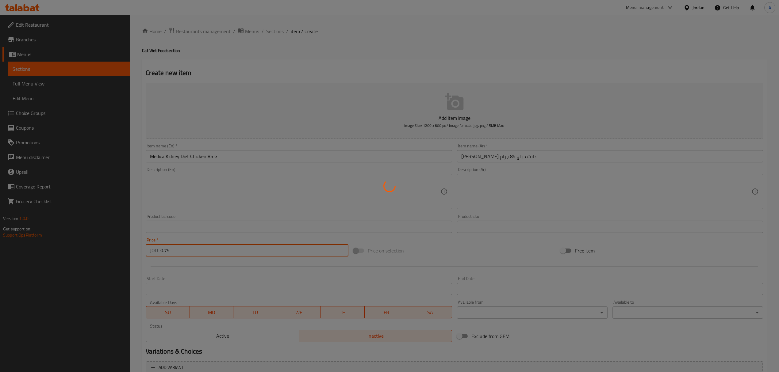
type input "0"
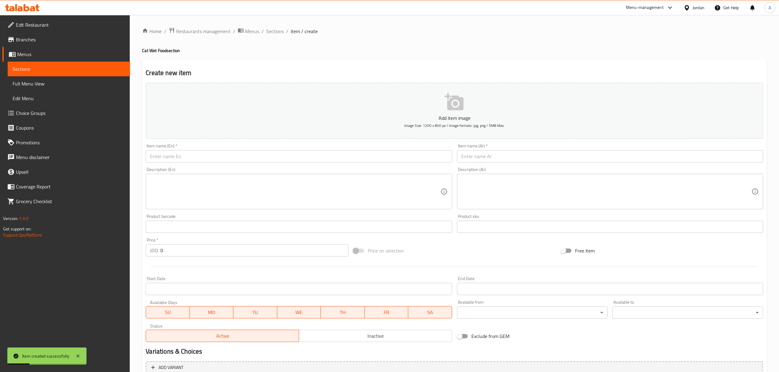
click at [280, 148] on div "Item name (En)   * Item name (En) *" at bounding box center [299, 153] width 306 height 19
click at [281, 152] on input "text" at bounding box center [299, 156] width 306 height 12
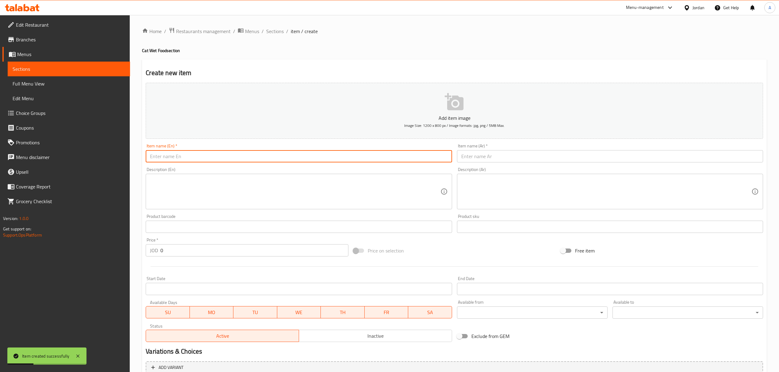
paste input "Hills Science Plan Young Adult Sterilised Salmon Pouch 85 G"
type input "Hills Science Plan Young Adult Sterilised Salmon Pouch 85 G"
click at [547, 160] on input "text" at bounding box center [610, 156] width 306 height 12
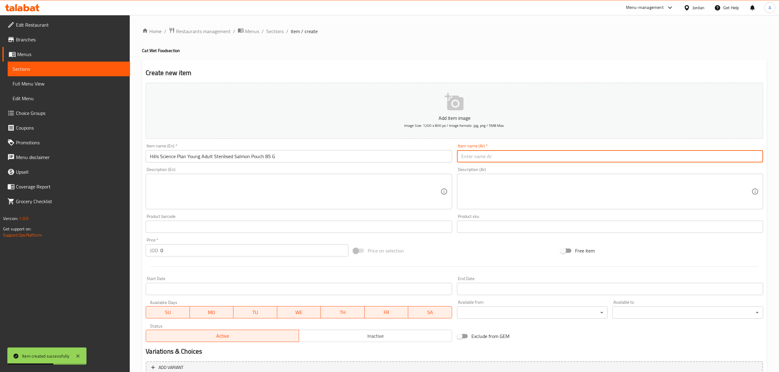
paste input "طعام هيلز بنكهة سمك السلمون المعقم للبالغين ٨5 جرام"
drag, startPoint x: 472, startPoint y: 157, endPoint x: 476, endPoint y: 158, distance: 3.7
click at [476, 158] on input "طعام هيلز بنكهة سمك السلمون المعقم للبالغين ٨5 جرام" at bounding box center [610, 156] width 306 height 12
type input "طعام هيلز بنكهة سمك السلمون المعقم للبالغين 85 جرام"
click at [299, 163] on input "Hills Science Plan Young Adult Sterilised Salmon Pouch 85 G" at bounding box center [299, 156] width 306 height 12
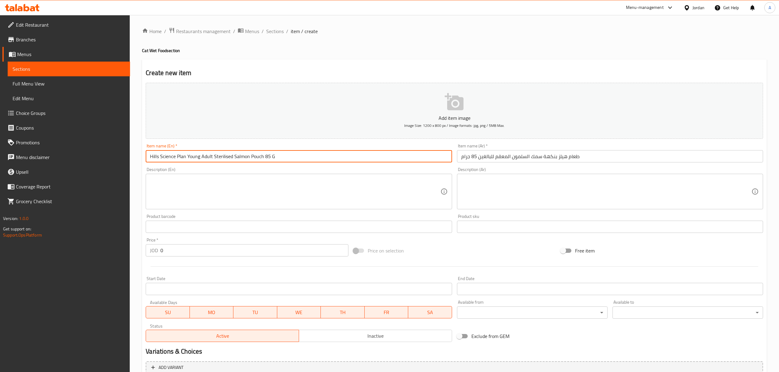
click at [299, 163] on input "Hills Science Plan Young Adult Sterilised Salmon Pouch 85 G" at bounding box center [299, 156] width 306 height 12
paste input "[PERSON_NAME] Chicken In Jelly Cat Food"
type input "[PERSON_NAME] Chicken In Jelly Cat Food 85 G"
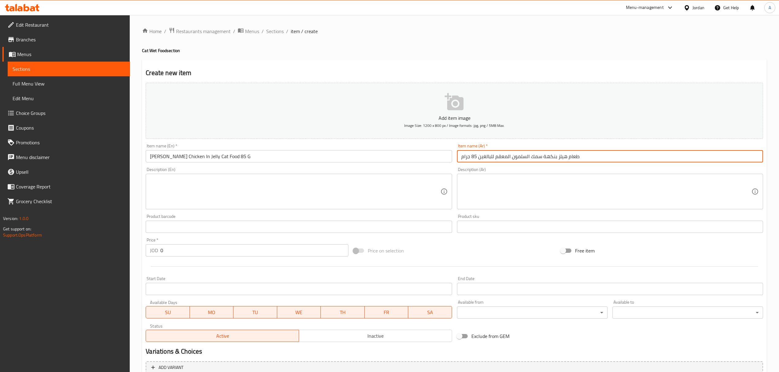
click at [467, 159] on input "طعام هيلز بنكهة سمك السلمون المعقم للبالغين 85 جرام" at bounding box center [610, 156] width 306 height 12
paste input "القطط فيليسيا للقطط المعقمة بنكهة الدجاج في الجيلي"
type input "طعام القطط فيليسيا للقطط المعقمة بنكهة الدجاج في الجيلي 85 جرام"
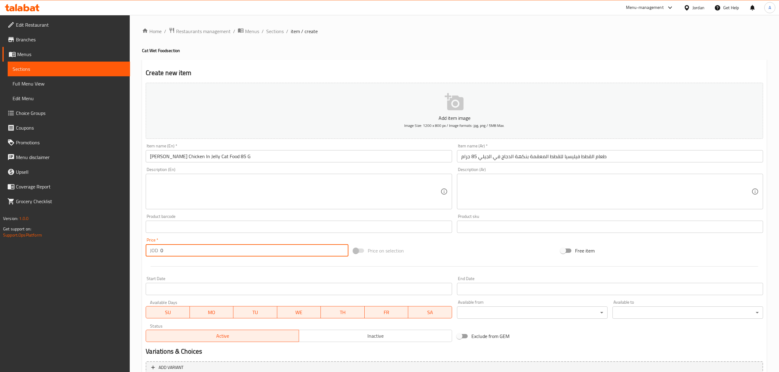
drag, startPoint x: 173, startPoint y: 250, endPoint x: 142, endPoint y: 245, distance: 31.5
click at [142, 245] on div "Create new item Add item image Image Size: 1200 x 800 px / Image formats: jpg, …" at bounding box center [454, 238] width 625 height 357
paste input "1.25"
type input "1.25"
click at [387, 336] on span "Inactive" at bounding box center [376, 336] width 148 height 9
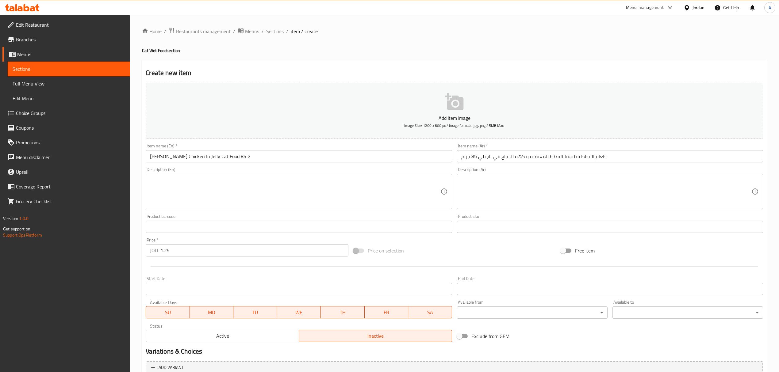
click at [354, 158] on input "[PERSON_NAME] Chicken In Jelly Cat Food 85 G" at bounding box center [299, 156] width 306 height 12
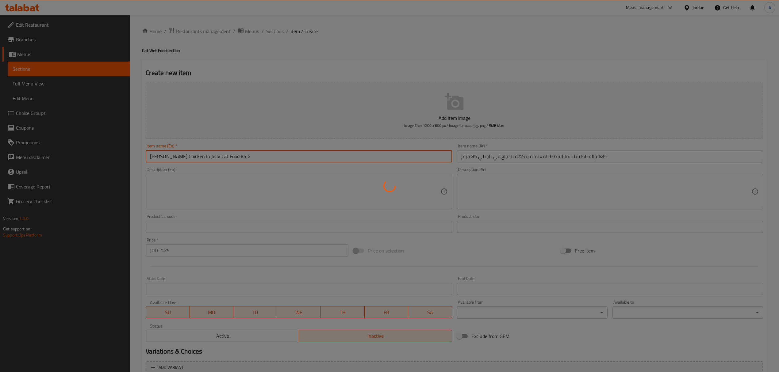
type input "0"
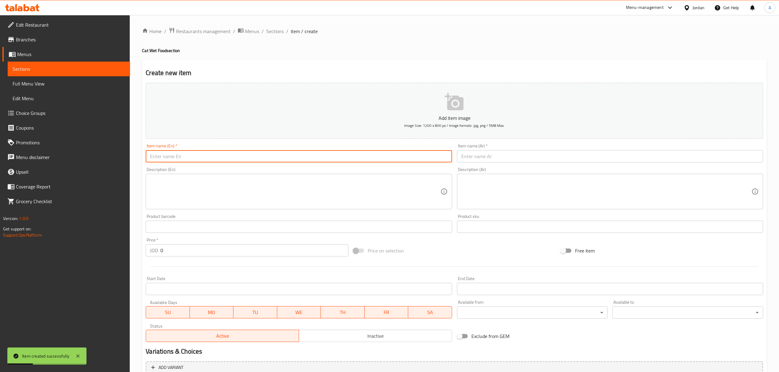
paste input "Felicia Chicken In Jelly Adult Cat Food 85 G"
type input "Felicia Chicken In Jelly Adult Cat Food 85 G"
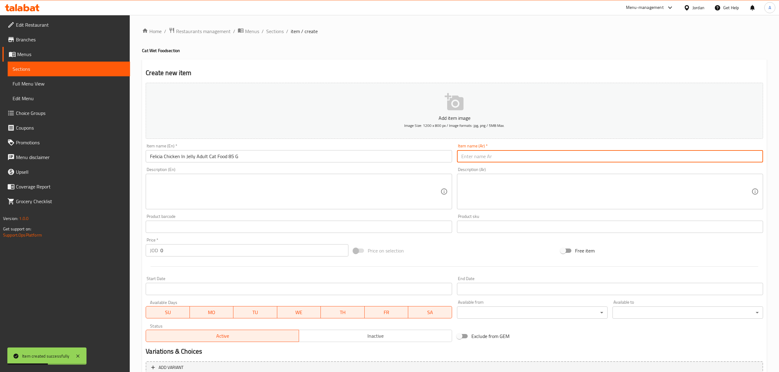
click at [482, 157] on input "text" at bounding box center [610, 156] width 306 height 12
paste input "طعام القطط البالغة فيليسيا بنكهة الدجاج في جيلي 85 جرام"
type input "طعام القطط البالغة فيليسيا بنكهة الدجاج في جيلي 85 جرام"
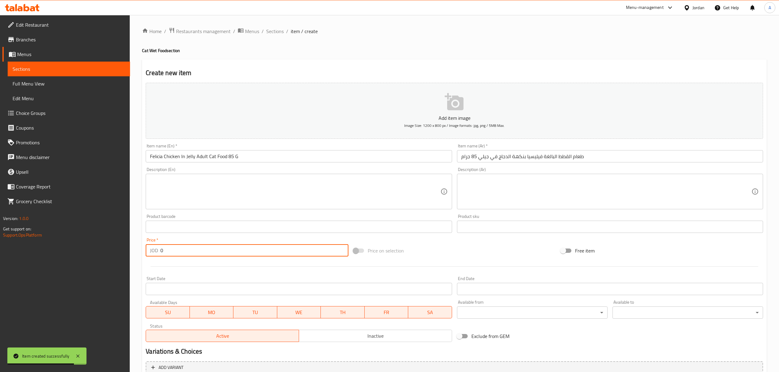
drag, startPoint x: 174, startPoint y: 252, endPoint x: 133, endPoint y: 237, distance: 43.9
click at [133, 237] on div "Home / Restaurants management / Menus / Sections / item / create Cat Wet Food s…" at bounding box center [454, 224] width 649 height 418
paste input "1.25"
type input "1.25"
click at [356, 341] on span "Inactive" at bounding box center [376, 336] width 148 height 9
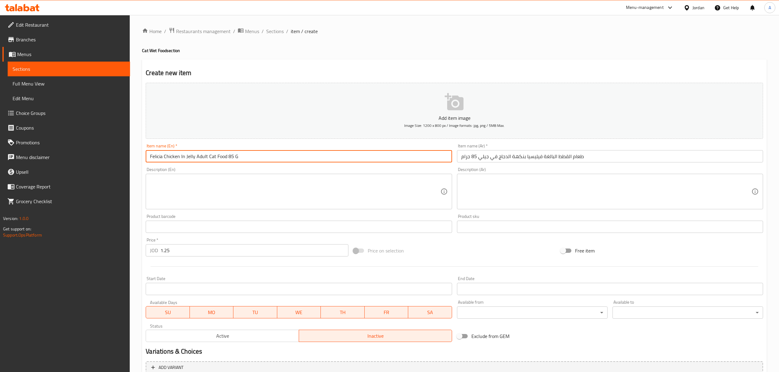
click at [323, 160] on input "Felicia Chicken In Jelly Adult Cat Food 85 G" at bounding box center [299, 156] width 306 height 12
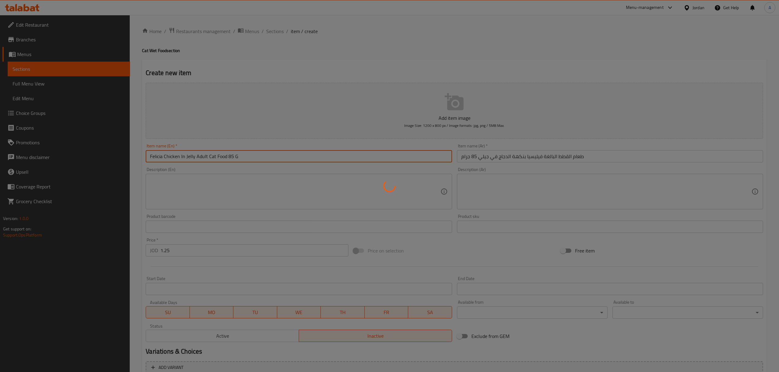
type input "0"
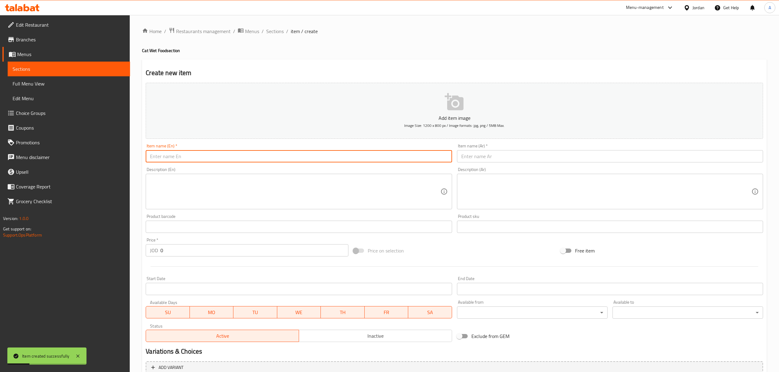
paste input "[PERSON_NAME] Wet Cat Food Grain-Free 85 G"
type input "[PERSON_NAME] Wet Cat Food Grain-Free 85 G"
click at [469, 165] on div "Item name (Ar)   * Item name (Ar) *" at bounding box center [610, 153] width 311 height 24
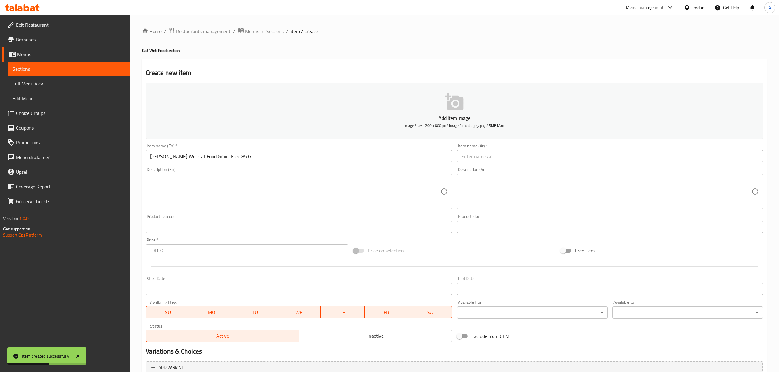
click at [478, 152] on input "text" at bounding box center [610, 156] width 306 height 12
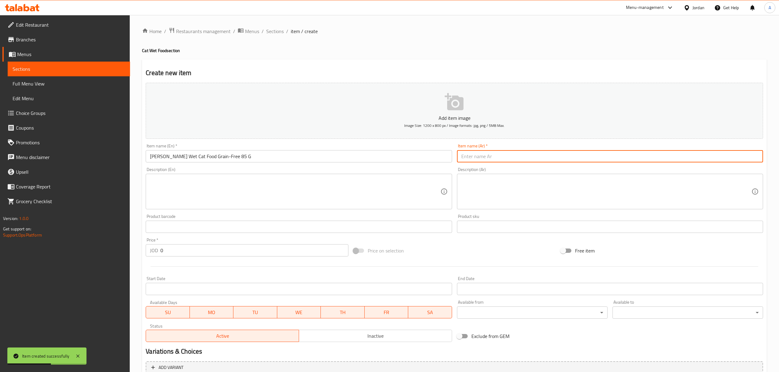
paste input "طعام القطط الرطب فيليسيا كيتن خالي من الحبوب 85 جرام"
type input "طعام القطط الرطب فيليسيا كيتن خالي من الحبوب 85 جرام"
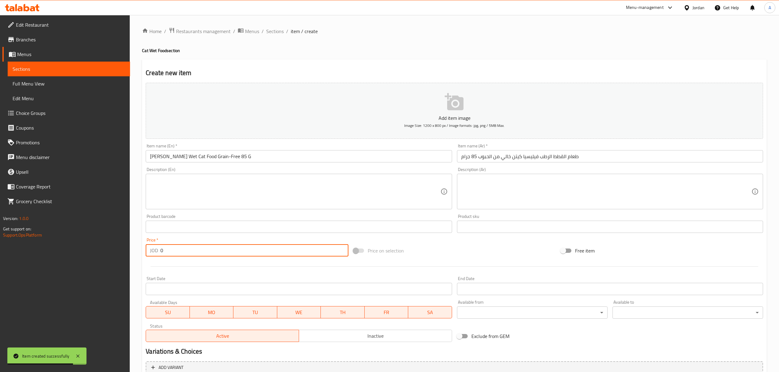
drag, startPoint x: 160, startPoint y: 249, endPoint x: 175, endPoint y: 255, distance: 15.4
click at [175, 255] on input "0" at bounding box center [254, 250] width 188 height 12
paste input "1.25"
type input "1.25"
click at [374, 336] on span "Inactive" at bounding box center [376, 336] width 148 height 9
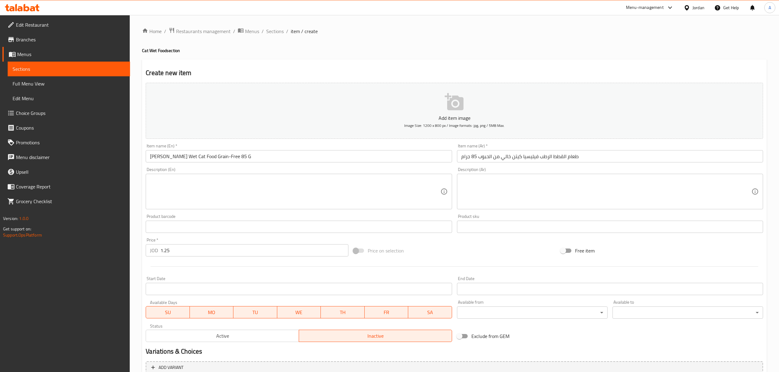
click at [353, 159] on input "[PERSON_NAME] Wet Cat Food Grain-Free 85 G" at bounding box center [299, 156] width 306 height 12
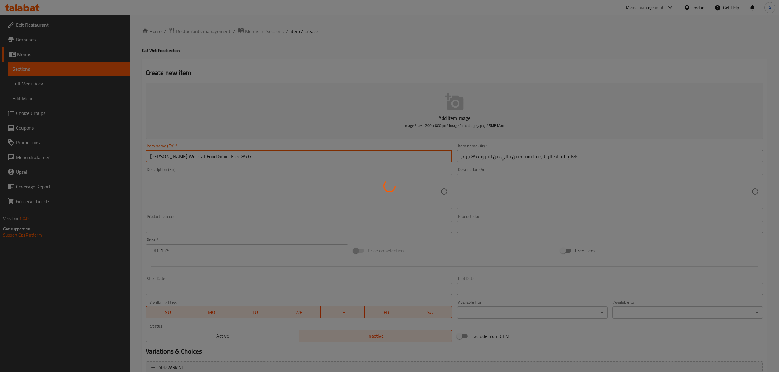
type input "0"
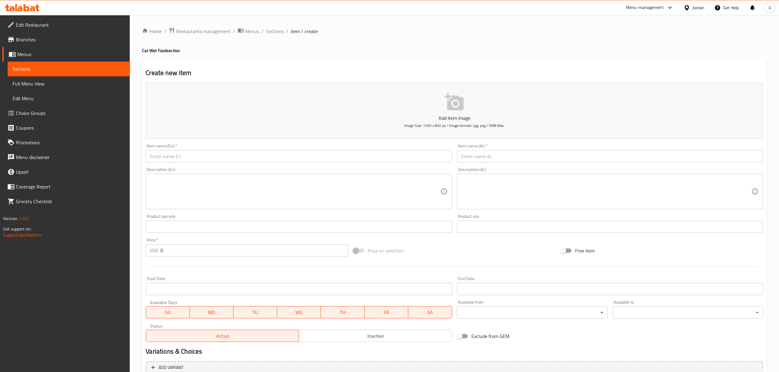
click at [296, 154] on input "text" at bounding box center [299, 156] width 306 height 12
paste input "[PERSON_NAME] Grain-Free Lamb Cat Food 85 G"
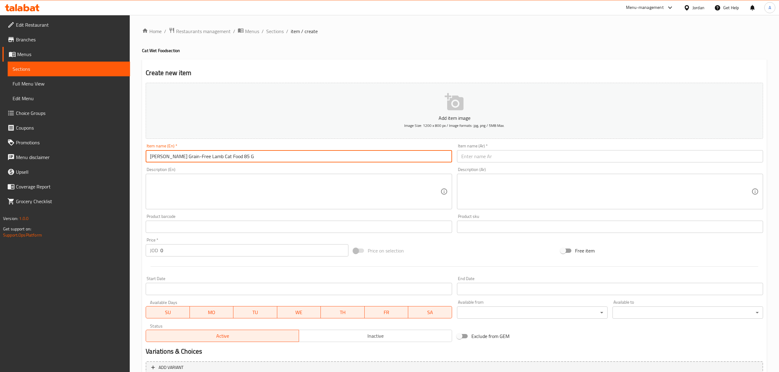
type input "[PERSON_NAME] Grain-Free Lamb Cat Food 85 G"
click at [501, 155] on input "text" at bounding box center [610, 156] width 306 height 12
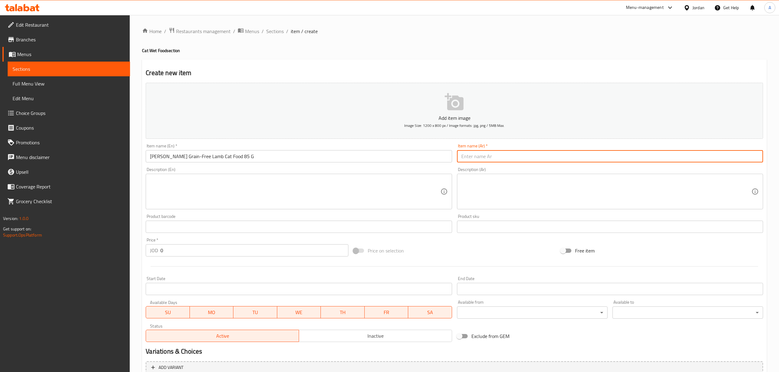
paste input "طعام القطط فيليسيا كيتن بلحم الضأن الخالي من الحبوب 85 جرام"
type input "طعام القطط فيليسيا كيتن بلحم الضأن الخالي من الحبوب 85 جرام"
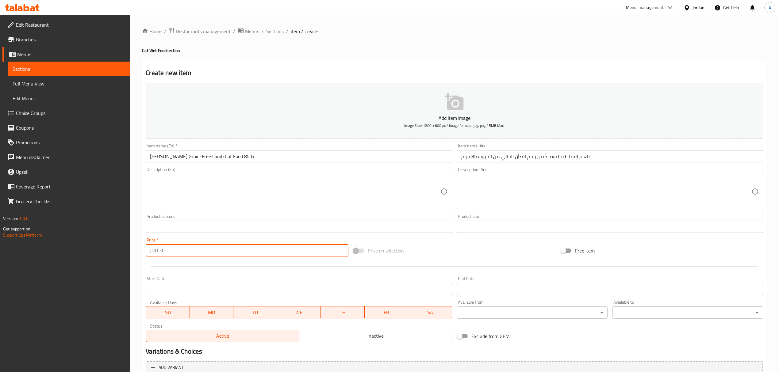
drag, startPoint x: 192, startPoint y: 252, endPoint x: 144, endPoint y: 253, distance: 47.6
click at [144, 253] on div "Price   * JOD 0 Price *" at bounding box center [246, 248] width 207 height 24
paste input "1.25"
type input "1.25"
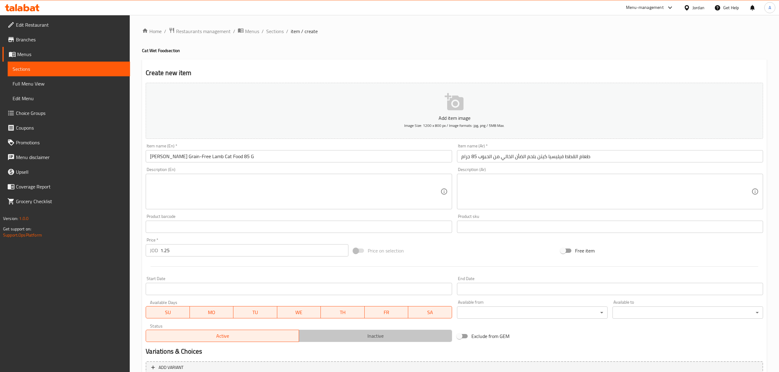
click at [352, 335] on span "Inactive" at bounding box center [376, 336] width 148 height 9
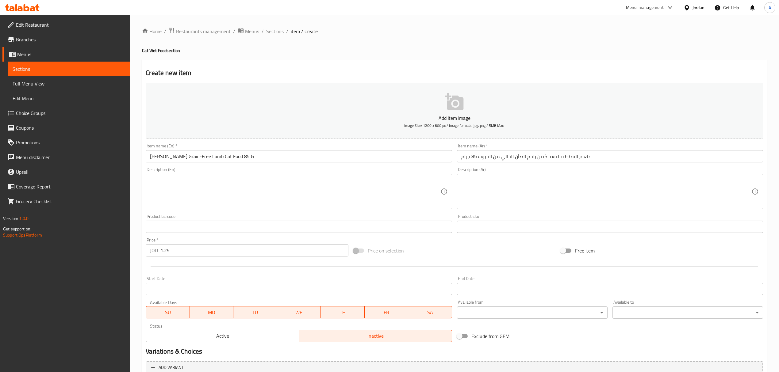
click at [306, 159] on input "[PERSON_NAME] Grain-Free Lamb Cat Food 85 G" at bounding box center [299, 156] width 306 height 12
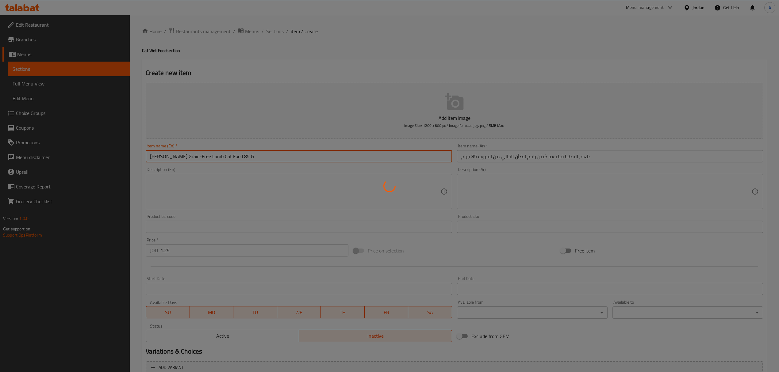
type input "0"
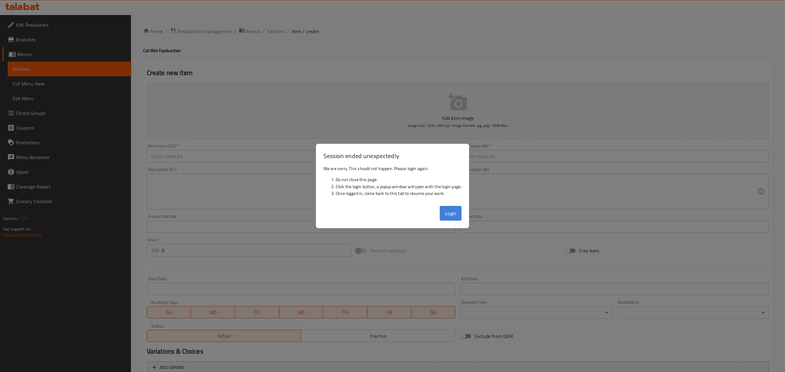
click at [444, 213] on button "Login" at bounding box center [451, 213] width 22 height 15
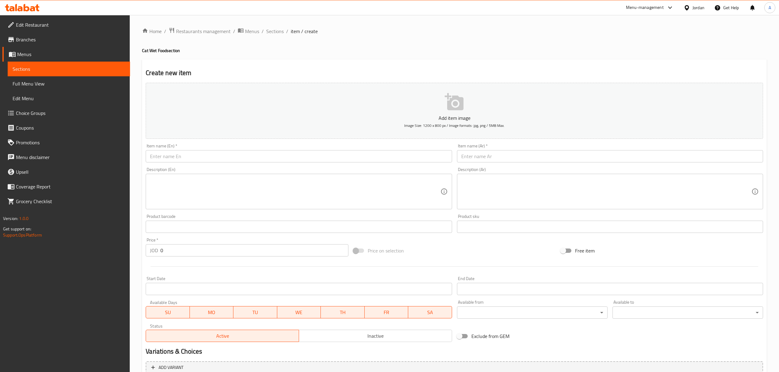
click at [261, 163] on input "text" at bounding box center [299, 156] width 306 height 12
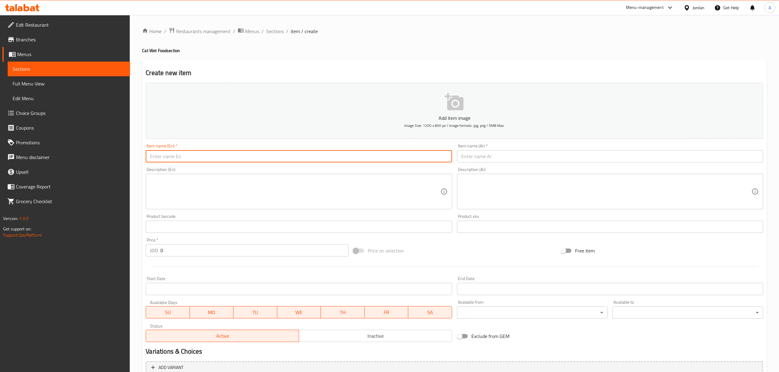
paste input "Whiskas Kitten Fish Favourites Wet Cat Food Pouches Jelly 12 X 85 G"
type input "Whiskas Kitten Fish Favourites Wet Cat Food Pouches Jelly 12 X 85 G"
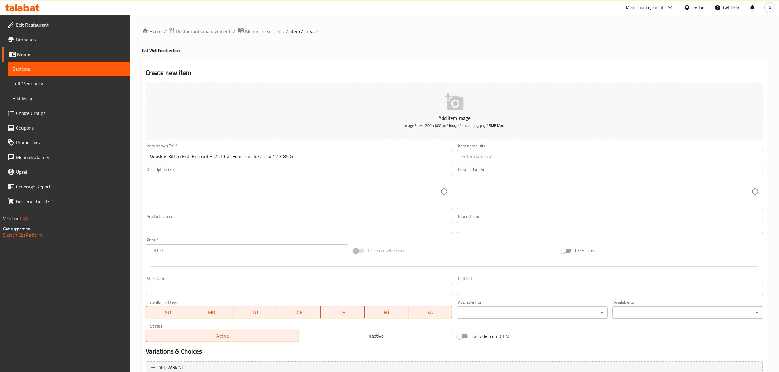
click at [555, 167] on div "Description (Ar) Description (Ar)" at bounding box center [610, 188] width 311 height 47
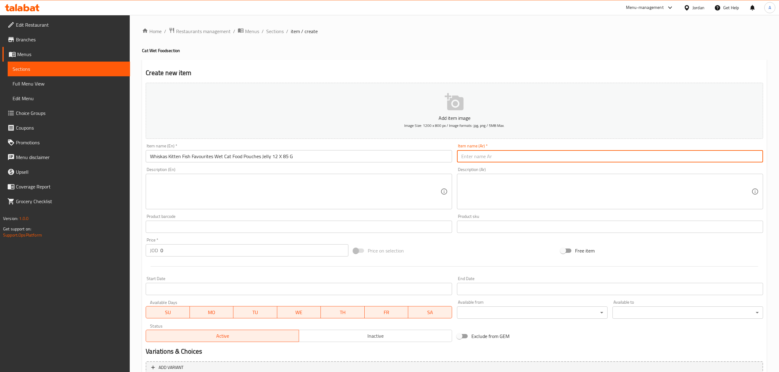
click at [552, 159] on input "text" at bounding box center [610, 156] width 306 height 12
paste input "أكياس طعام القطط الرطبة المفضلة للقطط الصغيرة من ويسكاس، جيلي، 12 في 85 جم"
type input "أكياس طعام القطط الرطبة المفضلة للقطط الصغيرة من ويسكاس، جيلي، 12 في 85 جم"
click at [351, 336] on span "Inactive" at bounding box center [376, 336] width 148 height 9
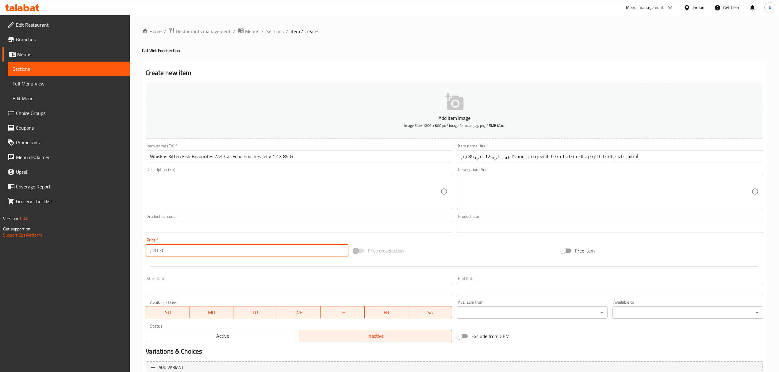
drag, startPoint x: 174, startPoint y: 249, endPoint x: 157, endPoint y: 254, distance: 17.9
click at [157, 254] on div "JOD 0 Price *" at bounding box center [247, 250] width 202 height 12
paste input "6"
type input "6"
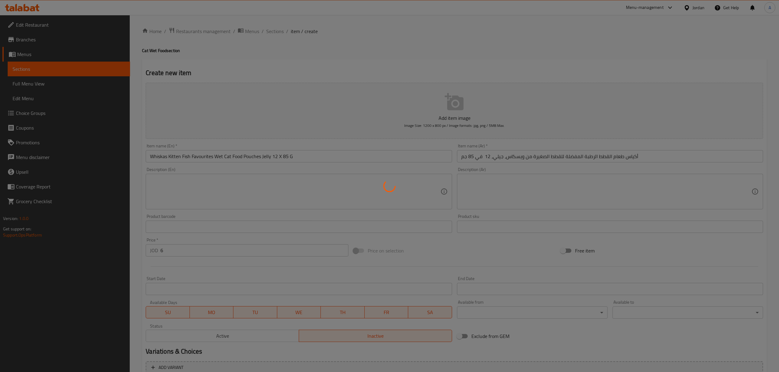
type input "0"
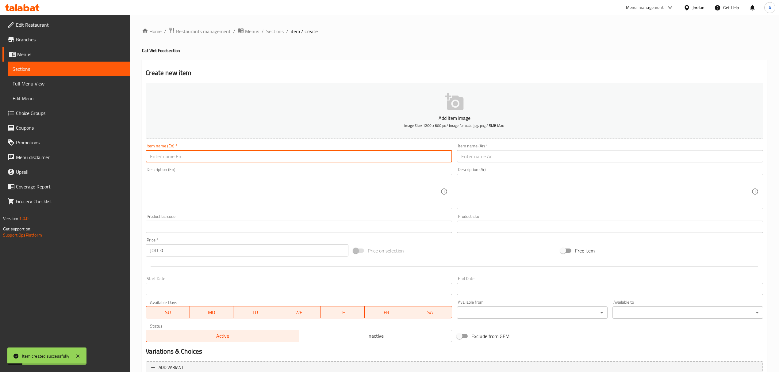
click at [295, 163] on input "text" at bounding box center [299, 156] width 306 height 12
paste input "Whiskas 12 X 85 G Poultry Feasts Kitten Wet Food Pouches In Jelly"
type input "Whiskas 12 X 85 G Poultry Feasts Kitten Wet Food Pouches In Jelly"
click at [580, 156] on input "text" at bounding box center [610, 156] width 306 height 12
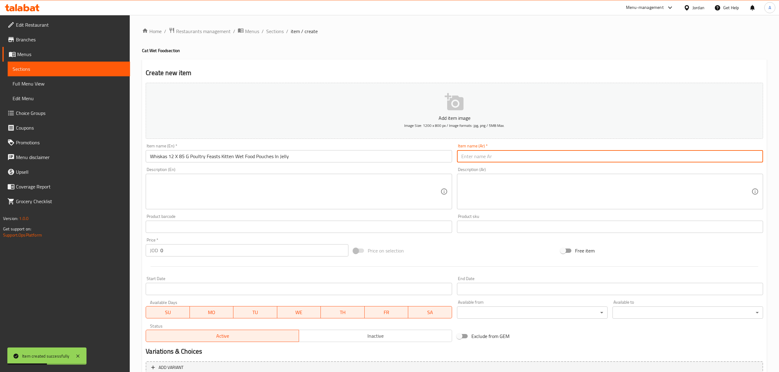
paste input "أكياس طعام ويسكاس الرطب للقطط الصغيرة من بولتري فيستس، ١٢ × ٨٥ غرام، في جيلي"
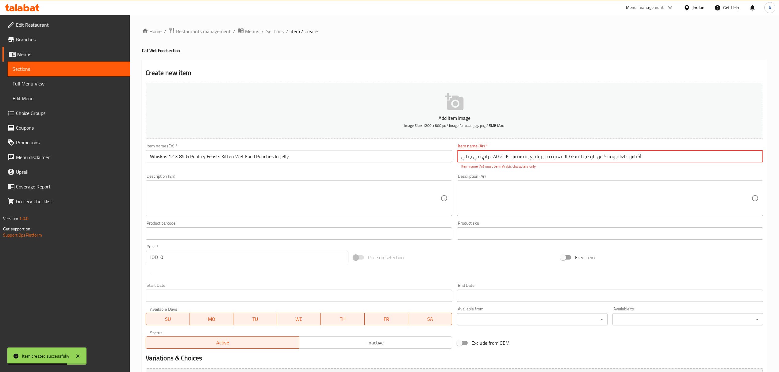
drag, startPoint x: 503, startPoint y: 159, endPoint x: 506, endPoint y: 159, distance: 3.1
click at [506, 159] on input "أكياس طعام ويسكاس الرطب للقطط الصغيرة من بولتري فيستس، ١٢ × ٨٥ غرام، في جيلي" at bounding box center [610, 156] width 306 height 12
click at [494, 155] on input "أكياس طعام ويسكاس الرطب للقطط الصغيرة من بولتري فيستس، 12 × ٨٥ غرام، في جيلي" at bounding box center [610, 156] width 306 height 12
drag, startPoint x: 493, startPoint y: 156, endPoint x: 497, endPoint y: 155, distance: 4.4
click at [497, 155] on input "أكياس طعام ويسكاس الرطب للقطط الصغيرة من بولتري فيستس، 12 × ٨٥ غرام، في جيلي" at bounding box center [610, 156] width 306 height 12
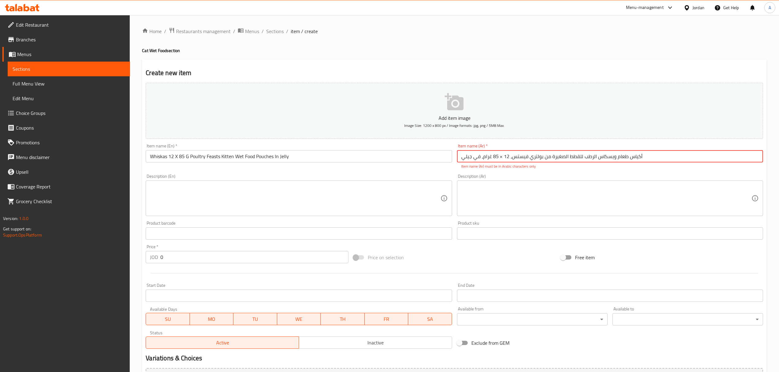
drag, startPoint x: 498, startPoint y: 159, endPoint x: 502, endPoint y: 158, distance: 3.4
click at [502, 158] on input "أكياس طعام ويسكاس الرطب للقطط الصغيرة من بولتري فيستس، 12 × 85 غرام، في جيلي" at bounding box center [610, 156] width 306 height 12
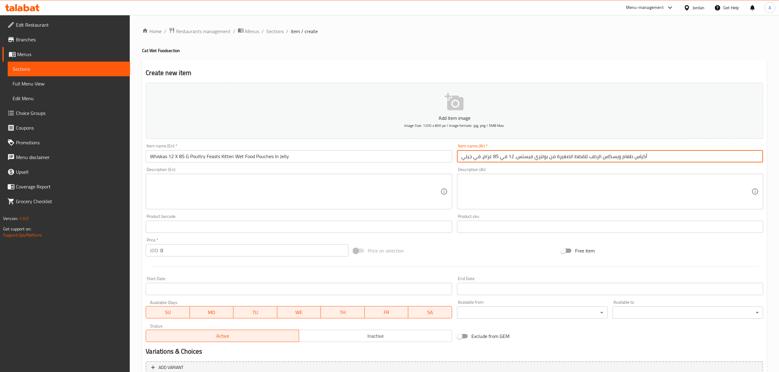
type input "أكياس طعام ويسكاس الرطب للقطط الصغيرة من بولتري فيستس، 12 في 85 غرام، في جيلي"
click at [386, 341] on button "Inactive" at bounding box center [375, 336] width 153 height 12
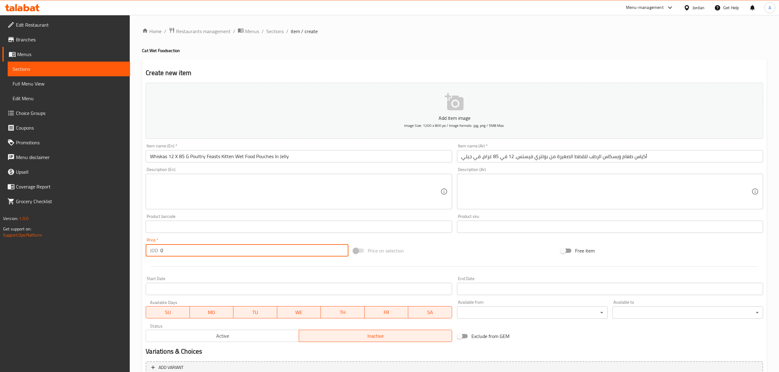
drag, startPoint x: 167, startPoint y: 252, endPoint x: 158, endPoint y: 247, distance: 10.8
click at [158, 247] on div "JOD 0 Price *" at bounding box center [247, 250] width 202 height 12
paste input "6"
type input "6"
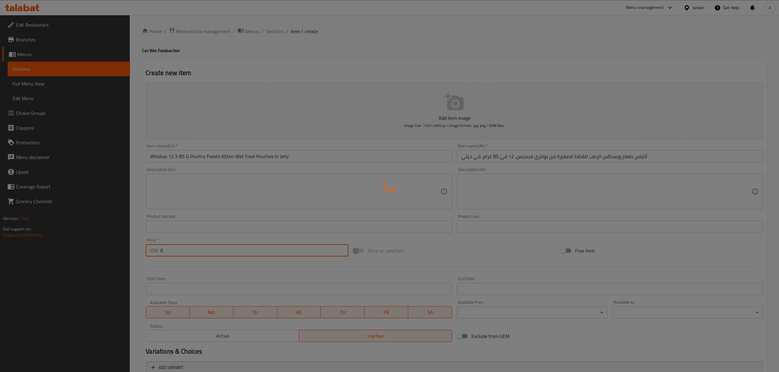
type input "0"
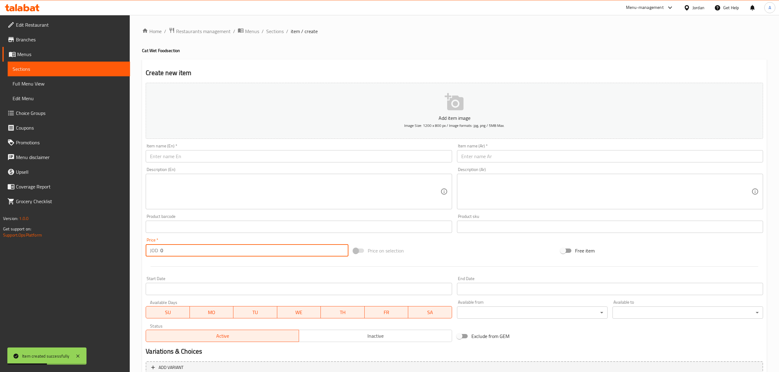
click at [261, 157] on input "text" at bounding box center [299, 156] width 306 height 12
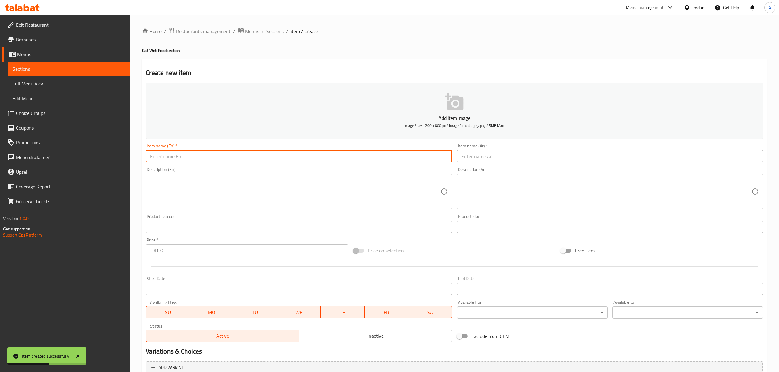
paste input "Whiskas 7+ Poultry Feasts Senior Wet Cat Food Pouches In Gravy 12 X 85 G"
type input "Whiskas 7+ Poultry Feasts Senior Wet Cat Food Pouches In Gravy 12 X 85 G"
click at [496, 154] on input "text" at bounding box center [610, 156] width 306 height 12
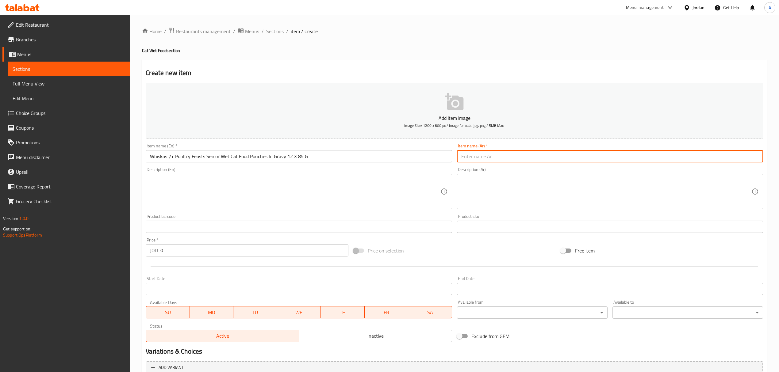
paste input "ويسكاس 7+ أكياس طعام دواجن كبيرة رطبة للقطط في المرق 12 × 85 جرام"
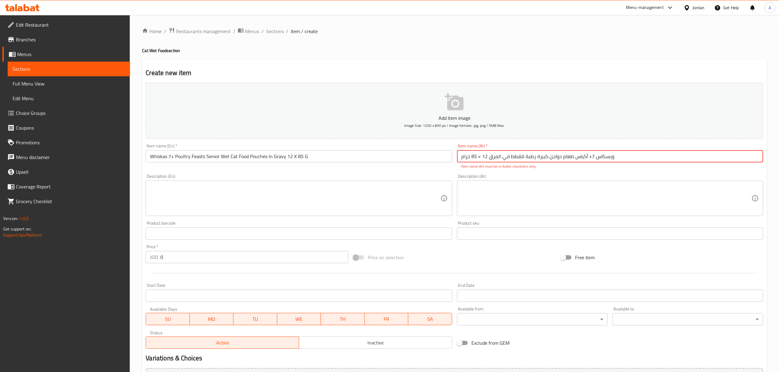
click at [480, 161] on input "ويسكاس 7+ أكياس طعام دواجن كبيرة رطبة للقطط في المرق 12 × 85 جرام" at bounding box center [610, 156] width 306 height 12
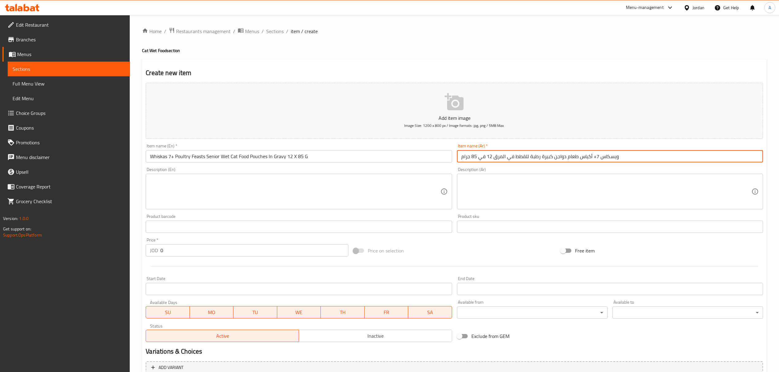
type input "ويسكاس 7+ أكياس طعام دواجن كبيرة رطبة للقطط في المرق 12 في 85 جرام"
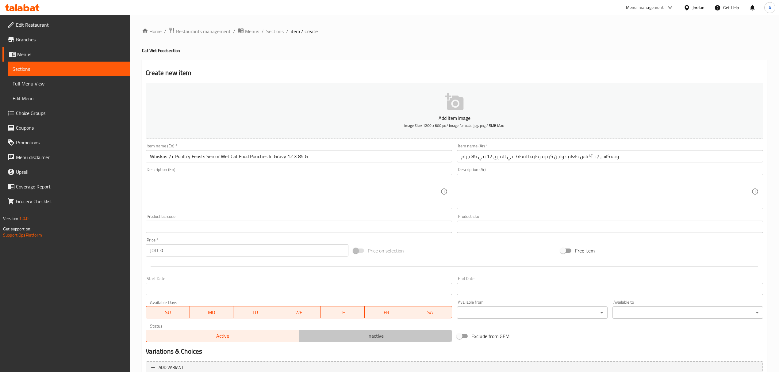
click at [335, 337] on span "Inactive" at bounding box center [376, 336] width 148 height 9
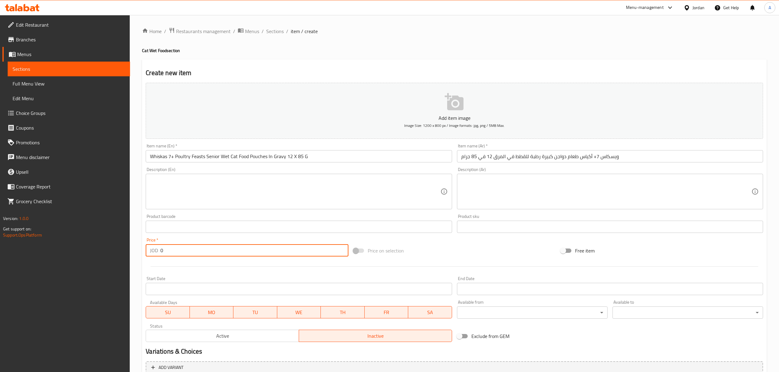
drag, startPoint x: 169, startPoint y: 252, endPoint x: 150, endPoint y: 248, distance: 18.7
click at [150, 248] on div "JOD 0 Price *" at bounding box center [247, 250] width 202 height 12
paste input "6"
type input "6"
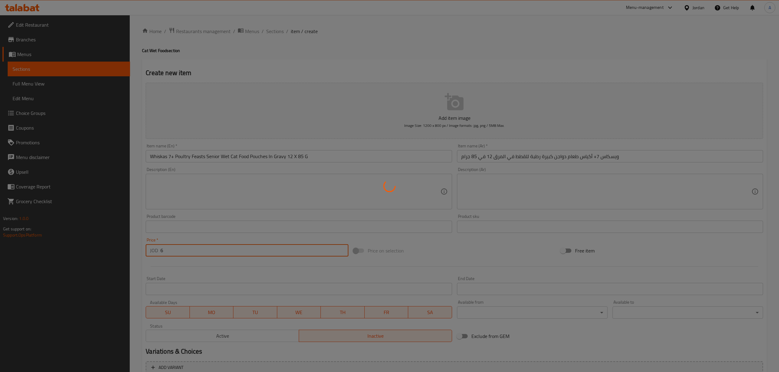
type input "0"
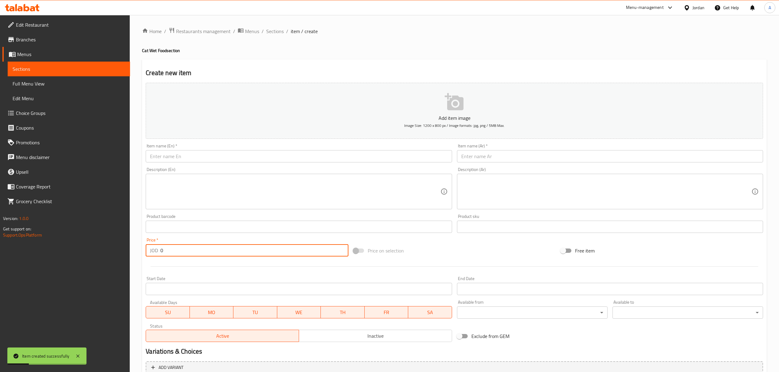
click at [312, 158] on input "text" at bounding box center [299, 156] width 306 height 12
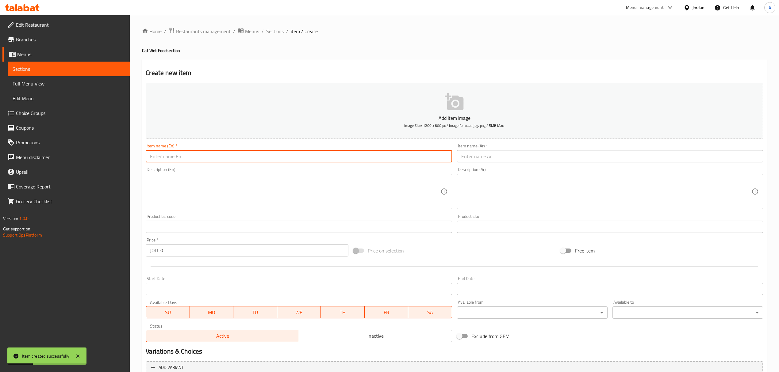
paste input "Whiskas 1+ Tasty Mix Country Collection In Gravy 12 Pk"
type input "Whiskas 1+ Tasty Mix Country Collection In Gravy 12 Pk"
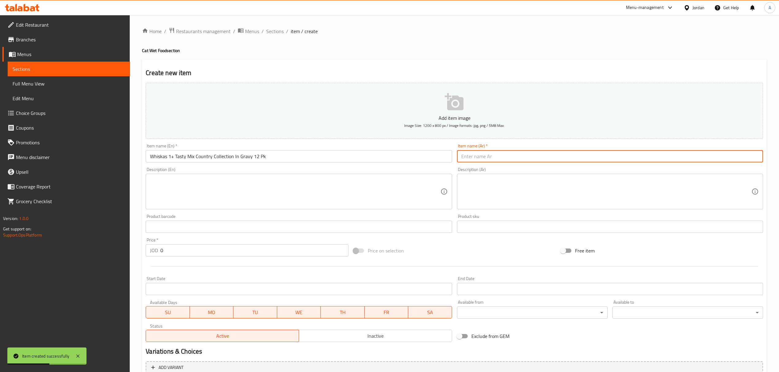
click at [478, 152] on input "text" at bounding box center [610, 156] width 306 height 12
paste input "ويسكاس 1+ مجموعة تايستي ميكس كانتري في المرق، 12 عبوة"
type input "ويسكاس 1+ مجموعة تايستي ميكس كانتري في المرق، 12 عبوة"
click at [375, 341] on button "Inactive" at bounding box center [375, 336] width 153 height 12
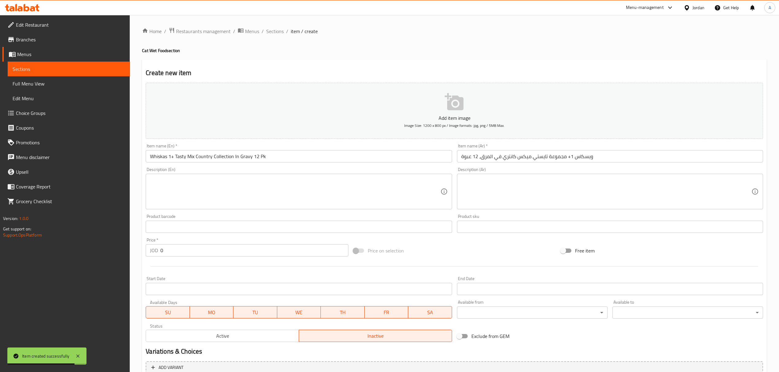
type button "1"
drag, startPoint x: 181, startPoint y: 250, endPoint x: 161, endPoint y: 247, distance: 20.1
click at [161, 247] on input "0" at bounding box center [254, 250] width 188 height 12
paste input "6"
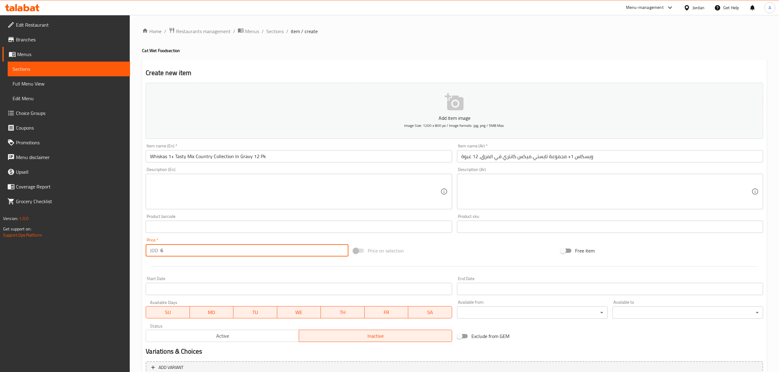
type input "6"
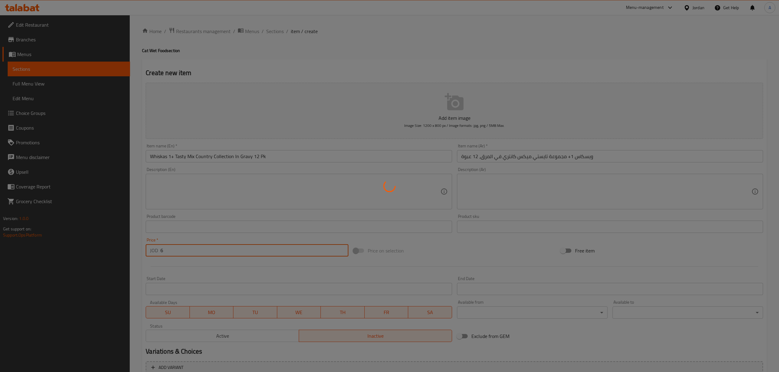
type input "0"
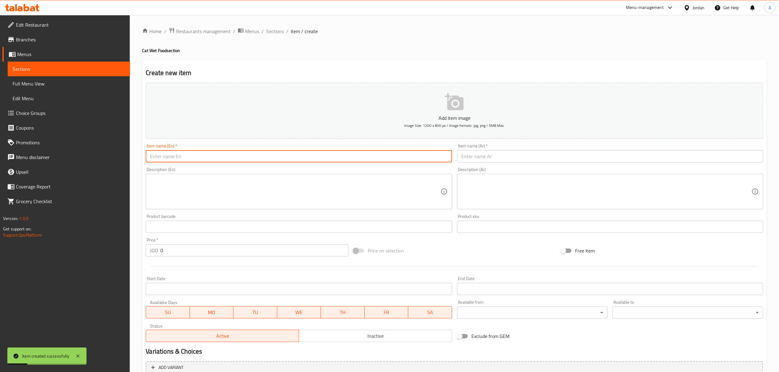
click at [277, 151] on input "text" at bounding box center [299, 156] width 306 height 12
paste input "Whiskas 1+ Meaty Meals Adult Wet Cat Food Pouches In Gravy 12 X 85 G"
type input "Whiskas 1+ Meaty Meals Adult Wet Cat Food Pouches In Gravy 12 X 85 G"
click at [487, 156] on input "text" at bounding box center [610, 156] width 306 height 12
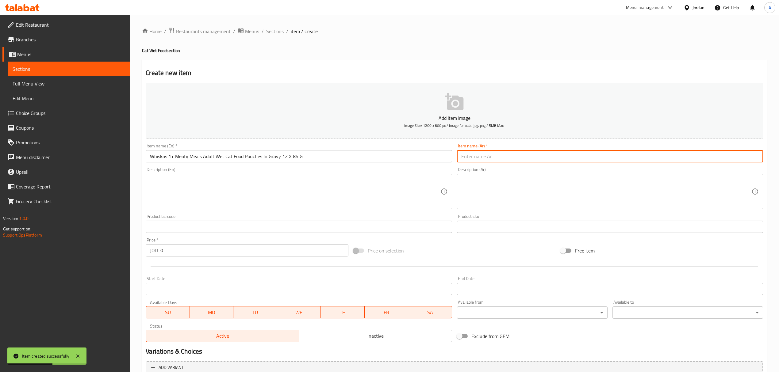
paste input "أكياس طعام القطط الرطبة من ويسكاس 1+ ميتي ميلز للبالغين في المرق 12 × 85 جم"
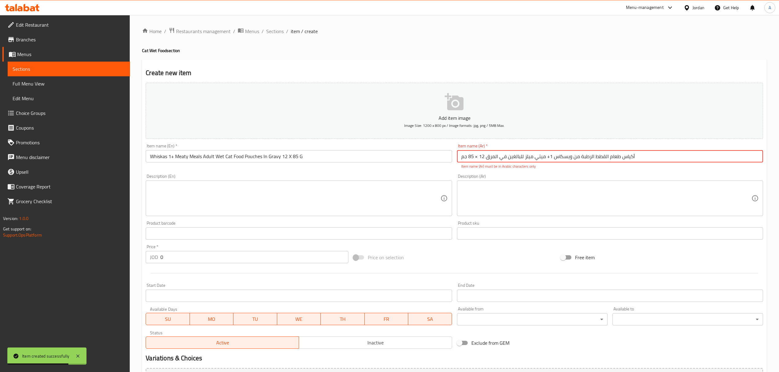
click at [477, 156] on input "أكياس طعام القطط الرطبة من ويسكاس 1+ ميتي ميلز للبالغين في المرق 12 × 85 جم" at bounding box center [610, 156] width 306 height 12
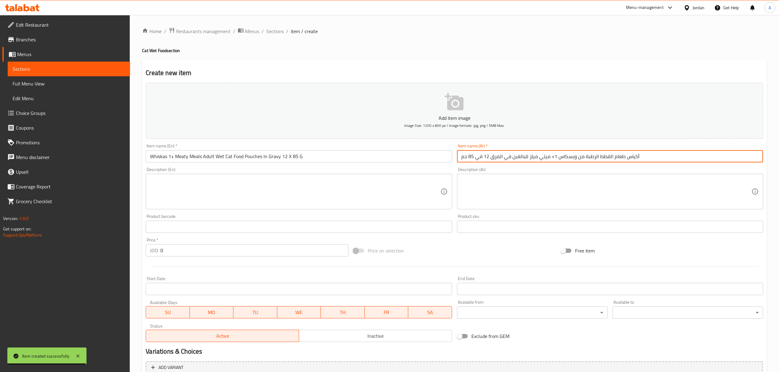
type input "أكياس طعام القطط الرطبة من ويسكاس 1+ ميتي ميلز للبالغين في المرق 12 في 85 جم"
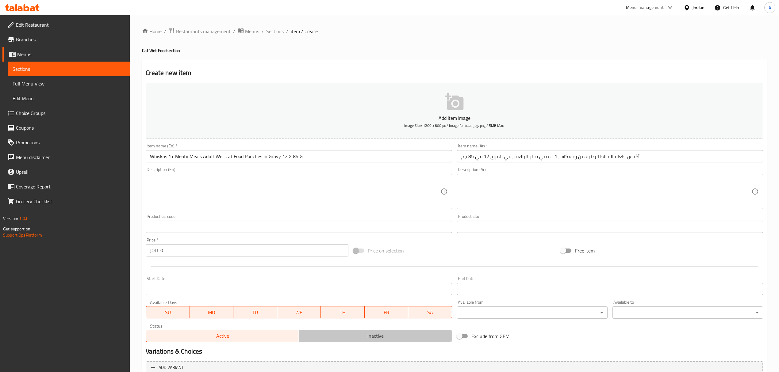
click at [352, 339] on span "Inactive" at bounding box center [376, 336] width 148 height 9
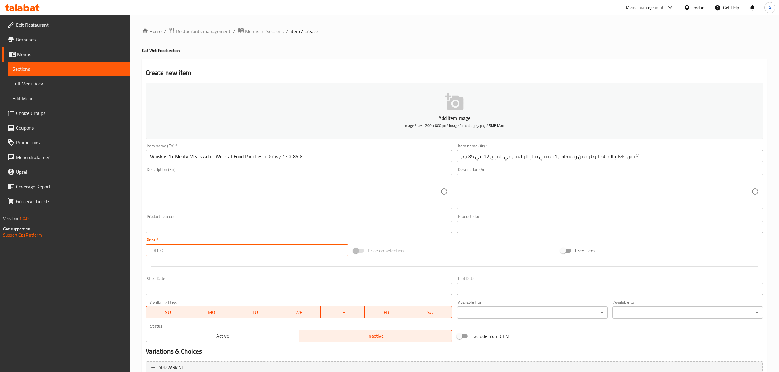
drag, startPoint x: 173, startPoint y: 256, endPoint x: 157, endPoint y: 252, distance: 16.7
click at [157, 252] on div "JOD 0 Price *" at bounding box center [247, 250] width 202 height 12
paste input "6"
type input "6"
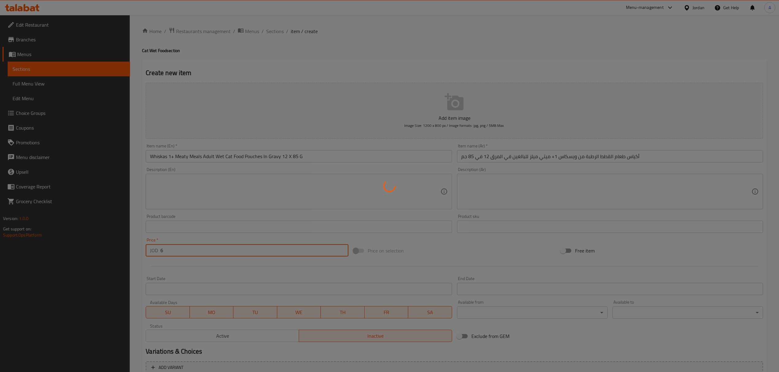
type input "0"
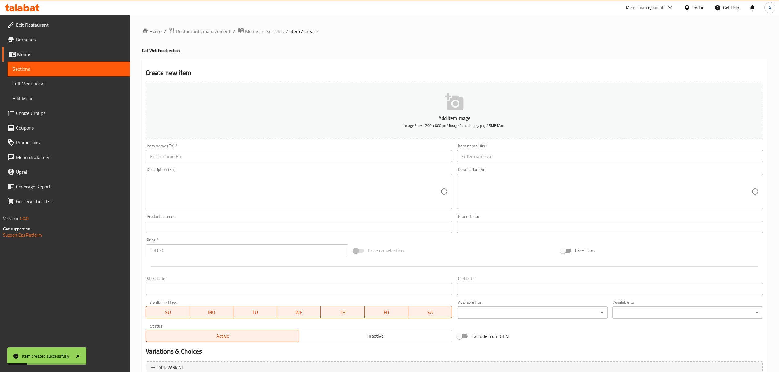
click at [279, 167] on div "Description (En) Description (En)" at bounding box center [298, 188] width 311 height 47
click at [276, 159] on input "text" at bounding box center [299, 156] width 306 height 12
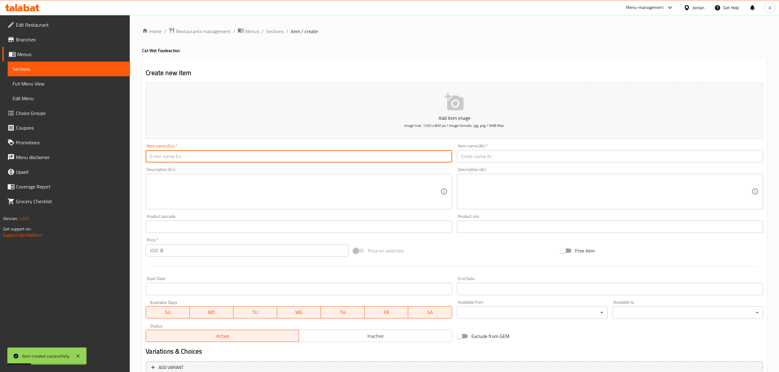
paste input "Whiskas 1+ Mixed Menu Adult Wet Cat Food Pouches In Jelly 12 X 45 G"
type input "Whiskas 1+ Mixed Menu Adult Wet Cat Food Pouches In Jelly 12 X 45 G"
click at [510, 156] on input "text" at bounding box center [610, 156] width 306 height 12
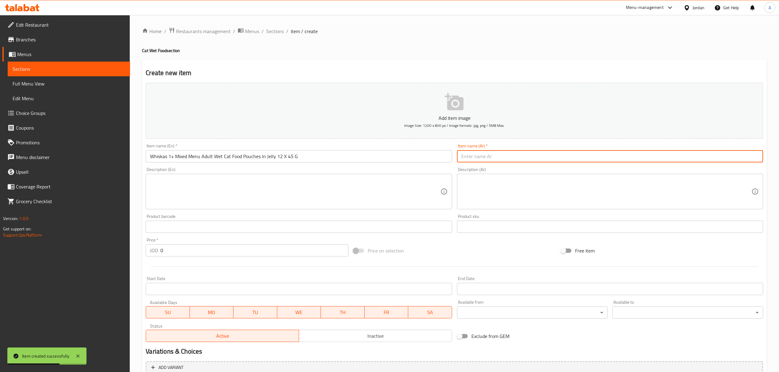
paste input "أكياس طعام القطط الرطبة للبالغين من ويسكاس 1+ بقائمة متنوعة في الجيلي 12 × 45 جم"
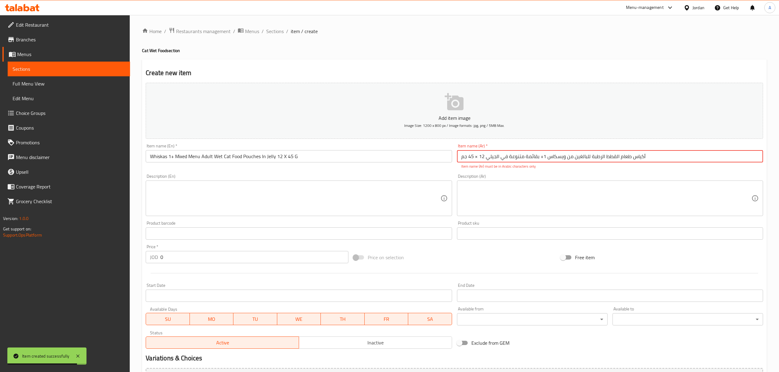
click at [475, 155] on input "أكياس طعام القطط الرطبة للبالغين من ويسكاس 1+ بقائمة متنوعة في الجيلي 12 × 45 جم" at bounding box center [610, 156] width 306 height 12
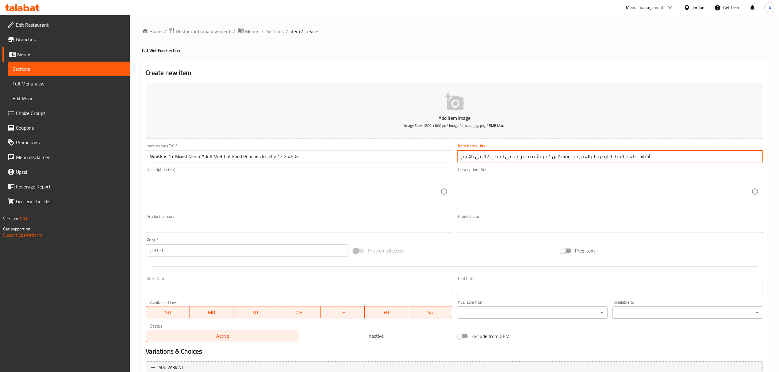
type input "أكياس طعام القطط الرطبة للبالغين من ويسكاس 1+ بقائمة متنوعة في الجيلي 12 في 45 …"
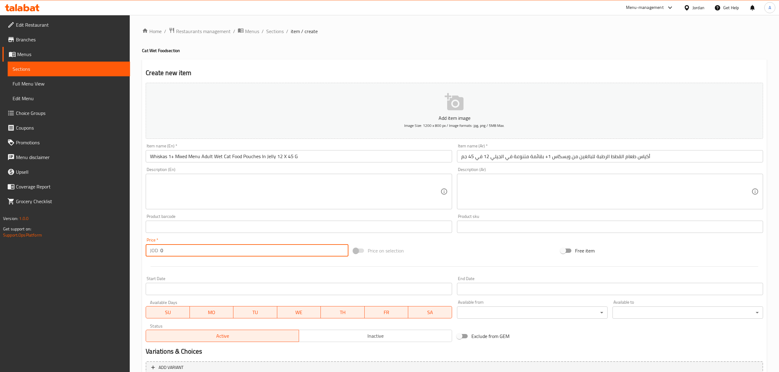
drag, startPoint x: 170, startPoint y: 252, endPoint x: 145, endPoint y: 254, distance: 24.7
click at [146, 254] on div "JOD 0 Price *" at bounding box center [247, 250] width 202 height 12
paste input "6"
type input "6"
click at [348, 339] on span "Inactive" at bounding box center [376, 336] width 148 height 9
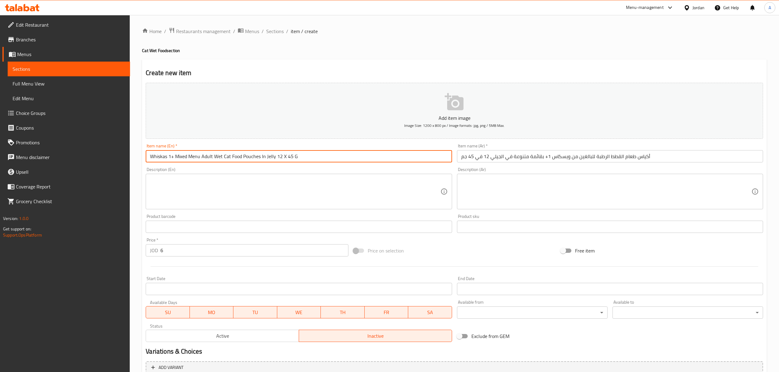
click at [307, 155] on input "Whiskas 1+ Mixed Menu Adult Wet Cat Food Pouches In Jelly 12 X 45 G" at bounding box center [299, 156] width 306 height 12
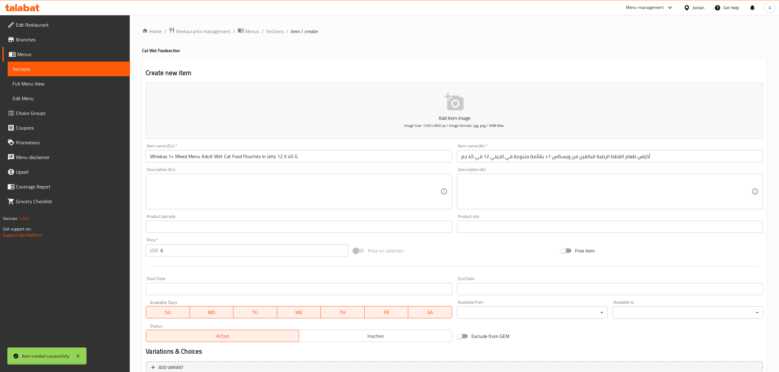
type input "0"
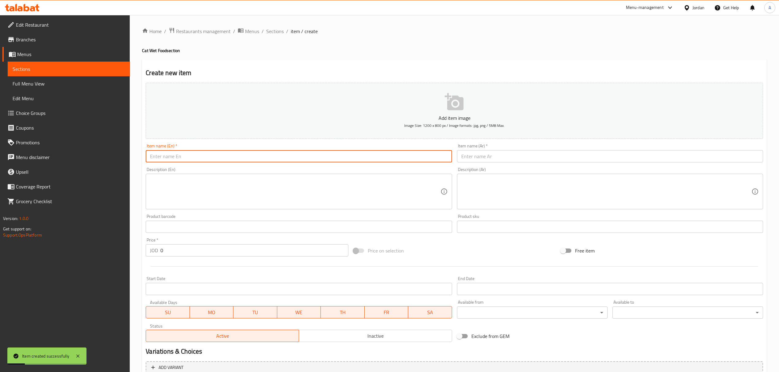
paste input "Gourmet Mousse Pate Cat With Salmon 4x75 G"
type input "Gourmet Mousse Pate Cat With Salmon 4x75 G"
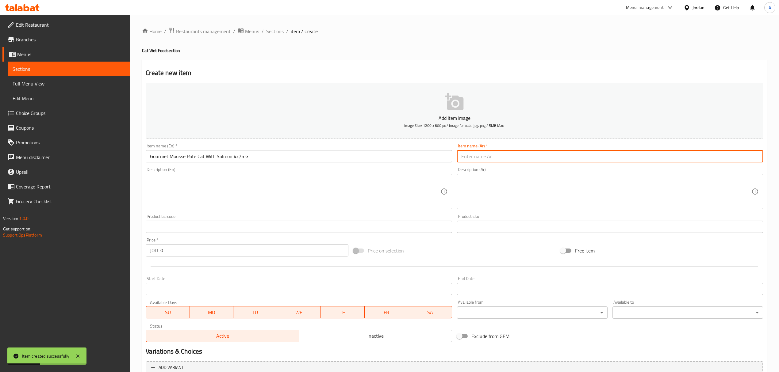
click at [534, 156] on input "text" at bounding box center [610, 156] width 306 height 12
paste input "باتيه موس فاخر مع سمك السلمون 4 × 75 جم"
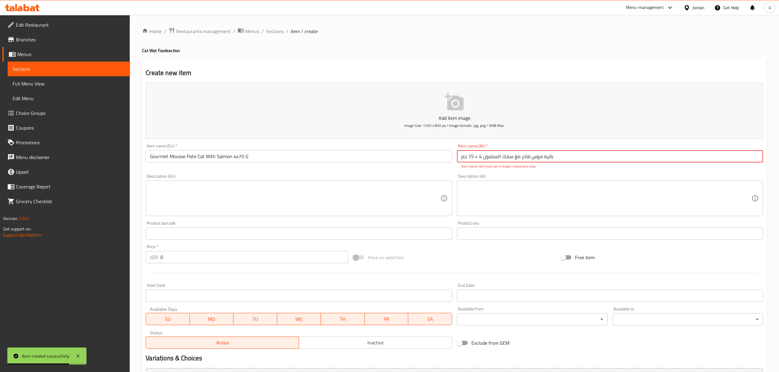
click at [475, 160] on input "باتيه موس فاخر مع سمك السلمون 4 × 75 جم" at bounding box center [610, 156] width 306 height 12
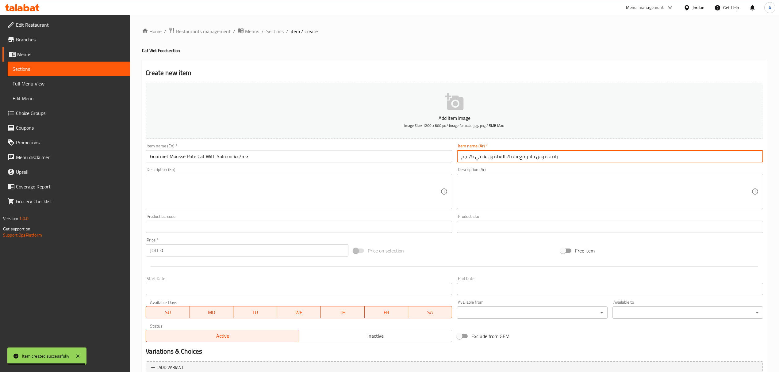
type input "باتيه موس فاخر مع سمك السلمون 4 في 75 جم"
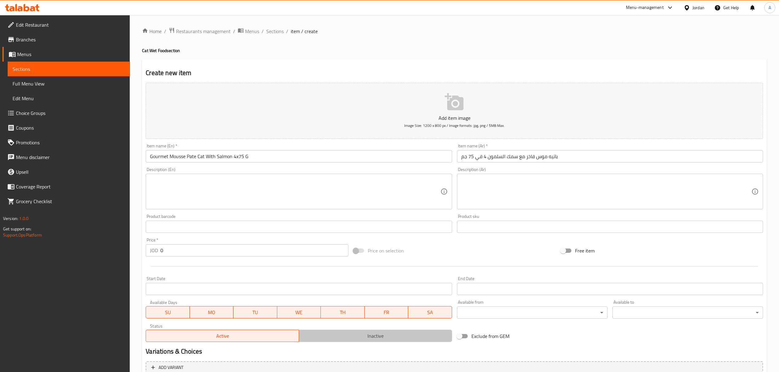
click at [345, 336] on span "Inactive" at bounding box center [376, 336] width 148 height 9
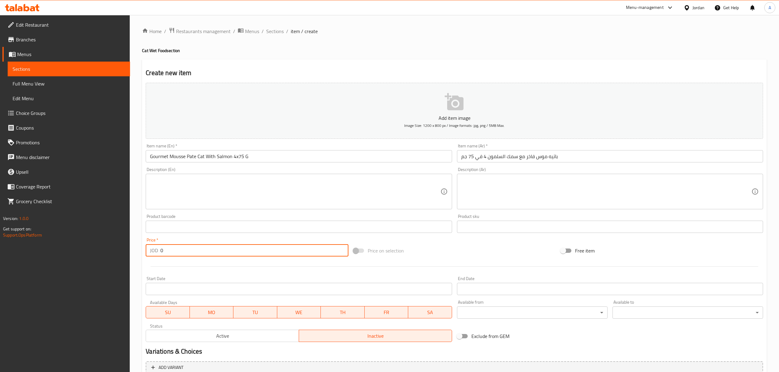
drag, startPoint x: 180, startPoint y: 253, endPoint x: 153, endPoint y: 248, distance: 26.7
click at [153, 248] on div "JOD 0 Price *" at bounding box center [247, 250] width 202 height 12
paste input ".6"
type input "0.6"
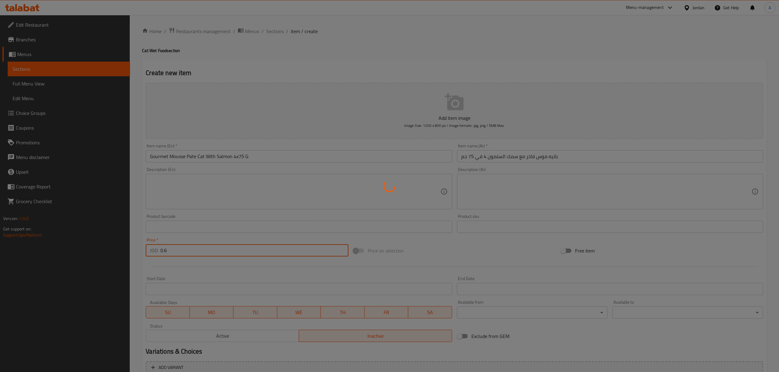
type input "0"
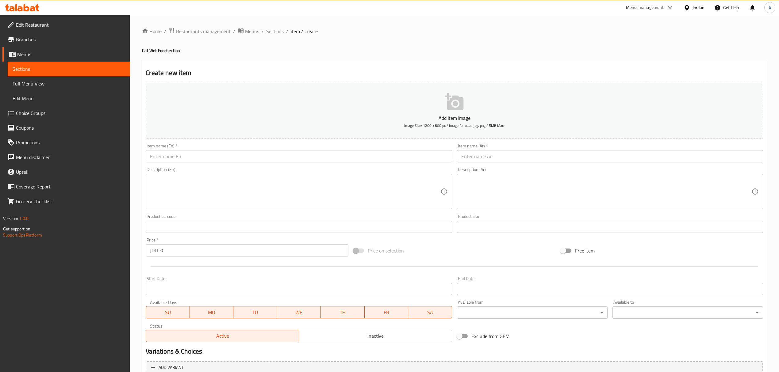
click at [250, 150] on div "Item name (En)   * Item name (En) *" at bounding box center [299, 153] width 306 height 19
click at [256, 163] on div "Item name (En)   * Item name (En) *" at bounding box center [298, 153] width 311 height 24
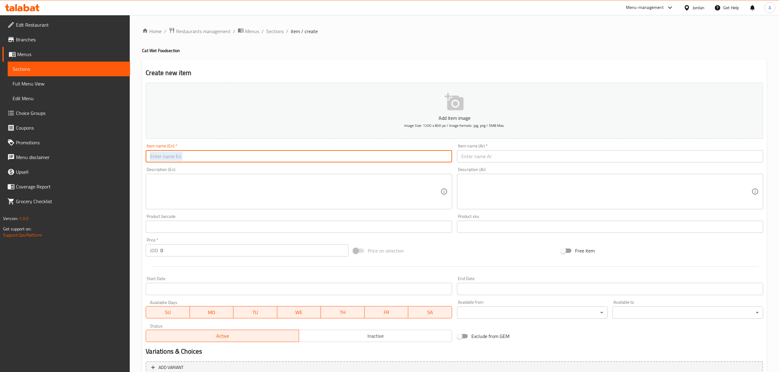
click at [258, 158] on input "text" at bounding box center [299, 156] width 306 height 12
paste input "Cattos Cat Food Pate Beef 100 G"
type input "Cattos Cat Food Pate Beef 100 G"
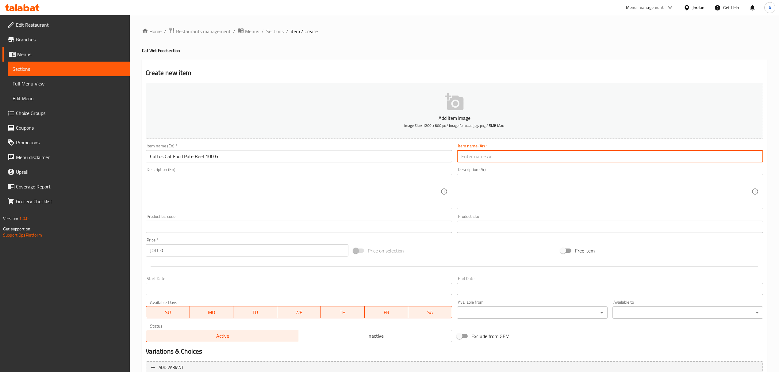
click at [481, 152] on input "text" at bounding box center [610, 156] width 306 height 12
paste input "طعام القطط كاتوس باتيه لحم بقري 100 جرام"
type input "طعام القطط كاتوس باتيه لحم بقري 100 جرام"
click at [324, 338] on span "Inactive" at bounding box center [376, 336] width 148 height 9
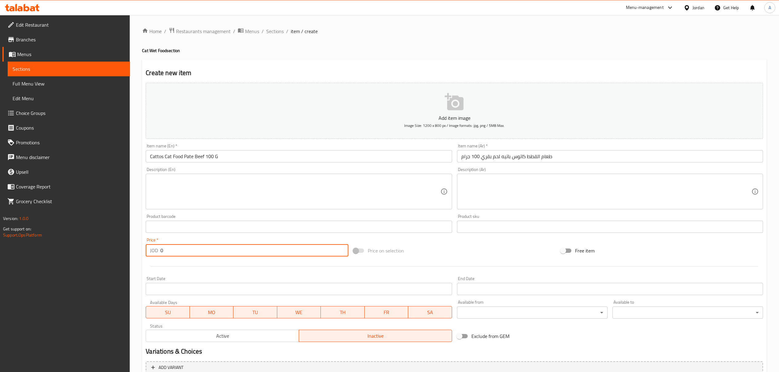
drag, startPoint x: 180, startPoint y: 252, endPoint x: 156, endPoint y: 253, distance: 24.6
click at [156, 253] on div "JOD 0 Price *" at bounding box center [247, 250] width 202 height 12
paste input ".75"
type input "0.75"
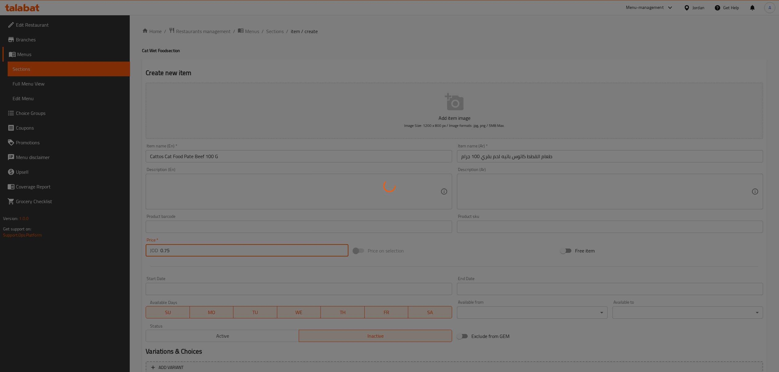
type input "0"
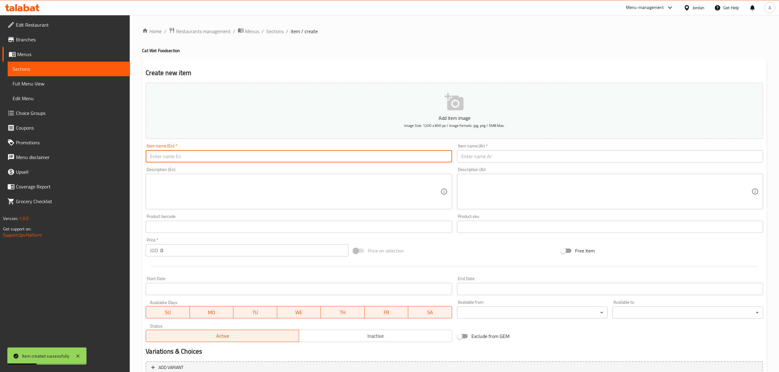
click at [273, 160] on input "text" at bounding box center [299, 156] width 306 height 12
paste input "Cattos Wet Food With Fish 415 G"
type input "Cattos Wet Food With Fish 415 G"
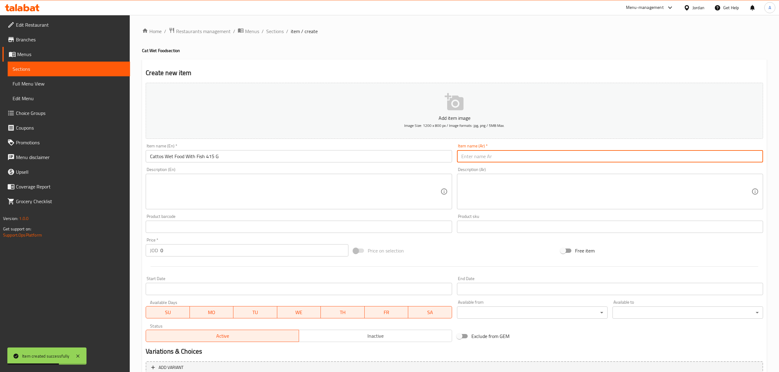
click at [558, 158] on input "text" at bounding box center [610, 156] width 306 height 12
paste input "طعام القطط الرطب مع السمك 415 جرام"
type input "طعام القطط الرطب مع السمك 415 جرام"
click at [373, 344] on div "Status Active Inactive" at bounding box center [298, 332] width 311 height 23
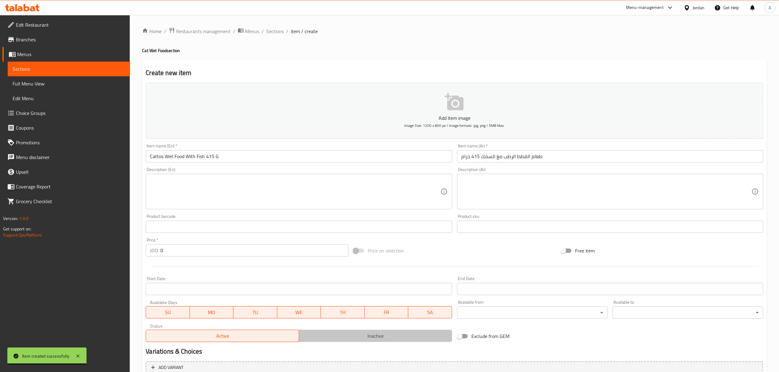
click at [368, 334] on span "Inactive" at bounding box center [376, 336] width 148 height 9
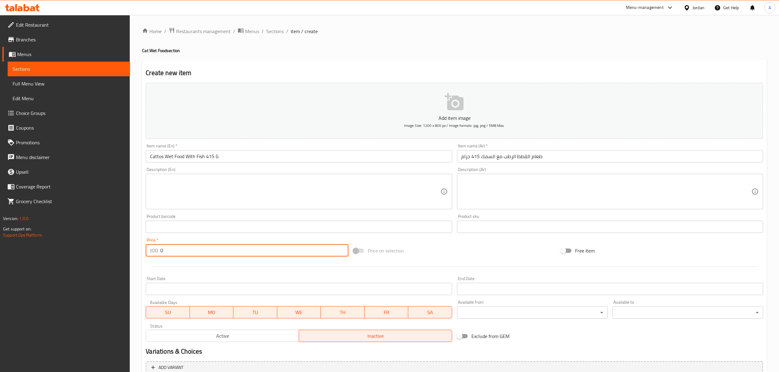
drag, startPoint x: 195, startPoint y: 252, endPoint x: 140, endPoint y: 258, distance: 55.5
click at [140, 258] on div "Home / Restaurants management / Menus / Sections / item / create Cat Wet Food s…" at bounding box center [454, 224] width 649 height 418
paste input "1"
type input "1"
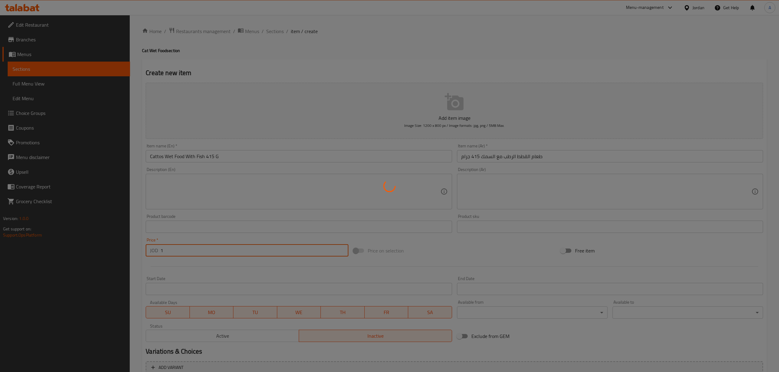
type input "0"
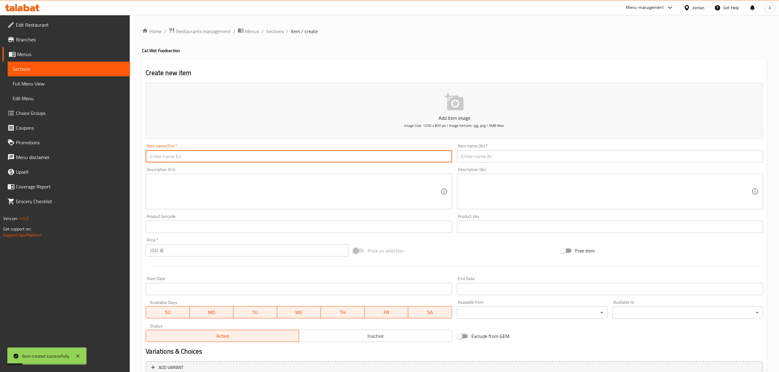
click at [248, 163] on input "text" at bounding box center [299, 156] width 306 height 12
paste input "Cattos Wet Food With Chicken 415 G"
type input "Cattos Wet Food With Chicken 415 G"
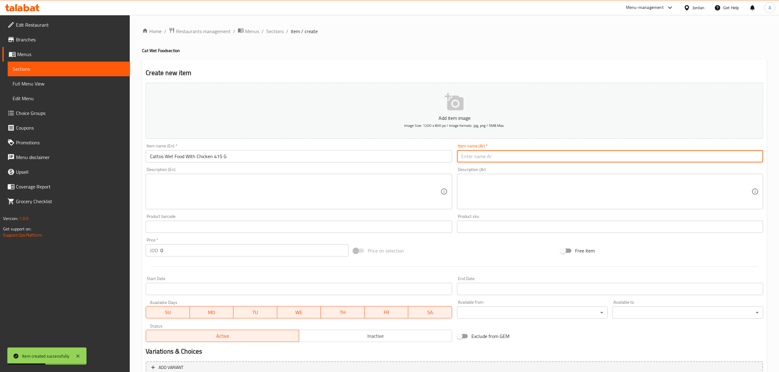
click at [476, 156] on input "text" at bounding box center [610, 156] width 306 height 12
paste input "طعام القطط الرطب بالدجاج 415 جرام"
type input "طعام القطط الرطب بالدجاج 415 جرام"
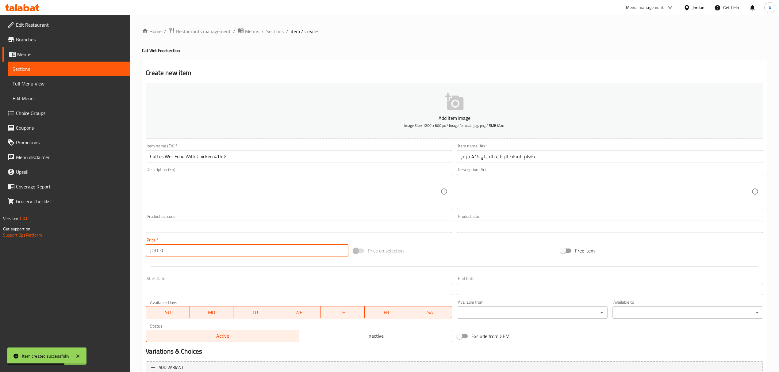
drag, startPoint x: 175, startPoint y: 257, endPoint x: 139, endPoint y: 258, distance: 36.5
click at [139, 258] on div "Home / Restaurants management / Menus / Sections / item / create Cat Wet Food s…" at bounding box center [454, 224] width 649 height 418
paste input "1"
type input "1"
click at [370, 344] on div "Status Active Inactive" at bounding box center [298, 332] width 311 height 23
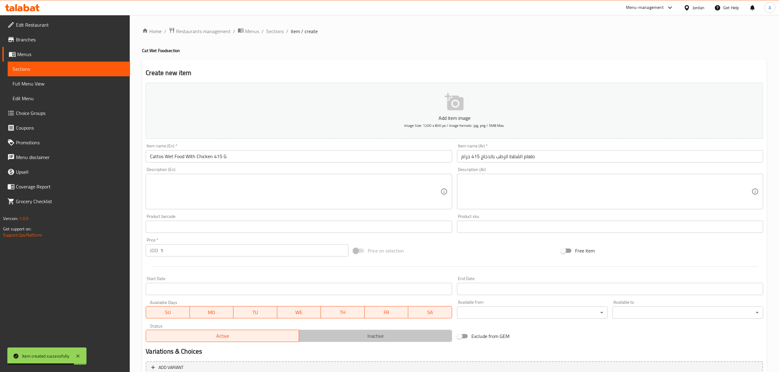
click at [368, 334] on span "Inactive" at bounding box center [376, 336] width 148 height 9
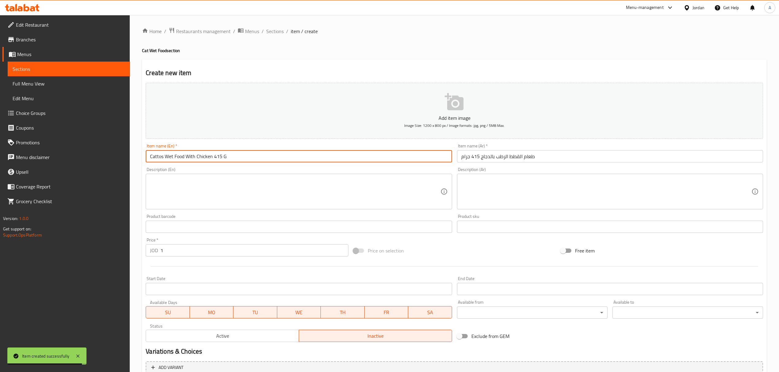
click at [327, 161] on input "Cattos Wet Food With Chicken 415 G" at bounding box center [299, 156] width 306 height 12
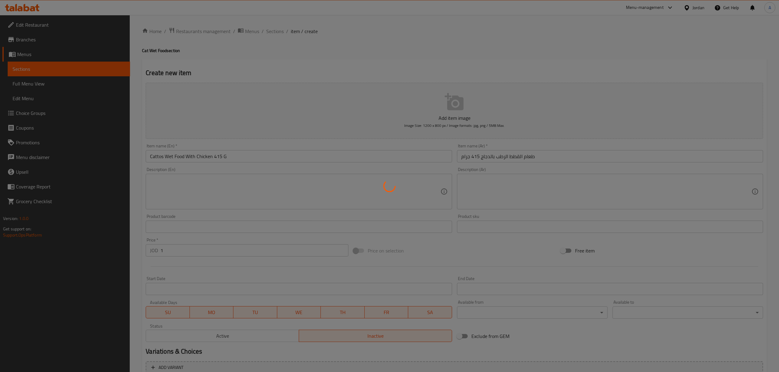
type input "0"
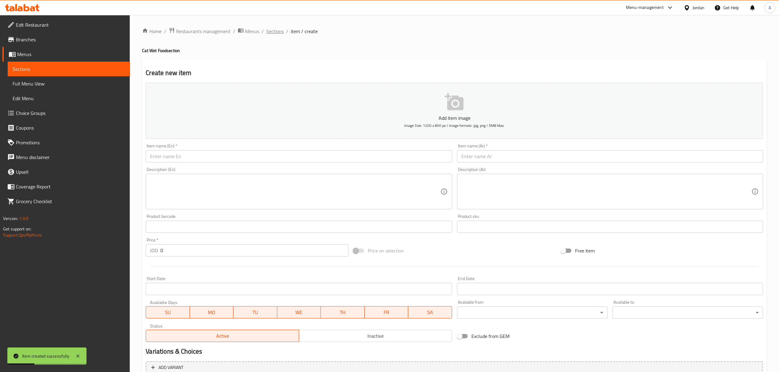
click at [271, 30] on span "Sections" at bounding box center [274, 31] width 17 height 7
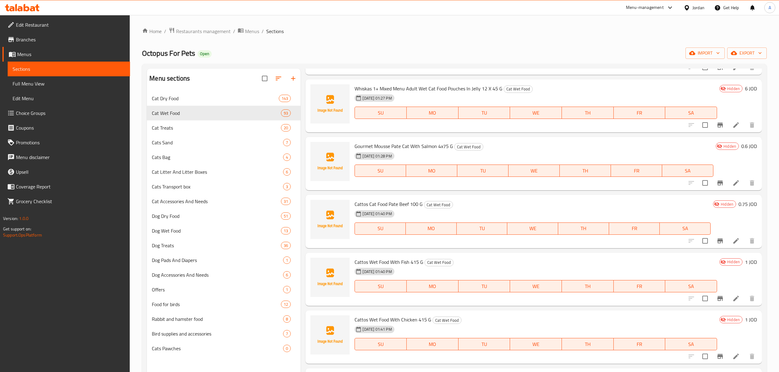
scroll to position [2004, 0]
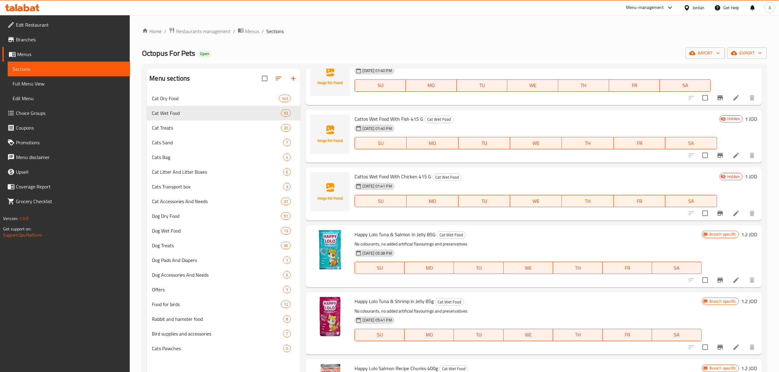
click at [523, 190] on div "[DATE] 01:41 PM SU MO TU WE TH FR SA" at bounding box center [535, 196] width 367 height 33
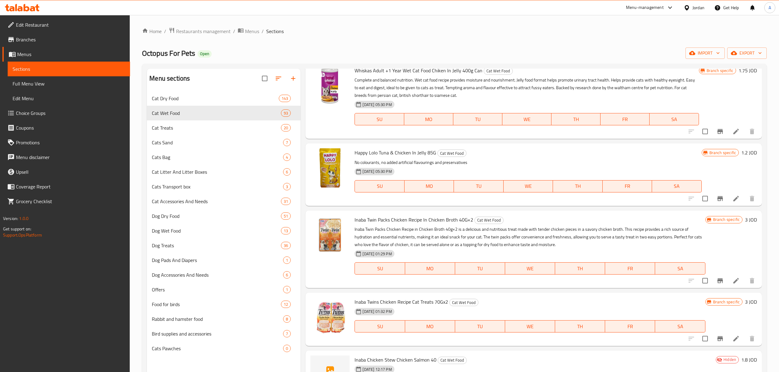
scroll to position [0, 0]
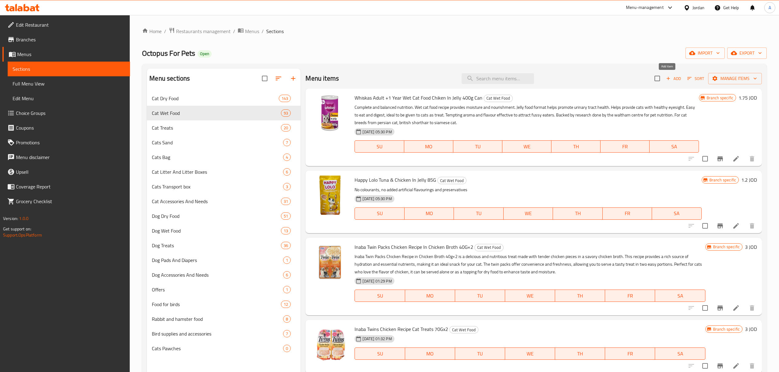
click at [666, 79] on icon "button" at bounding box center [669, 79] width 6 height 6
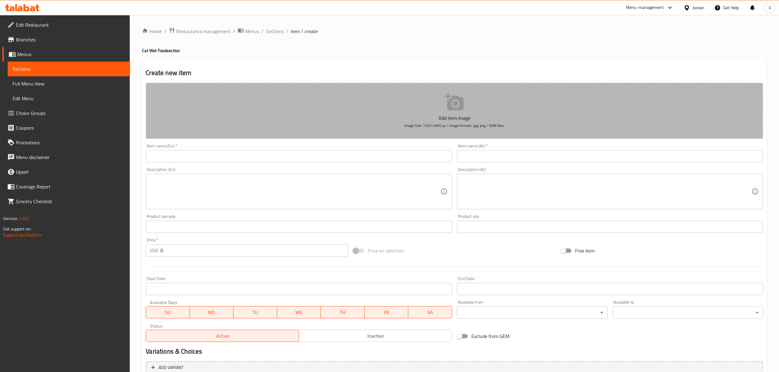
click at [299, 134] on button "Add item image Image Size: 1200 x 800 px / Image formats: jpg, png / 5MB Max." at bounding box center [454, 111] width 617 height 56
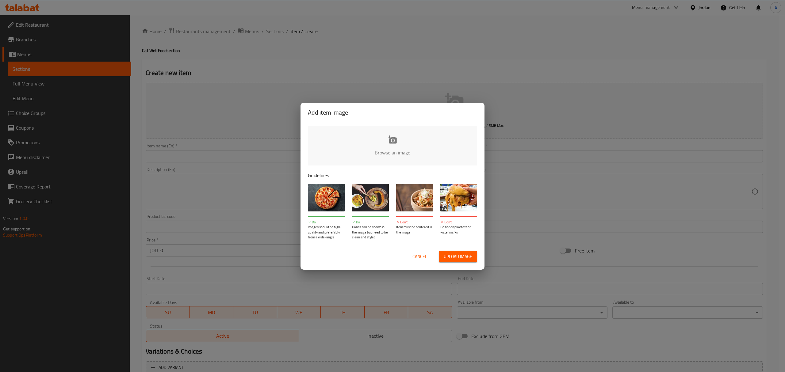
click at [416, 256] on span "Cancel" at bounding box center [420, 257] width 15 height 8
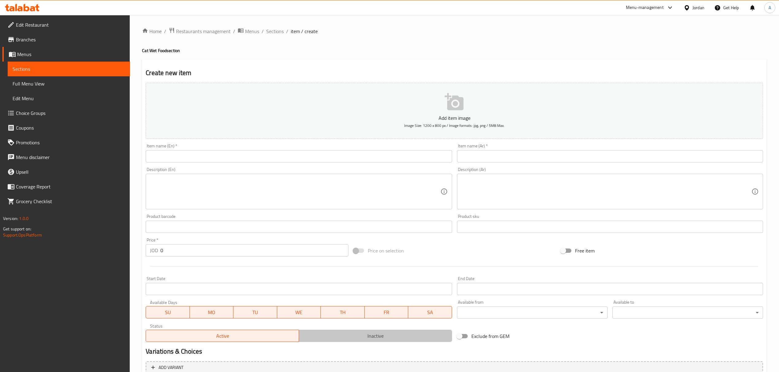
drag, startPoint x: 381, startPoint y: 334, endPoint x: 382, endPoint y: 318, distance: 16.0
click at [381, 334] on span "Inactive" at bounding box center [376, 336] width 148 height 9
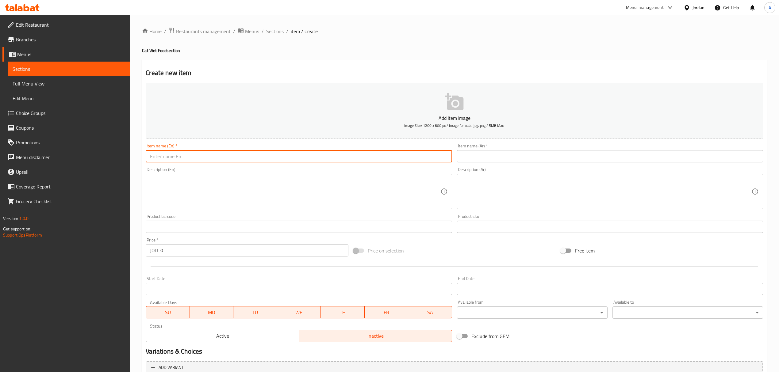
click at [329, 155] on input "text" at bounding box center [299, 156] width 306 height 12
paste input "Cattos Wet Food With Beef 415 G"
type input "Cattos Wet Food With Beef 415 G"
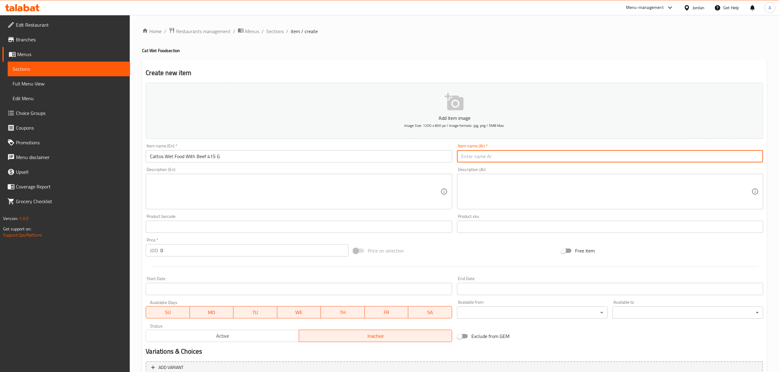
click at [501, 162] on input "text" at bounding box center [610, 156] width 306 height 12
paste input "طعام القطط الرطب مع لحم البقر 415 جرام"
type input "طعام القطط الرطب مع لحم البقر 415 جرام"
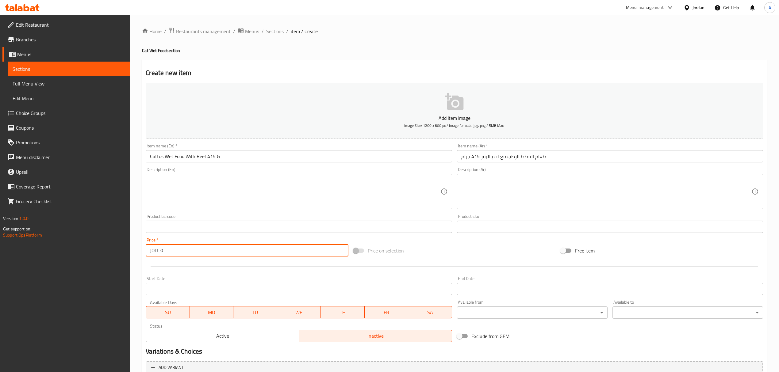
drag, startPoint x: 180, startPoint y: 250, endPoint x: 153, endPoint y: 252, distance: 27.1
click at [153, 252] on div "JOD 0 Price *" at bounding box center [247, 250] width 202 height 12
paste input "1"
type input "1"
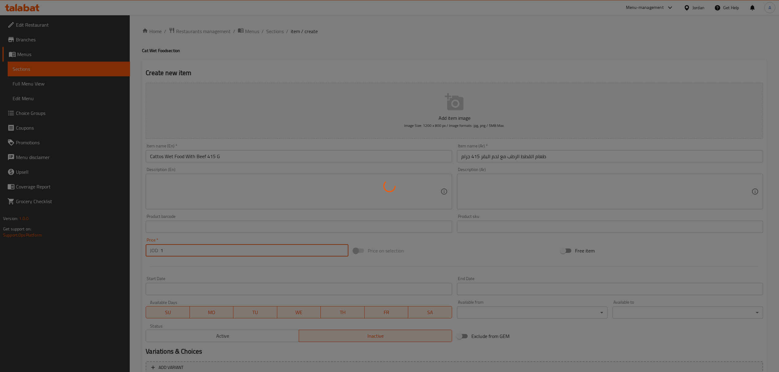
type input "0"
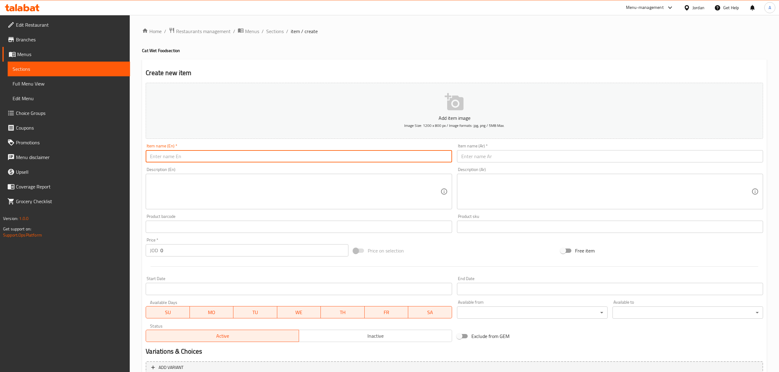
click at [211, 155] on input "text" at bounding box center [299, 156] width 306 height 12
paste input "Cattos Wet Food Liver 415 G"
type input "Cattos Wet Food Liver 415 G"
click at [515, 166] on div "Description (Ar) Description (Ar)" at bounding box center [610, 188] width 311 height 47
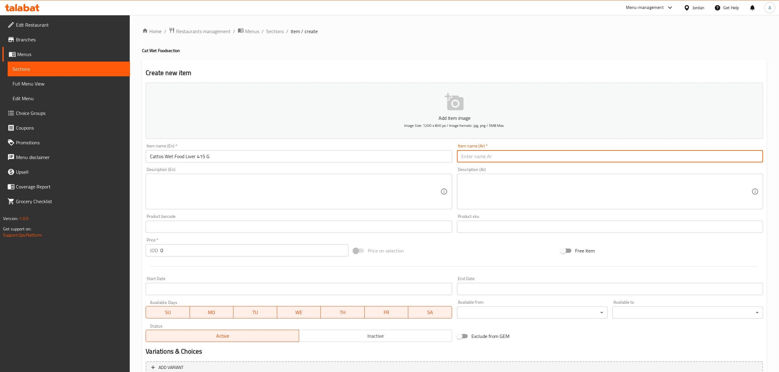
click at [515, 151] on input "text" at bounding box center [610, 156] width 306 height 12
paste
type input "طعام كبد رطب للقطط 415 جم"
click at [356, 343] on div "Status Active Inactive" at bounding box center [298, 332] width 311 height 23
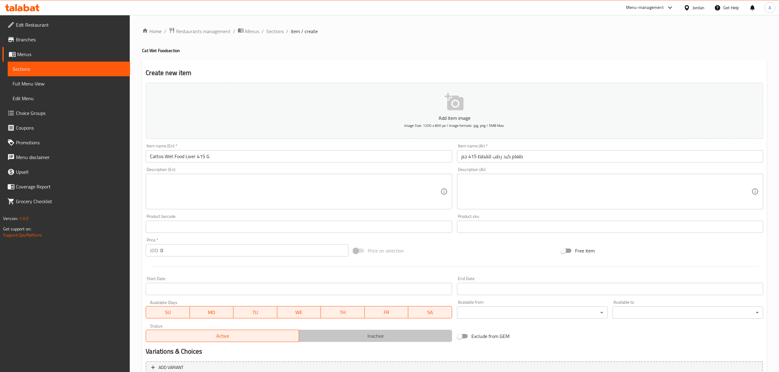
click at [344, 339] on span "Inactive" at bounding box center [376, 336] width 148 height 9
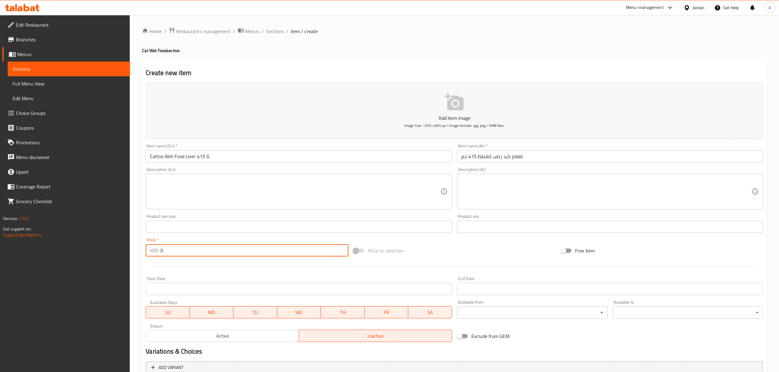
drag, startPoint x: 168, startPoint y: 251, endPoint x: 154, endPoint y: 250, distance: 14.8
click at [154, 250] on div "JOD 0 Price *" at bounding box center [247, 250] width 202 height 12
type input "1"
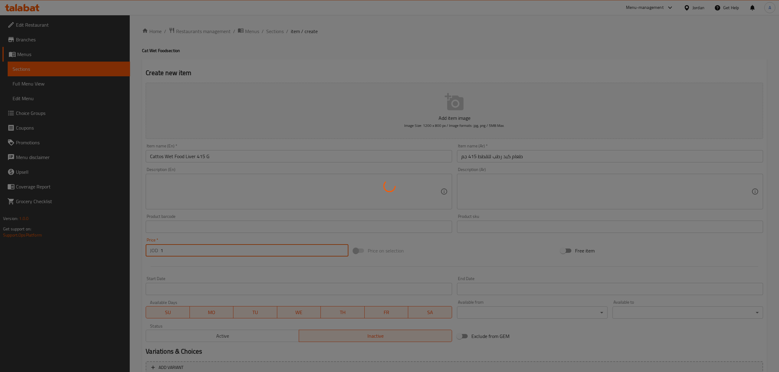
type input "0"
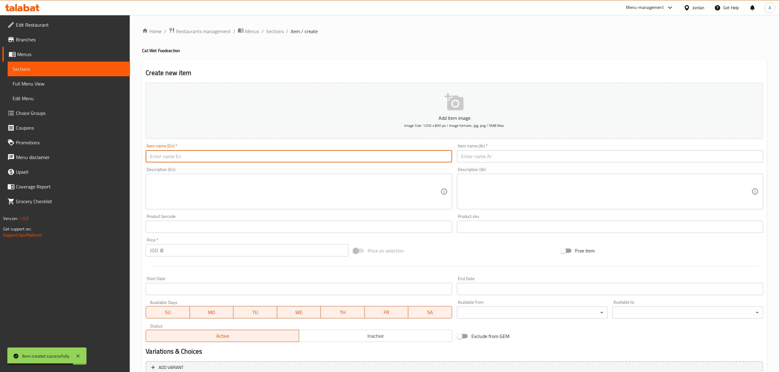
click at [227, 158] on input "text" at bounding box center [299, 156] width 306 height 12
type input "Dorty Cat Wet Food Chicken 415 G"
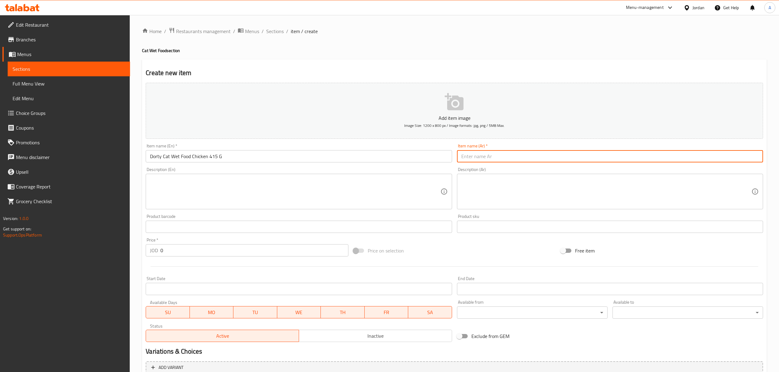
click at [529, 152] on input "text" at bounding box center [610, 156] width 306 height 12
type input "دورتي طعام رطب للقطط بنكهة الدجاج 415 جرام"
click at [346, 159] on input "Dorty Cat Wet Food Chicken 415 G" at bounding box center [299, 156] width 306 height 12
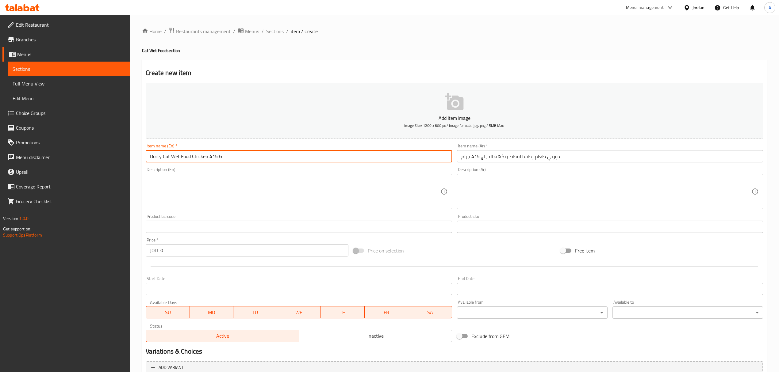
click at [346, 159] on input "Dorty Cat Wet Food Chicken 415 G" at bounding box center [299, 156] width 306 height 12
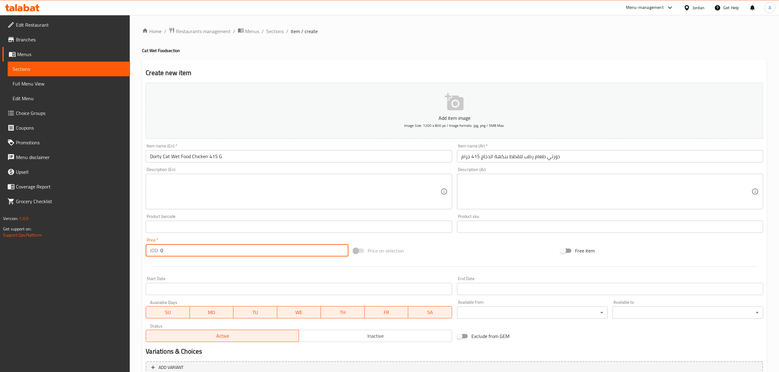
drag, startPoint x: 175, startPoint y: 250, endPoint x: 150, endPoint y: 253, distance: 24.7
click at [150, 253] on div "JOD 0 Price *" at bounding box center [247, 250] width 202 height 12
type input "1"
click at [354, 336] on span "Inactive" at bounding box center [376, 336] width 148 height 9
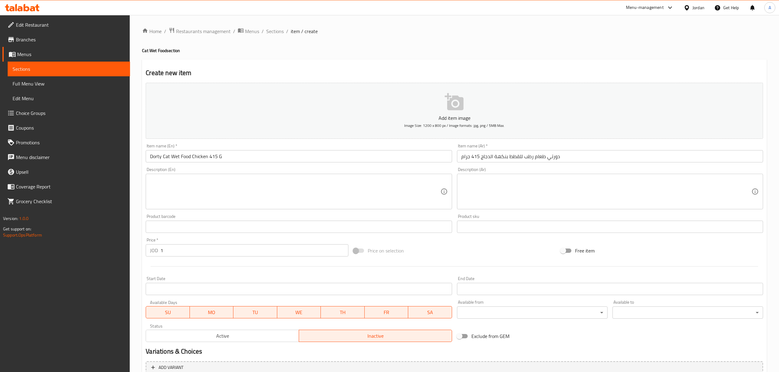
click at [283, 155] on input "Dorty Cat Wet Food Chicken 415 G" at bounding box center [299, 156] width 306 height 12
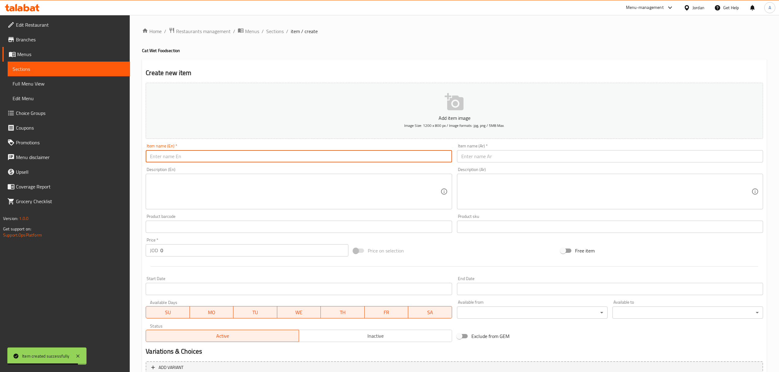
click at [73, 85] on span "Full Menu View" at bounding box center [69, 83] width 113 height 7
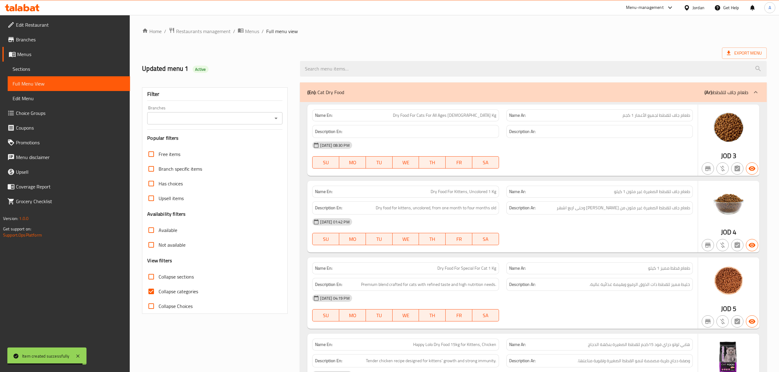
drag, startPoint x: 73, startPoint y: 85, endPoint x: 160, endPoint y: 118, distance: 93.3
click at [56, 84] on span "Full Menu View" at bounding box center [69, 83] width 113 height 7
click at [171, 123] on input "Branches" at bounding box center [209, 118] width 121 height 9
drag, startPoint x: 146, startPoint y: 289, endPoint x: 150, endPoint y: 290, distance: 3.8
click at [146, 289] on input "Collapse categories" at bounding box center [151, 291] width 15 height 15
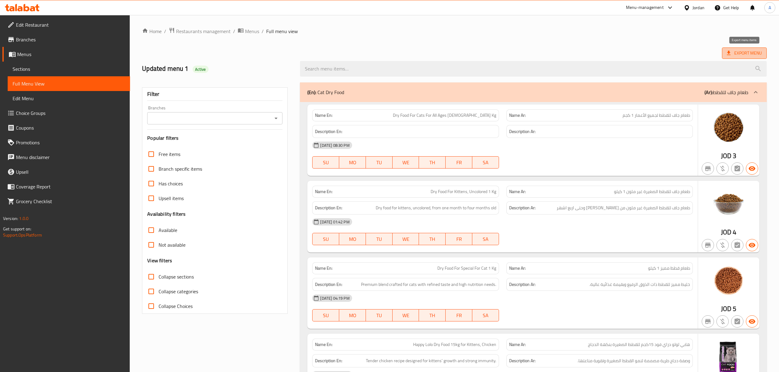
click at [747, 52] on span "Export Menu" at bounding box center [744, 53] width 35 height 8
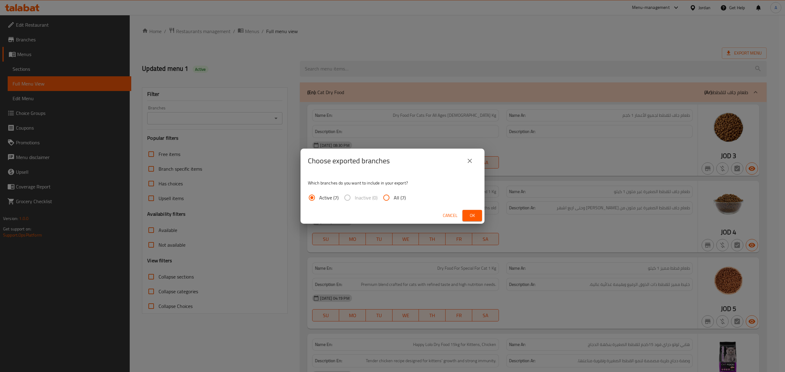
click at [394, 199] on span "All (7)" at bounding box center [400, 197] width 12 height 7
click at [394, 199] on input "All (7)" at bounding box center [386, 197] width 15 height 15
click at [474, 212] on span "Ok" at bounding box center [472, 216] width 10 height 8
